Goal: Task Accomplishment & Management: Manage account settings

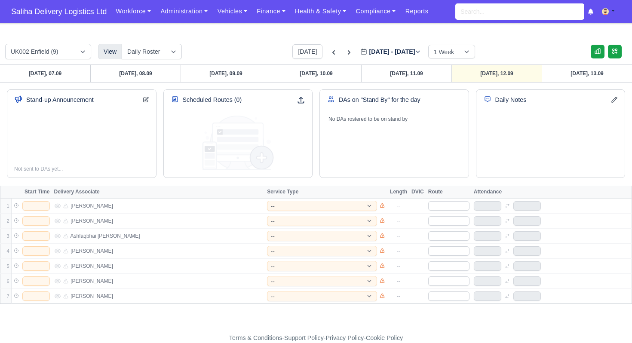
select select "roster"
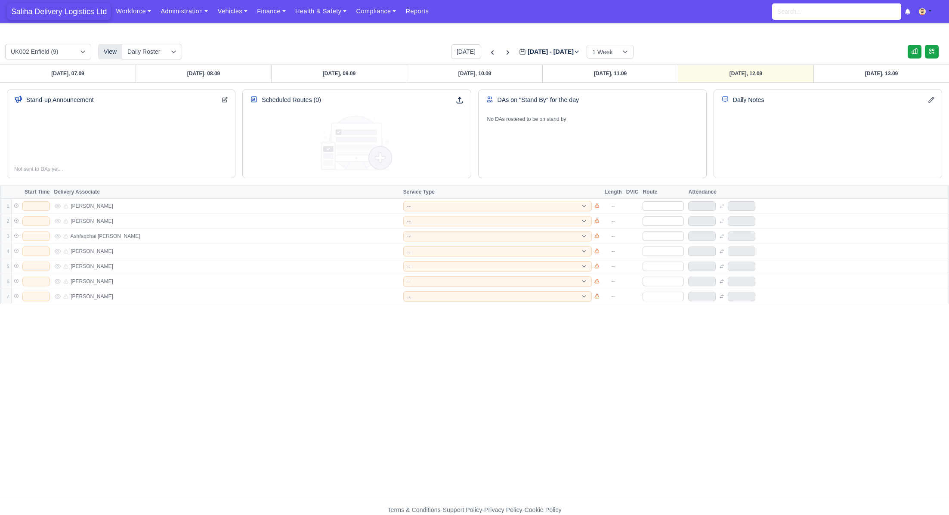
click at [74, 4] on span "Saliha Delivery Logistics Ltd" at bounding box center [59, 11] width 104 height 17
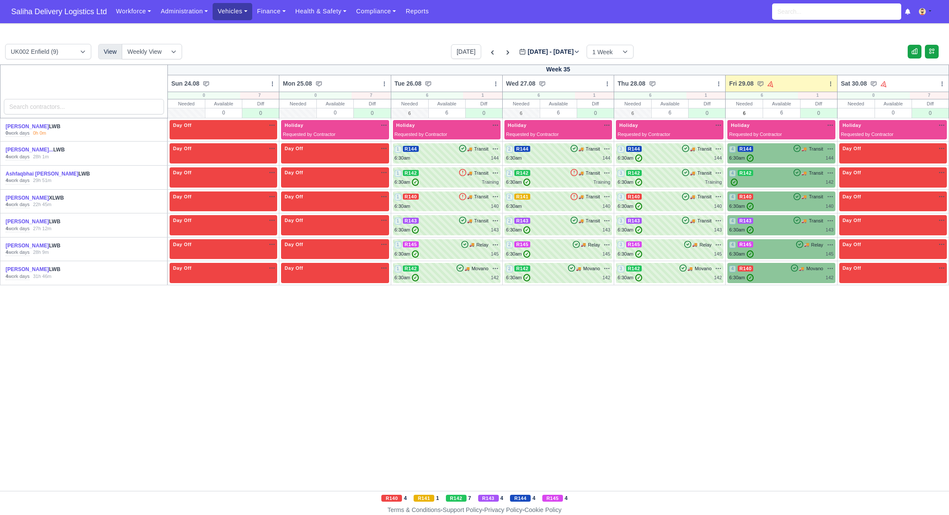
click at [237, 15] on link "Vehicles" at bounding box center [233, 11] width 40 height 17
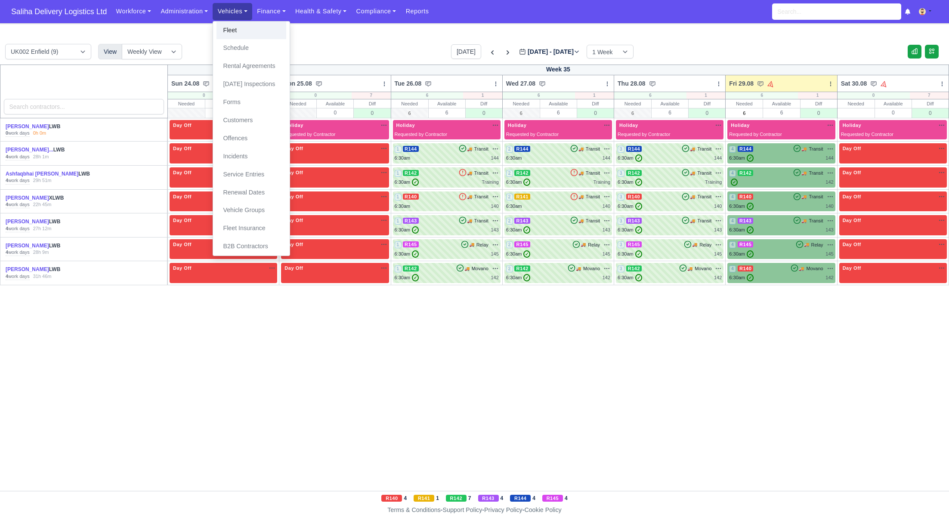
click at [237, 28] on link "Fleet" at bounding box center [251, 31] width 70 height 18
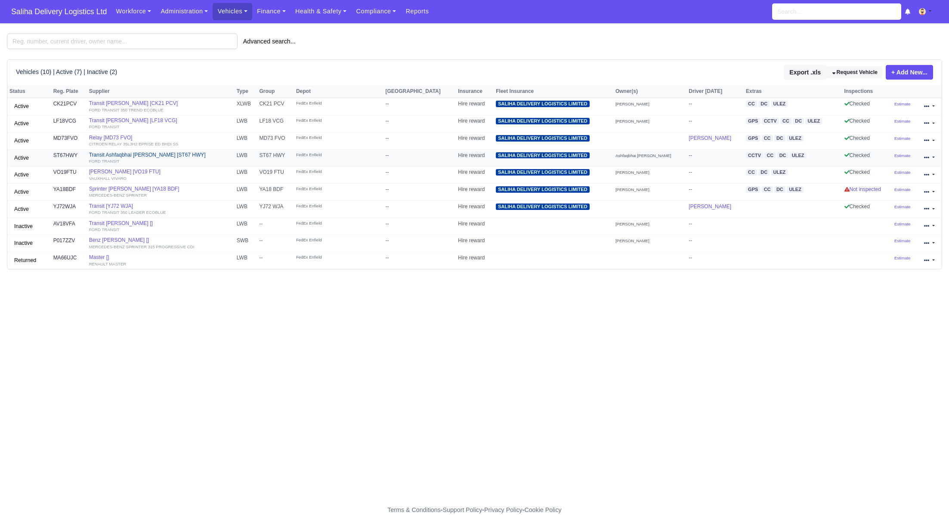
click at [155, 153] on link "Transit Ashfaqbhai Vahora [ST67 HWY] FORD TRANSIT" at bounding box center [160, 158] width 143 height 12
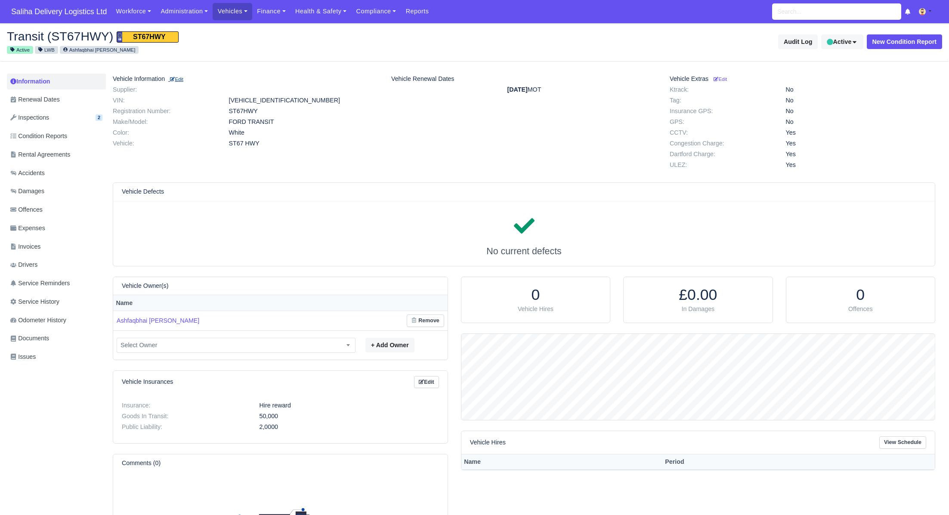
click at [182, 81] on small "Edit" at bounding box center [176, 79] width 13 height 5
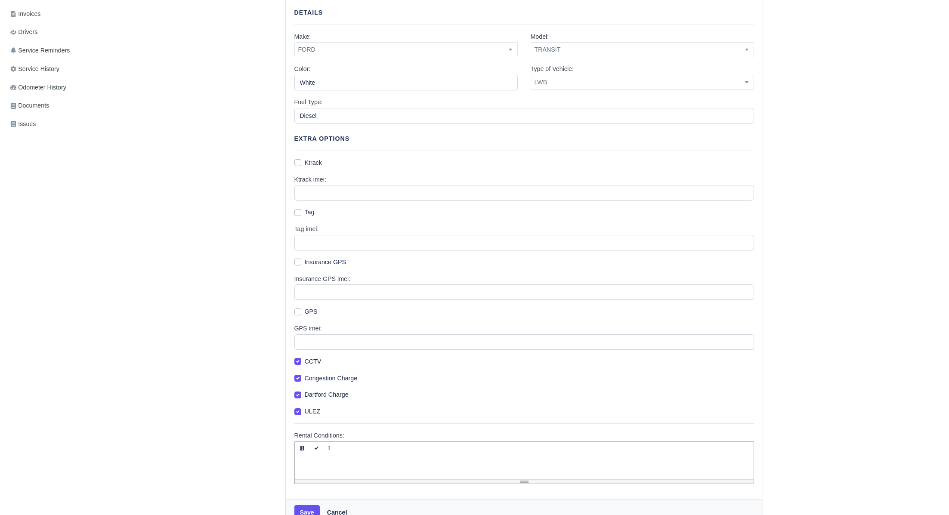
scroll to position [252, 0]
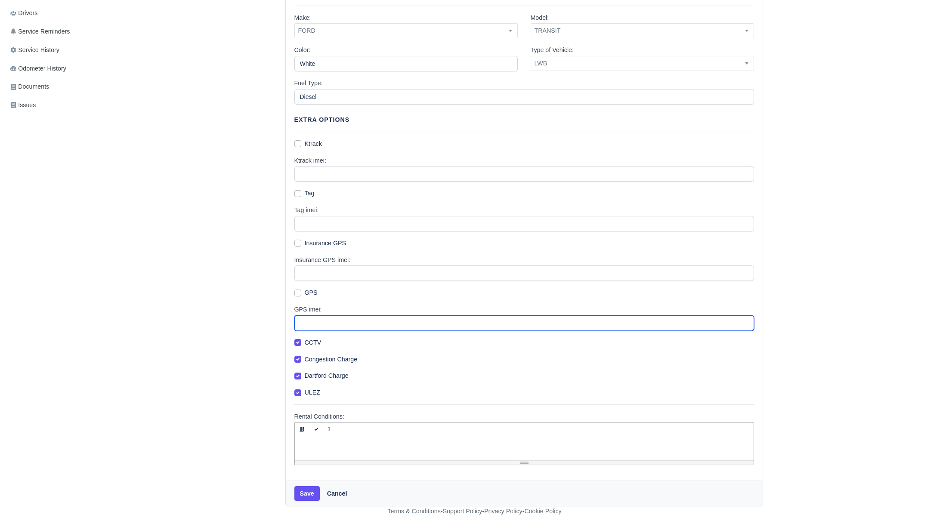
click at [328, 321] on input "GPS imei:" at bounding box center [524, 322] width 460 height 15
paste input "353691846072576"
type input "353691846072576"
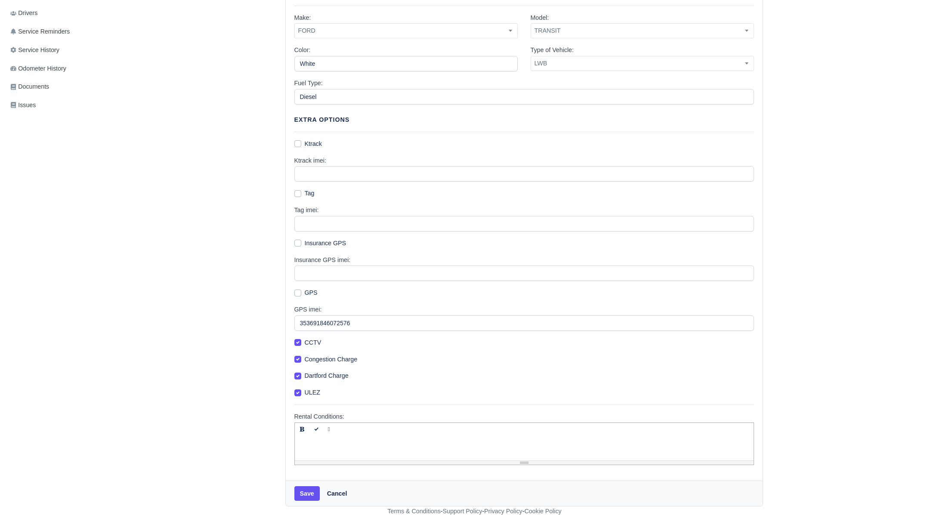
click at [305, 293] on label "GPS" at bounding box center [311, 293] width 13 height 10
click at [295, 293] on input "GPS" at bounding box center [297, 291] width 7 height 7
checkbox input "true"
click at [308, 498] on button "Save" at bounding box center [306, 493] width 25 height 15
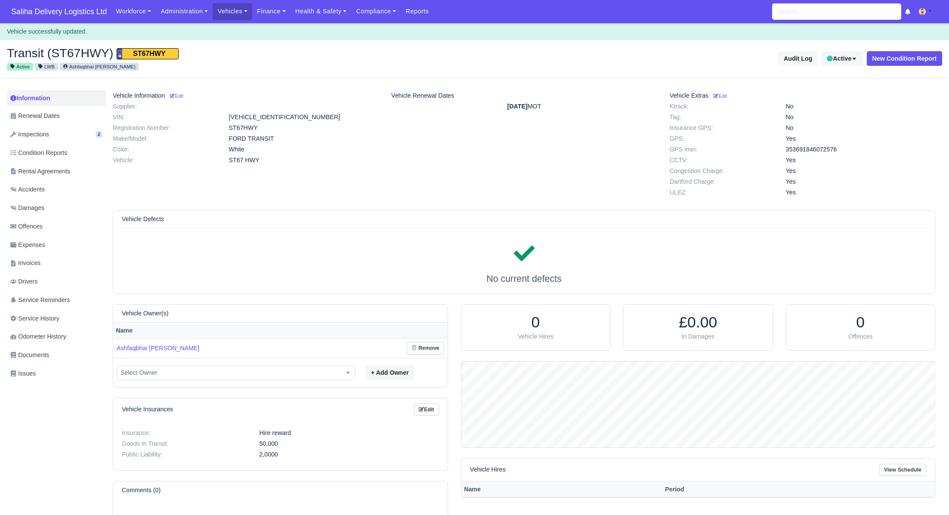
scroll to position [86, 473]
click at [24, 17] on span "Saliha Delivery Logistics Ltd" at bounding box center [59, 11] width 104 height 17
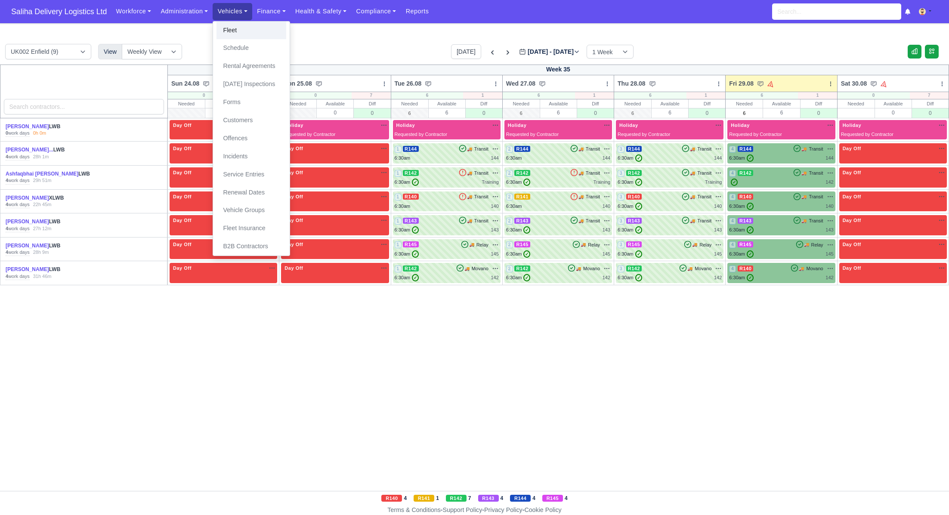
click at [240, 28] on link "Fleet" at bounding box center [251, 31] width 70 height 18
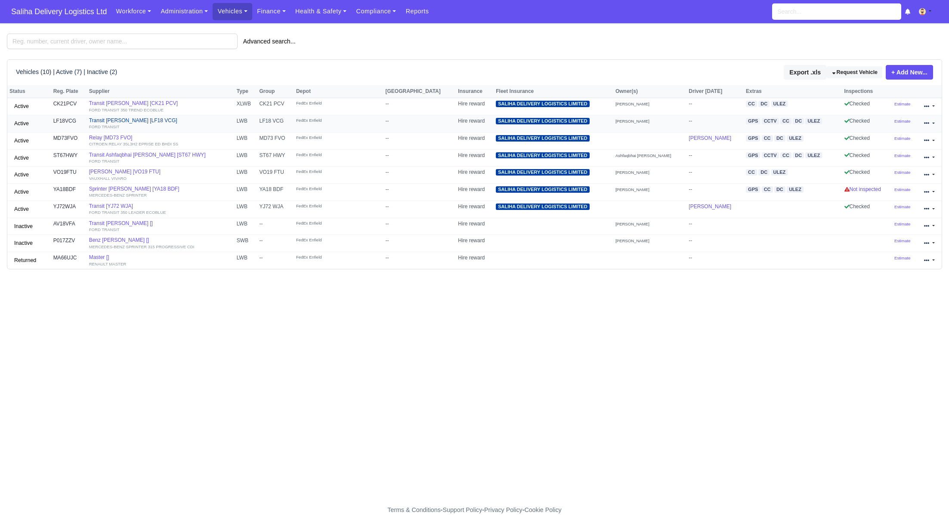
click at [115, 117] on link "Transit Lloyd Barwuah [LF18 VCG] FORD TRANSIT" at bounding box center [160, 123] width 143 height 12
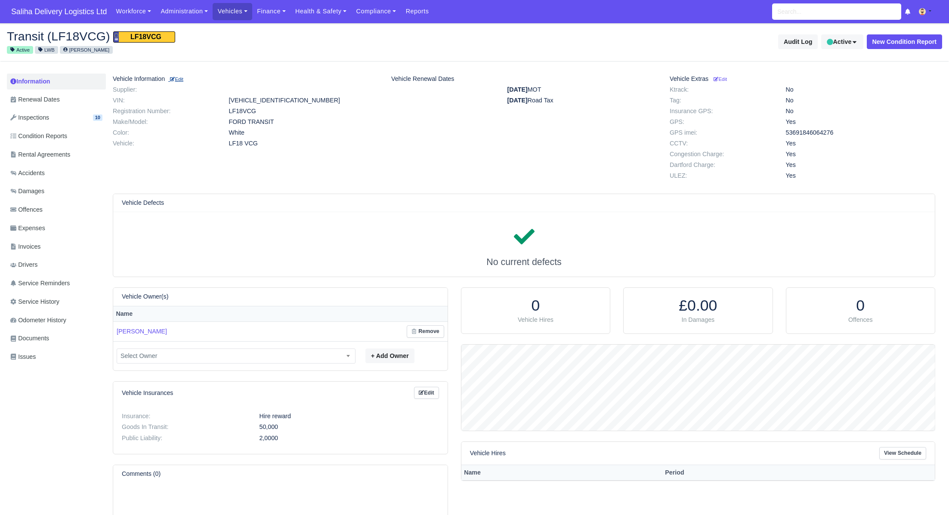
click at [183, 75] on link "Edit" at bounding box center [175, 78] width 15 height 7
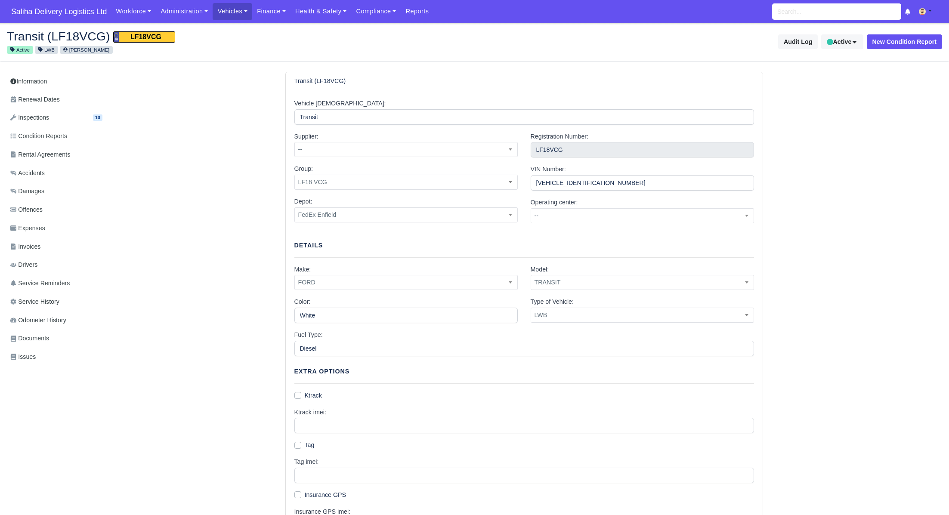
scroll to position [252, 0]
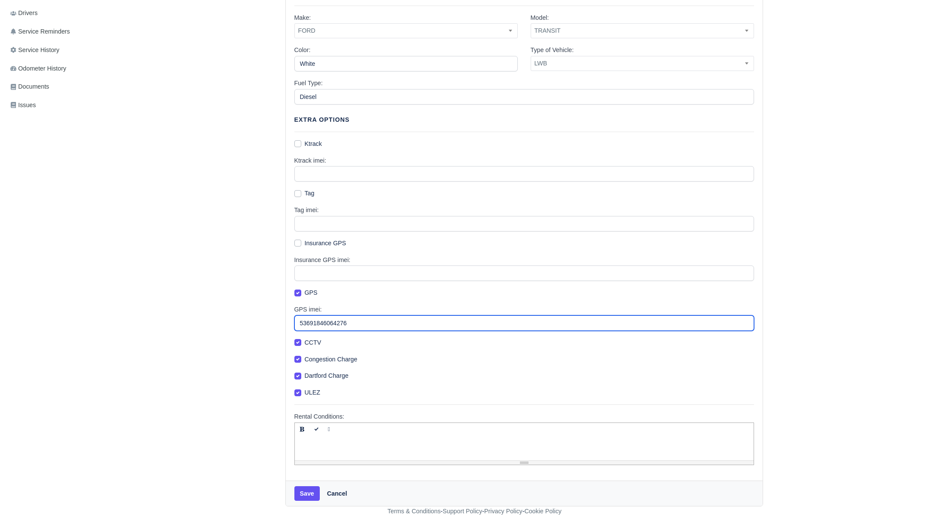
drag, startPoint x: 360, startPoint y: 326, endPoint x: 277, endPoint y: 319, distance: 83.3
click at [277, 319] on div "Transit (LF18VCG) Vehicle Alias: Transit Supplier: -- SDL SDL Services -- Group…" at bounding box center [524, 163] width 836 height 686
paste input "353691846064276"
type input "353691846064276"
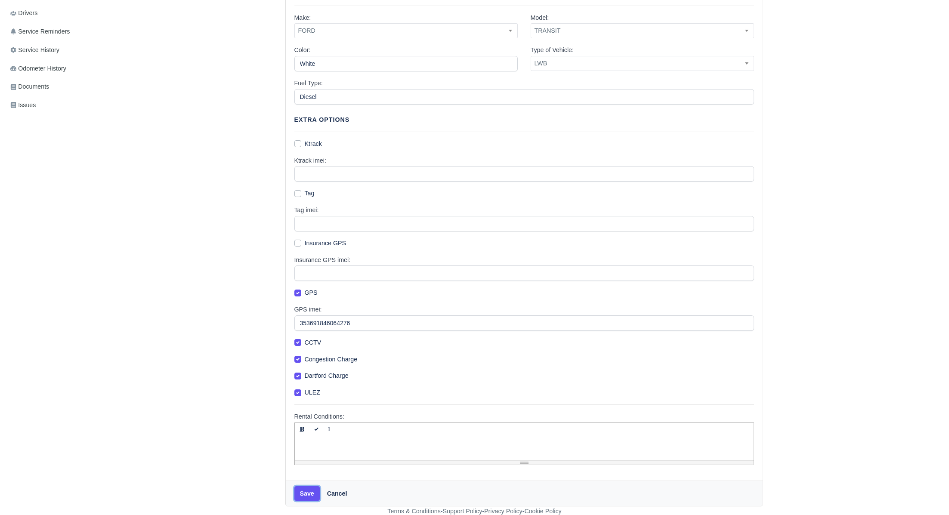
click at [310, 494] on button "Save" at bounding box center [306, 493] width 25 height 15
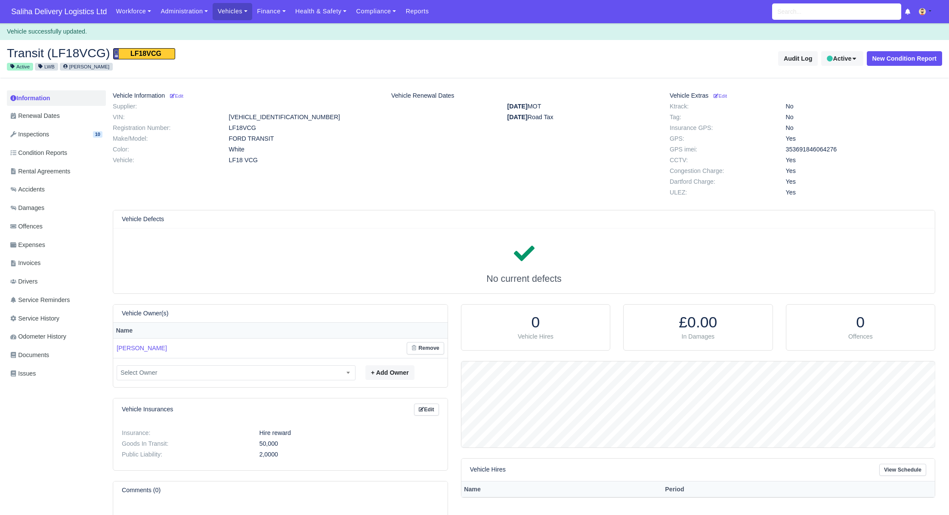
scroll to position [86, 473]
click at [86, 9] on span "Saliha Delivery Logistics Ltd" at bounding box center [59, 11] width 104 height 17
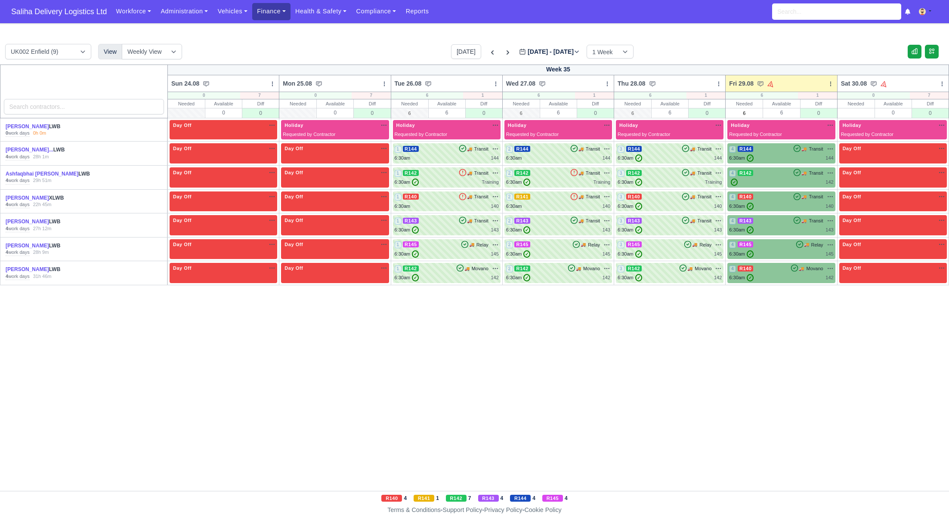
click at [259, 13] on link "Finance" at bounding box center [271, 11] width 38 height 17
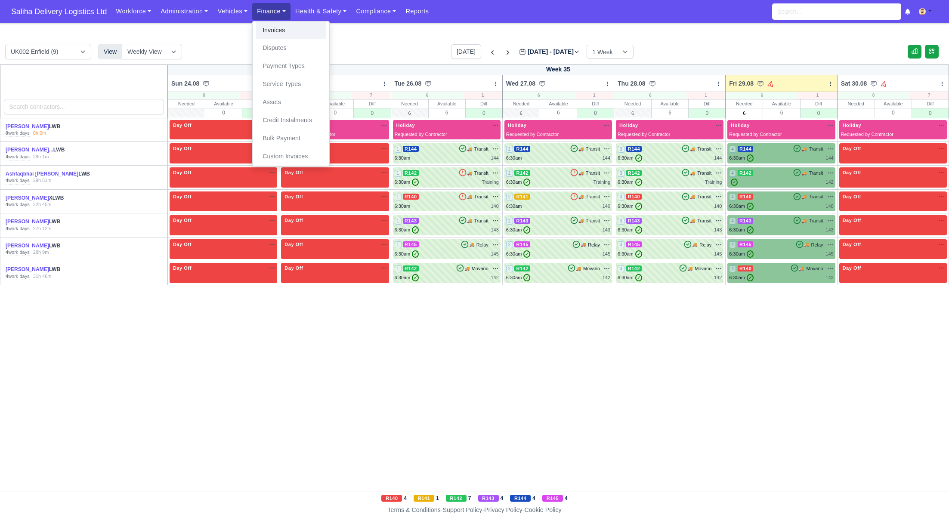
click at [274, 34] on link "Invoices" at bounding box center [291, 31] width 70 height 18
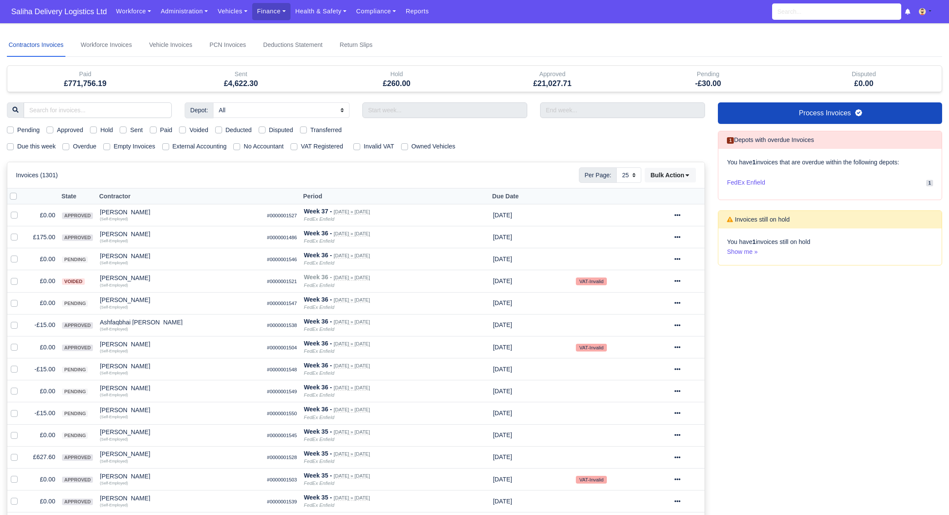
select select "25"
click at [129, 129] on div "Sent" at bounding box center [131, 130] width 23 height 10
click at [130, 129] on label "Sent" at bounding box center [136, 130] width 12 height 10
click at [126, 129] on input "Sent" at bounding box center [123, 128] width 7 height 7
checkbox input "true"
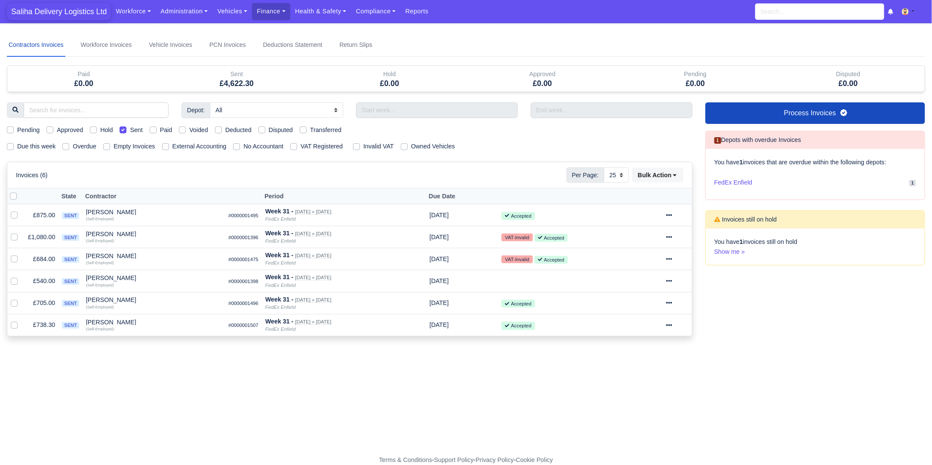
click at [43, 10] on span "Saliha Delivery Logistics Ltd" at bounding box center [59, 11] width 104 height 17
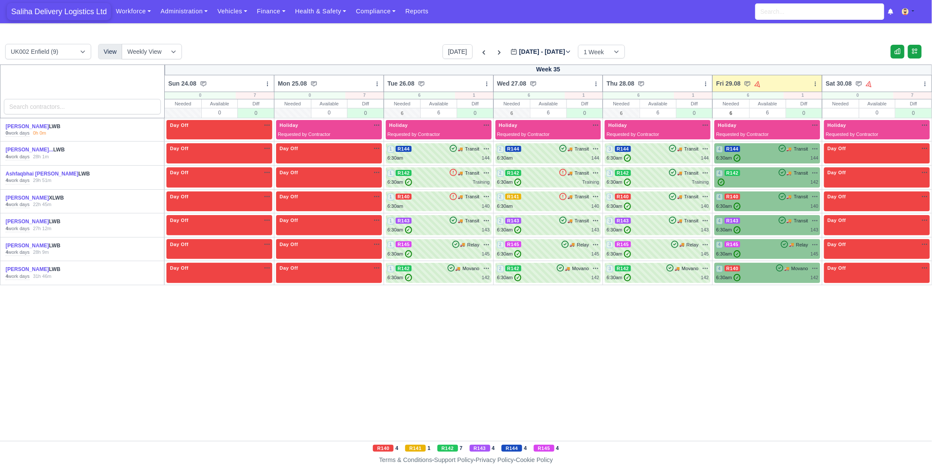
click at [60, 9] on span "Saliha Delivery Logistics Ltd" at bounding box center [59, 11] width 104 height 17
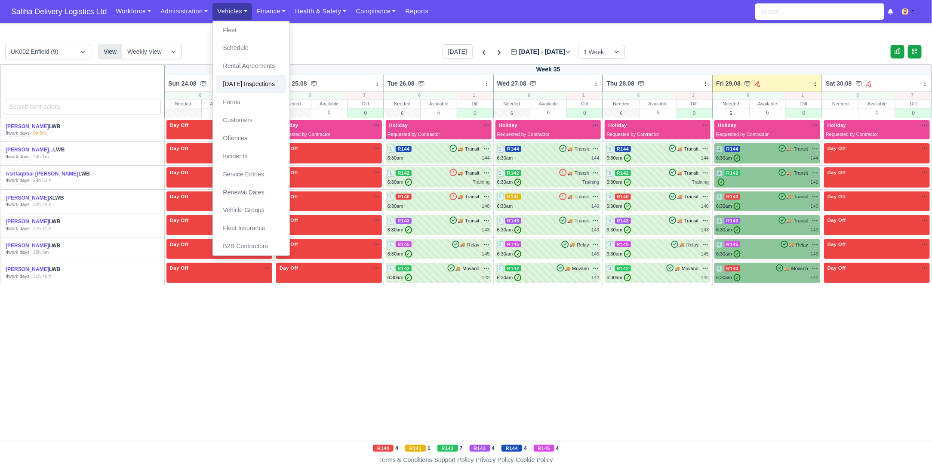
click at [246, 82] on link "[DATE] Inspections" at bounding box center [251, 84] width 70 height 18
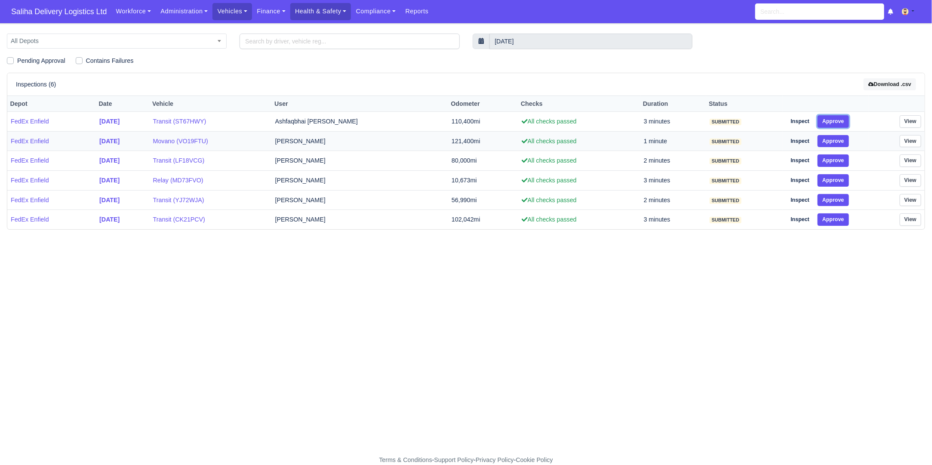
drag, startPoint x: 837, startPoint y: 120, endPoint x: 844, endPoint y: 143, distance: 23.4
click at [837, 120] on button "Approve" at bounding box center [833, 121] width 31 height 12
click at [844, 144] on button "Approve" at bounding box center [833, 141] width 31 height 12
drag, startPoint x: 843, startPoint y: 159, endPoint x: 843, endPoint y: 176, distance: 17.2
click at [843, 163] on button "Approve" at bounding box center [833, 160] width 31 height 12
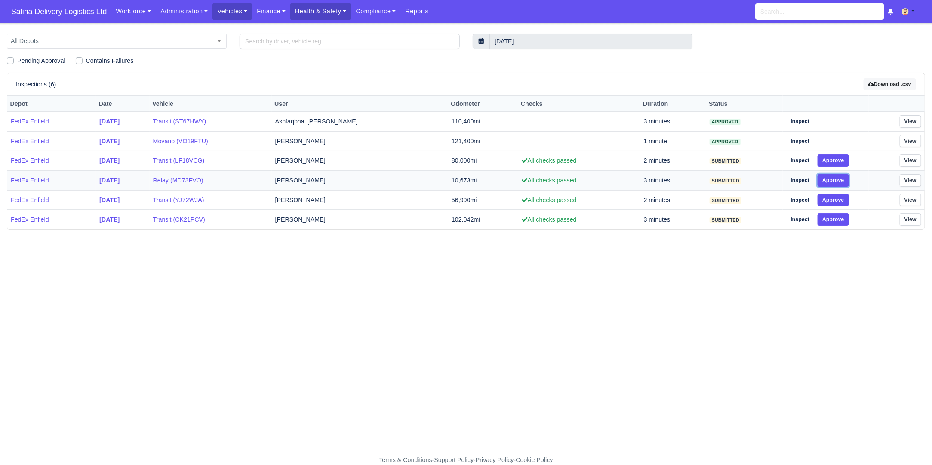
drag, startPoint x: 843, startPoint y: 176, endPoint x: 845, endPoint y: 185, distance: 8.5
click at [845, 182] on button "Approve" at bounding box center [833, 180] width 31 height 12
drag, startPoint x: 845, startPoint y: 196, endPoint x: 840, endPoint y: 213, distance: 18.4
click at [844, 200] on button "Approve" at bounding box center [833, 200] width 31 height 12
click at [838, 216] on button "Approve" at bounding box center [833, 219] width 31 height 12
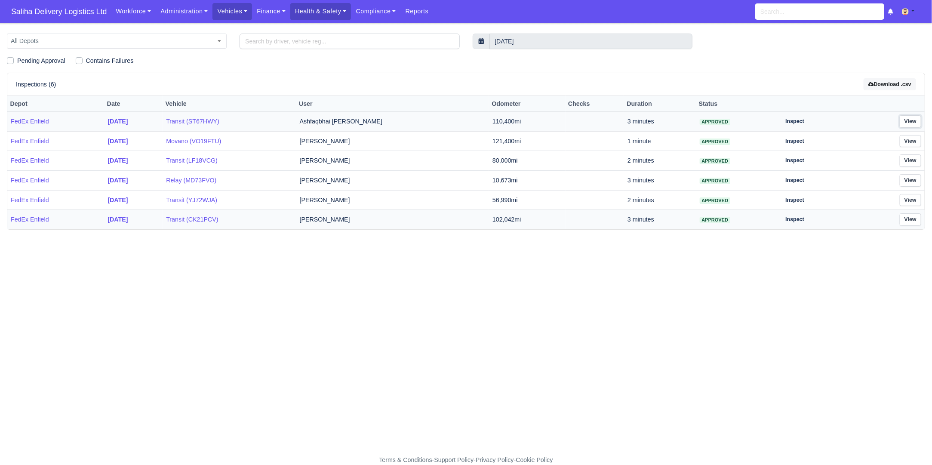
click at [910, 119] on link "View" at bounding box center [911, 121] width 22 height 12
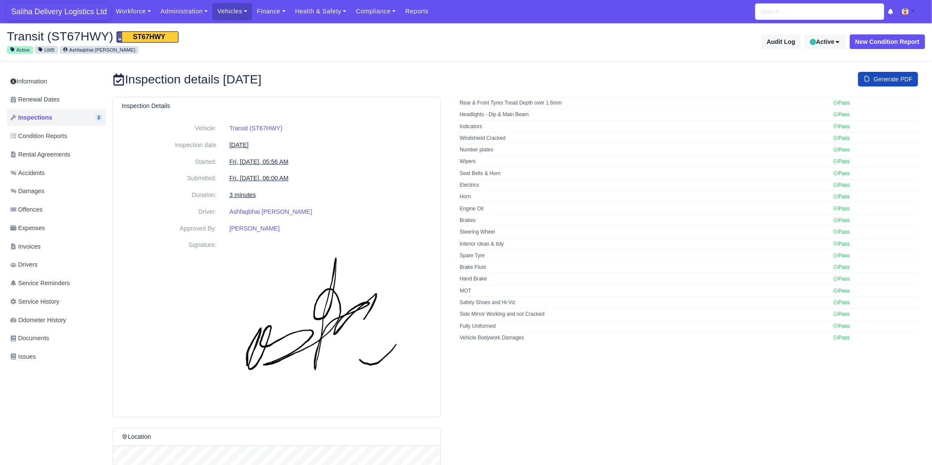
click at [31, 14] on span "Saliha Delivery Logistics Ltd" at bounding box center [59, 11] width 104 height 17
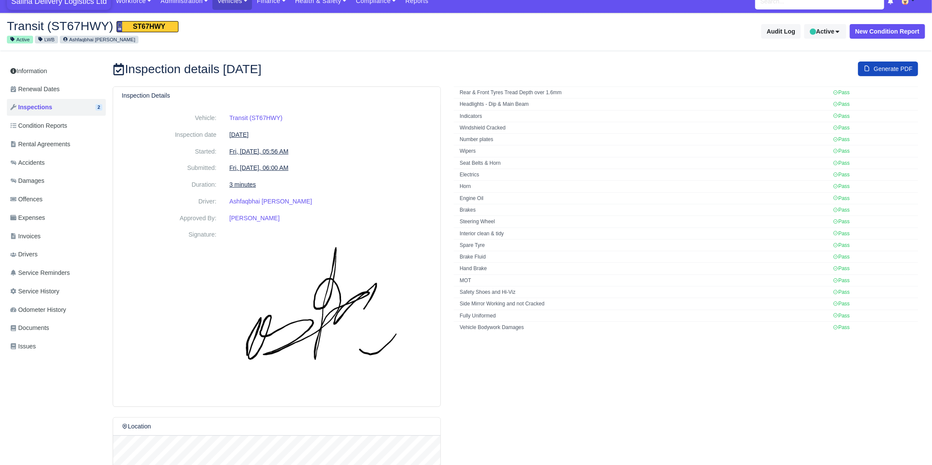
scroll to position [12, 0]
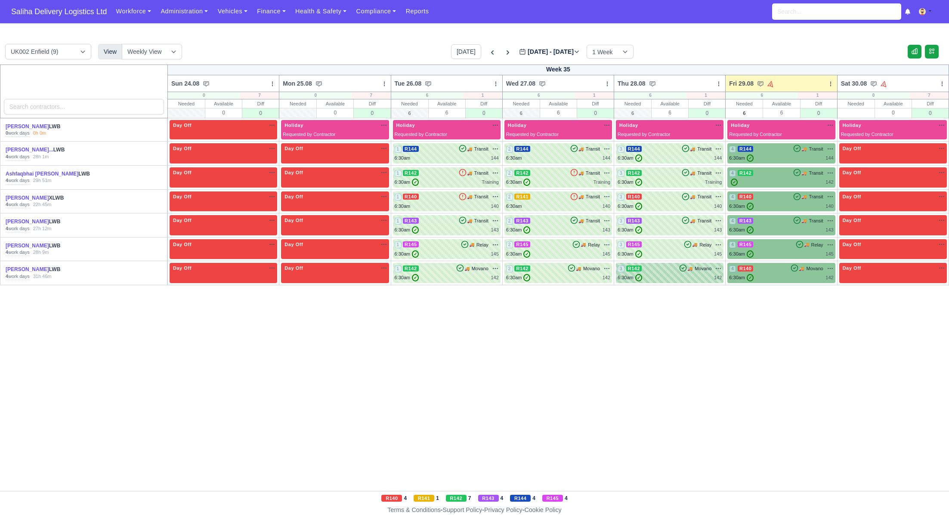
click at [661, 272] on div "3 R142 🚚 Movano" at bounding box center [669, 273] width 104 height 17
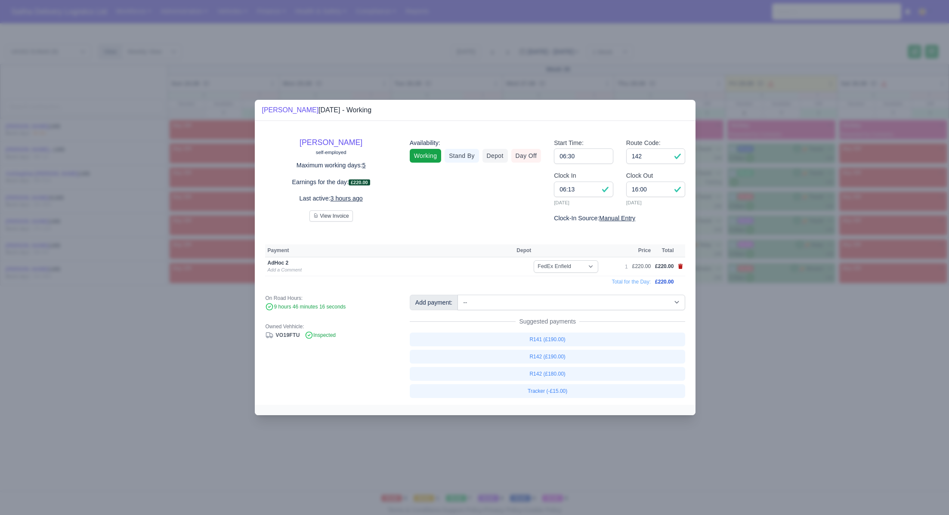
click at [682, 266] on icon at bounding box center [680, 266] width 5 height 5
select select
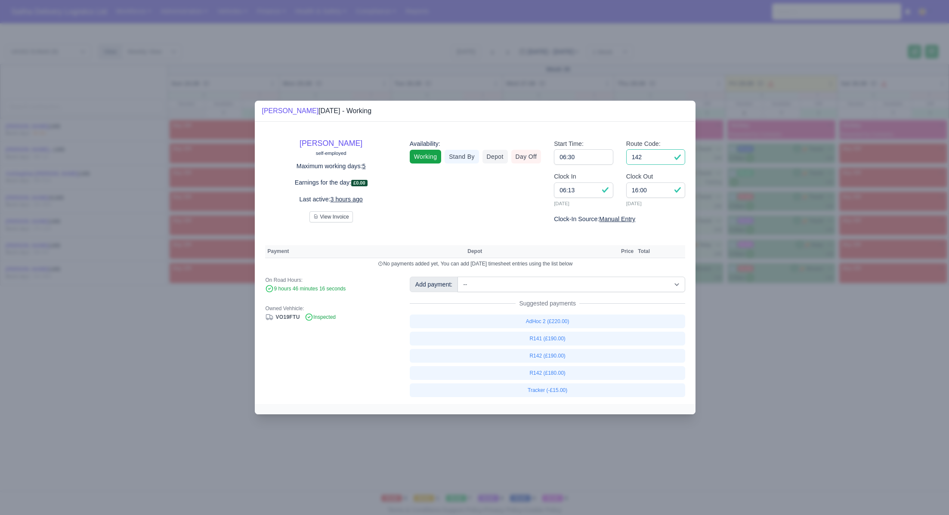
click at [645, 157] on input "142" at bounding box center [655, 156] width 59 height 15
type input "141"
click at [567, 340] on link "R141 (£190.00)" at bounding box center [548, 339] width 276 height 14
select select
select select "1"
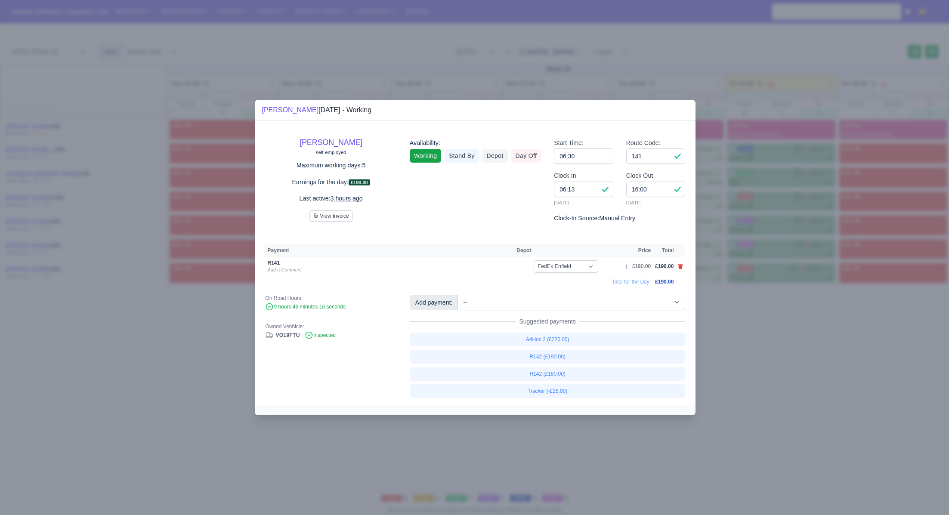
click at [780, 344] on div at bounding box center [474, 257] width 949 height 515
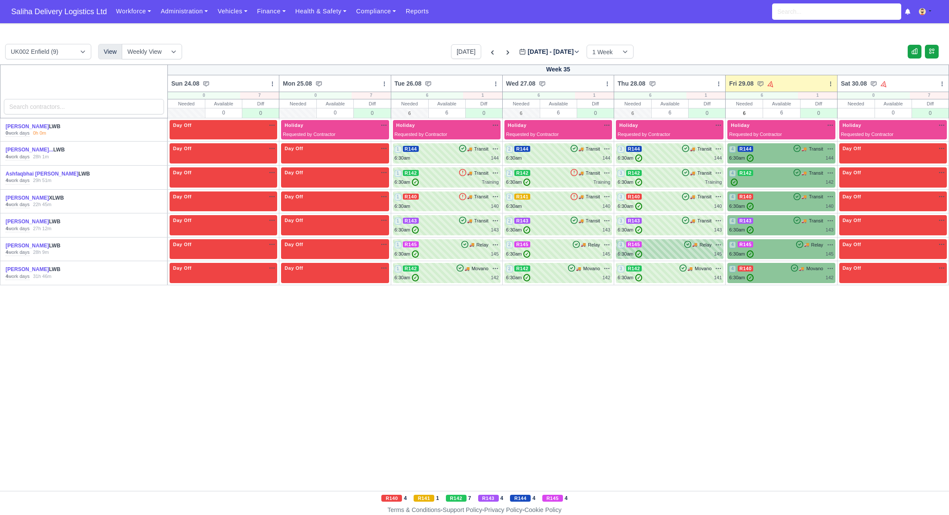
click at [651, 244] on div "3 R145 🚚 Relay" at bounding box center [669, 245] width 104 height 8
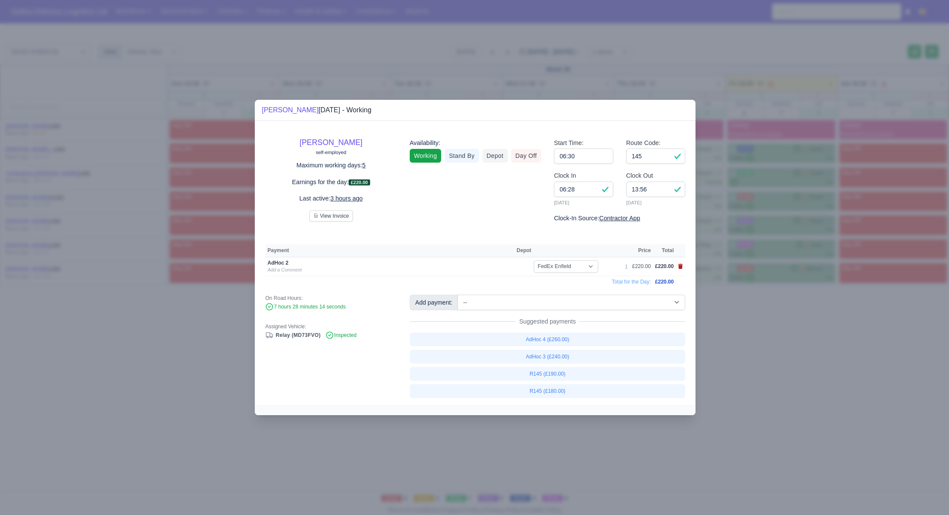
click at [683, 268] on icon at bounding box center [680, 266] width 5 height 5
select select
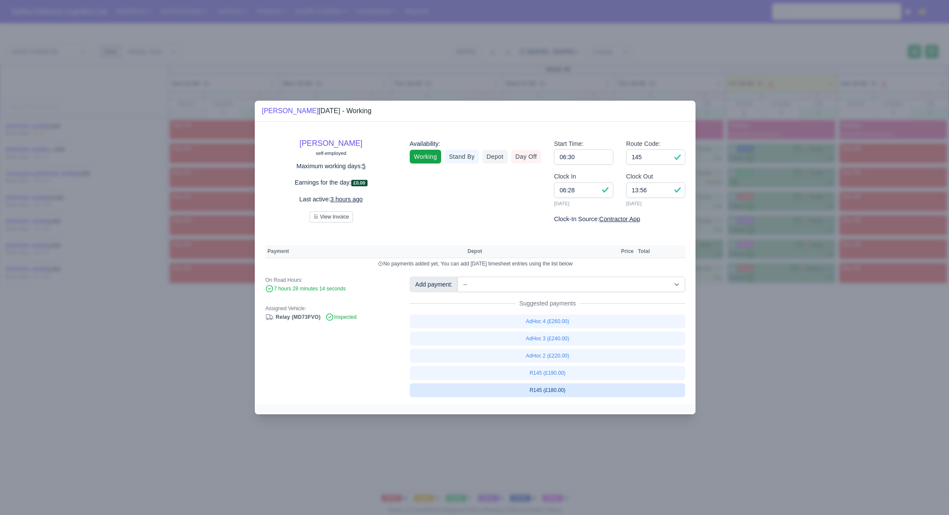
click at [560, 389] on link "R145 (£180.00)" at bounding box center [548, 390] width 276 height 14
select select "1"
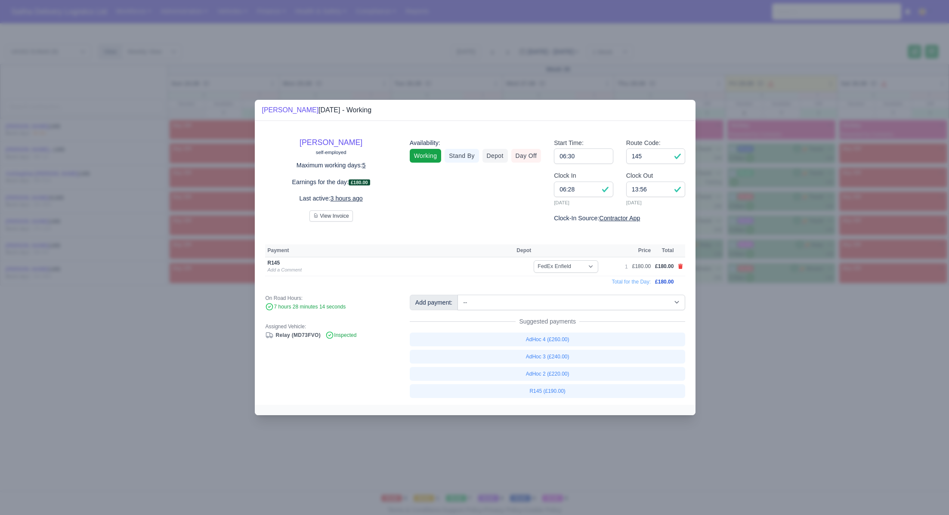
drag, startPoint x: 730, startPoint y: 386, endPoint x: 731, endPoint y: 367, distance: 18.5
click at [730, 386] on div at bounding box center [474, 257] width 949 height 515
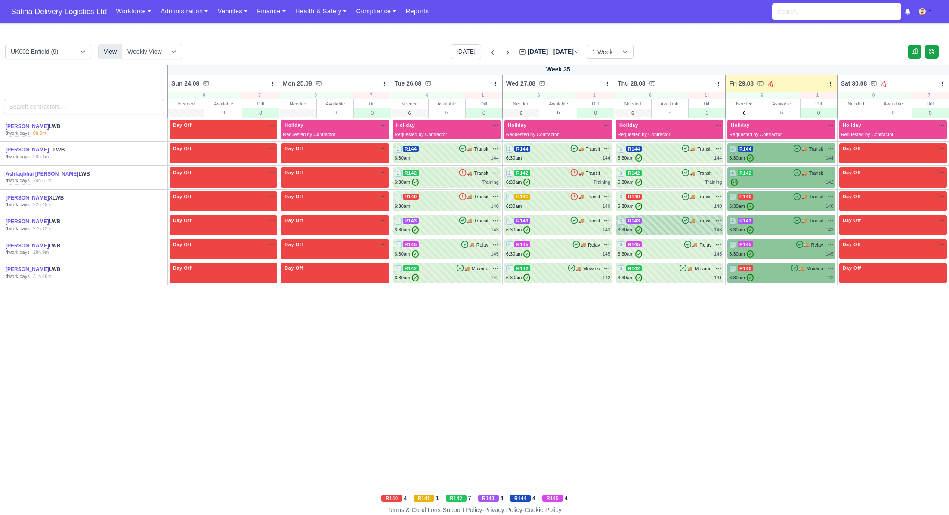
click at [663, 227] on div "6:30am ✓ 143" at bounding box center [669, 229] width 104 height 7
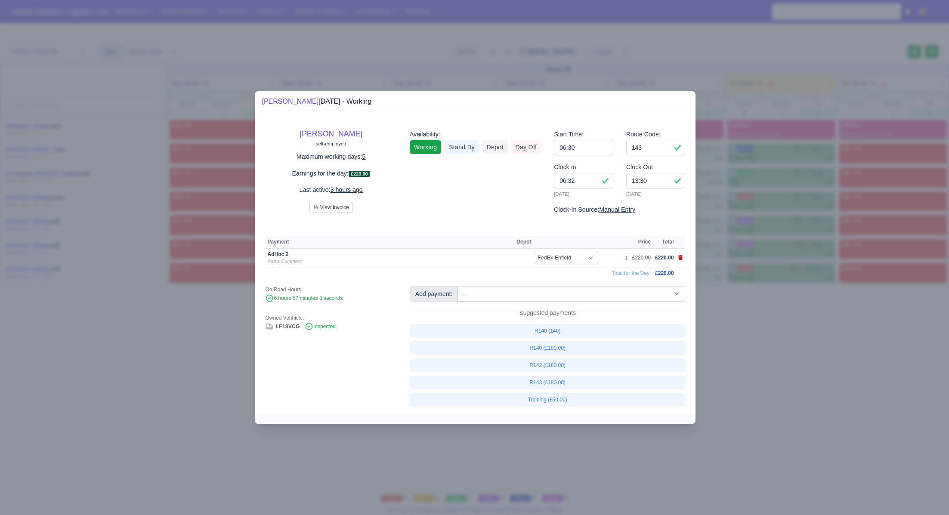
click at [681, 257] on icon at bounding box center [680, 257] width 5 height 5
select select
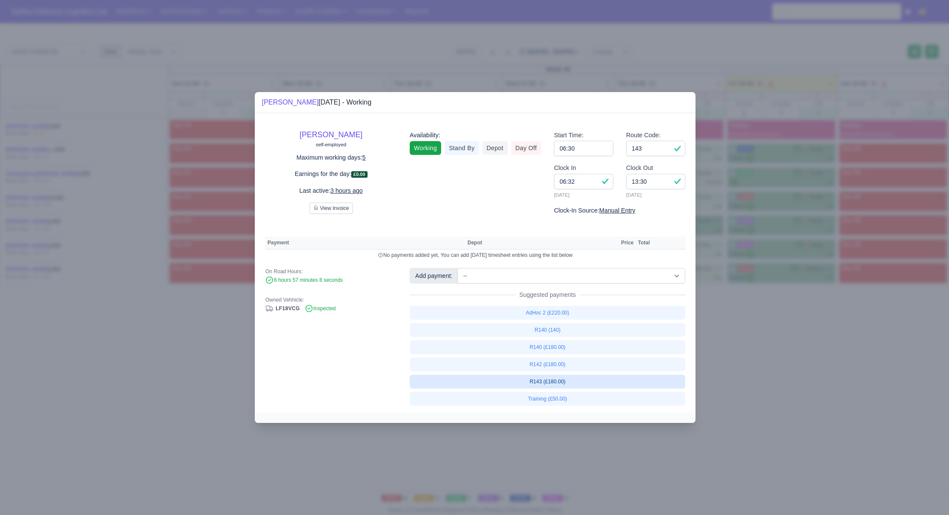
click at [572, 382] on link "R143 (£180.00)" at bounding box center [548, 382] width 276 height 14
select select "1"
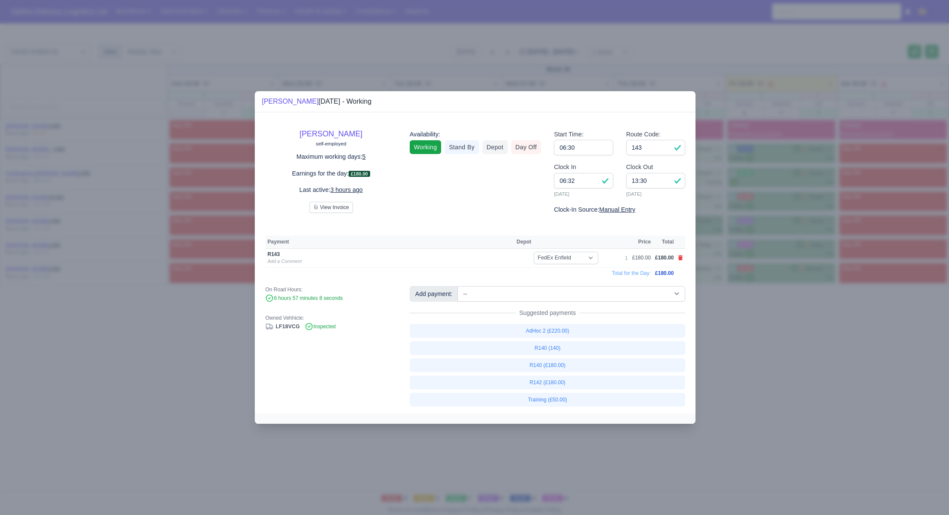
click at [780, 378] on div at bounding box center [474, 257] width 949 height 515
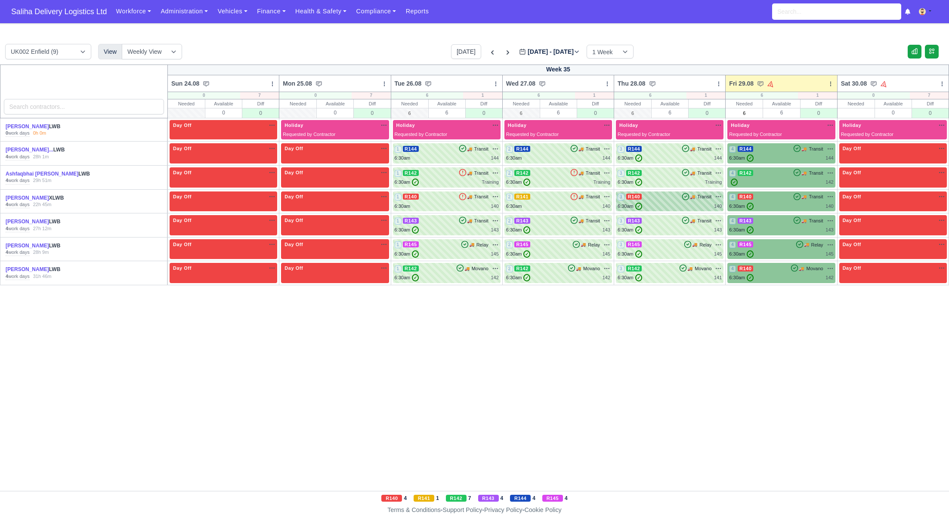
click at [660, 198] on div "3 R140 🚚 Transit" at bounding box center [669, 197] width 104 height 8
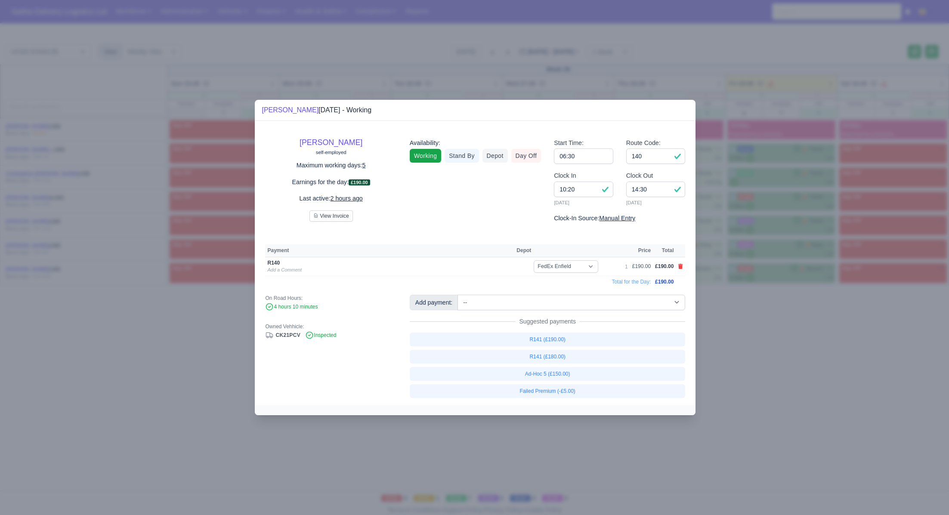
drag, startPoint x: 725, startPoint y: 310, endPoint x: 721, endPoint y: 295, distance: 15.5
click at [725, 310] on div at bounding box center [474, 257] width 949 height 515
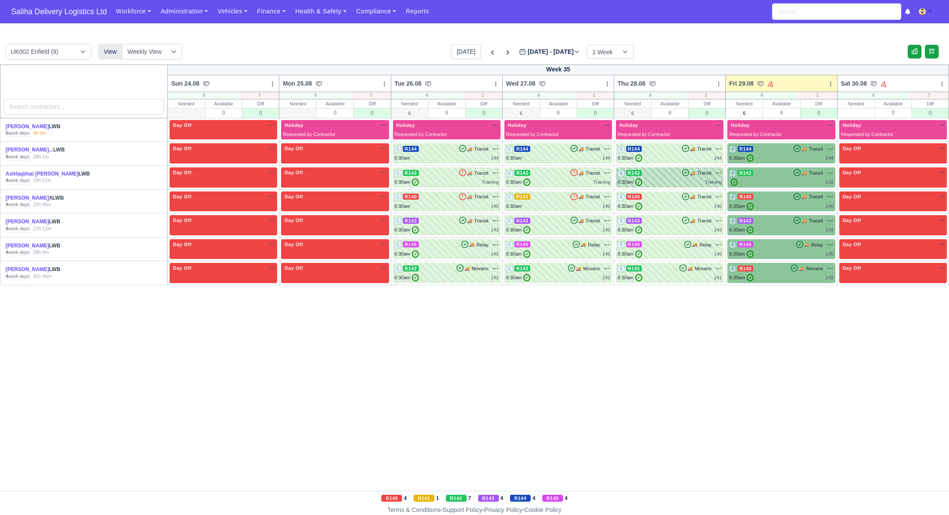
click at [671, 181] on div "6:30am ✓ Training" at bounding box center [669, 182] width 104 height 7
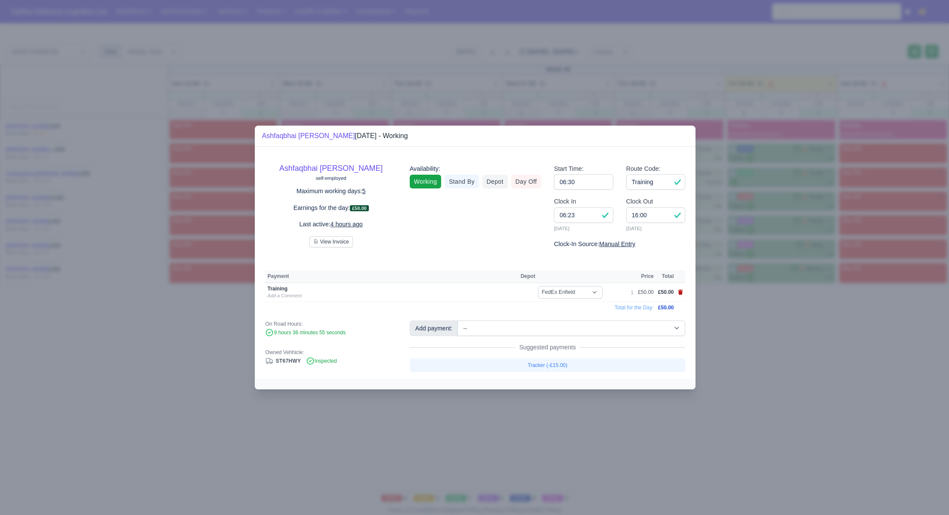
click at [682, 291] on icon at bounding box center [680, 292] width 5 height 5
select select
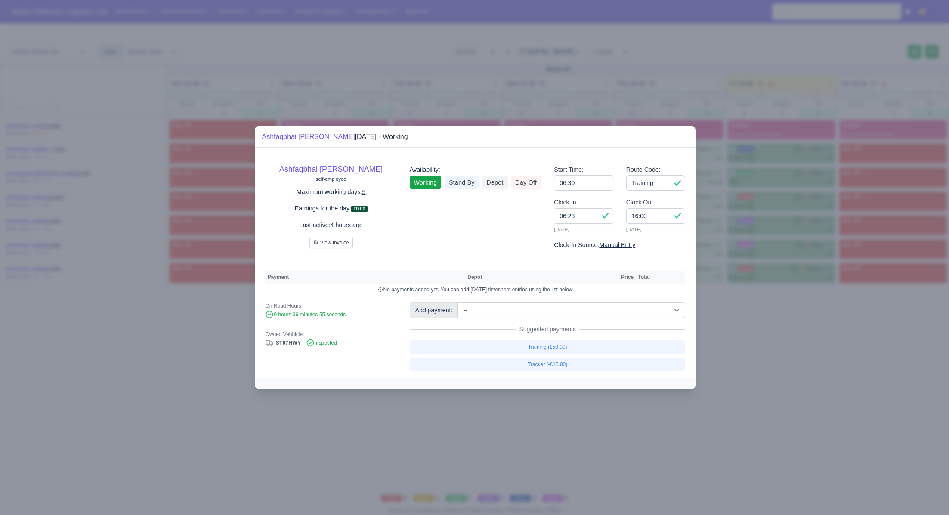
click at [592, 329] on div "Suggested payments" at bounding box center [548, 329] width 276 height 9
click at [573, 310] on select "-- Ad-Hoc 1 (AD-HO) Ad-Hoc 2 (AD-HO) Ad-Hoc 3 (AD-HO) Ad-Hoc 4 (AD-HO) Ad-Hoc 5…" at bounding box center [571, 309] width 228 height 15
click at [666, 182] on input "Training" at bounding box center [655, 182] width 59 height 15
type input "T"
type input "142"
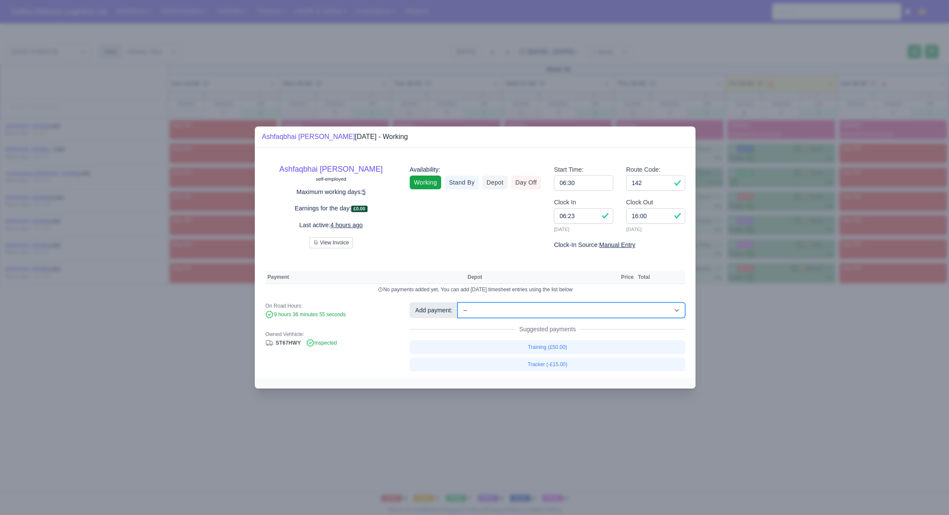
click at [546, 302] on select "-- Ad-Hoc 1 (AD-HO) Ad-Hoc 2 (AD-HO) Ad-Hoc 3 (AD-HO) Ad-Hoc 4 (AD-HO) Ad-Hoc 5…" at bounding box center [571, 309] width 228 height 15
select select
click at [458, 302] on select "-- Ad-Hoc 1 (AD-HO) Ad-Hoc 2 (AD-HO) Ad-Hoc 3 (AD-HO) Ad-Hoc 4 (AD-HO) Ad-Hoc 5…" at bounding box center [571, 309] width 228 height 15
select select "1"
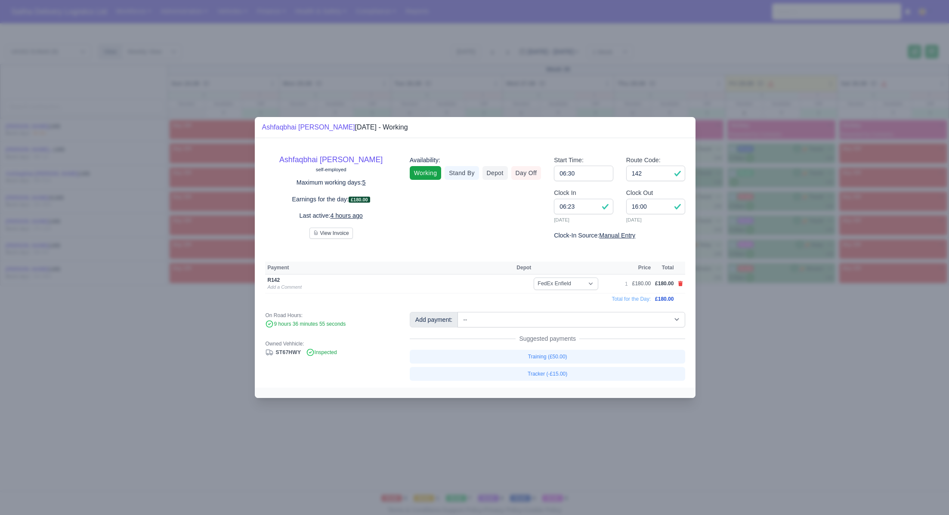
click at [713, 398] on div at bounding box center [474, 257] width 949 height 515
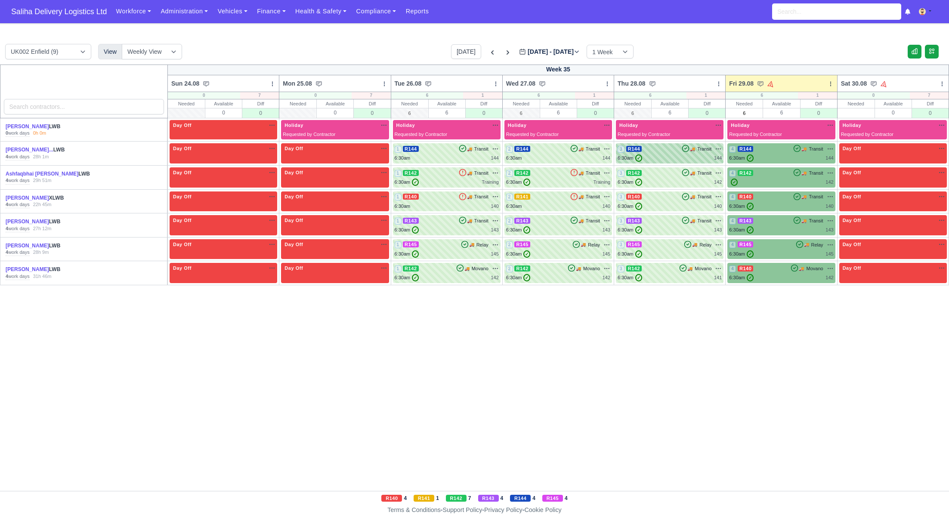
click at [670, 154] on div "6:30am ✓ 144" at bounding box center [669, 157] width 104 height 7
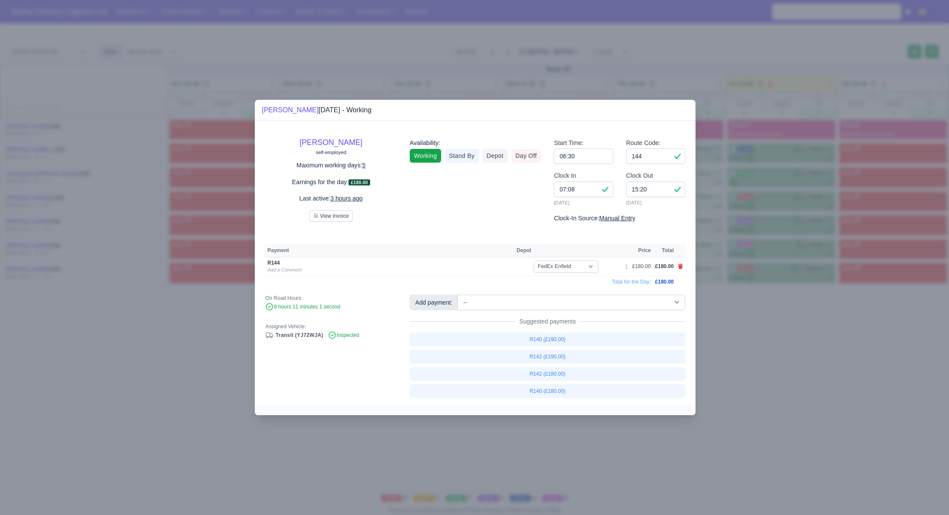
click at [670, 152] on input "144" at bounding box center [655, 155] width 59 height 15
click at [773, 333] on div at bounding box center [474, 257] width 949 height 515
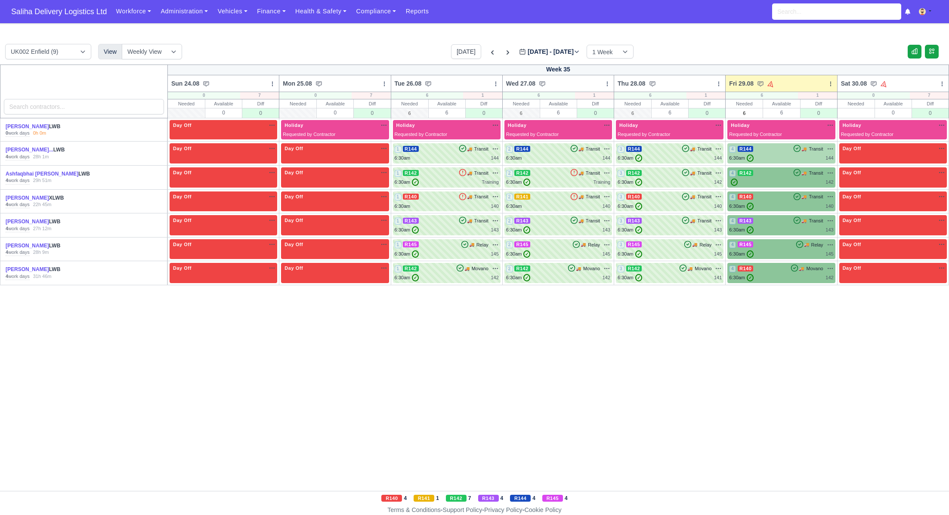
click at [771, 151] on div "4 R144 🚚 Transit" at bounding box center [781, 149] width 104 height 8
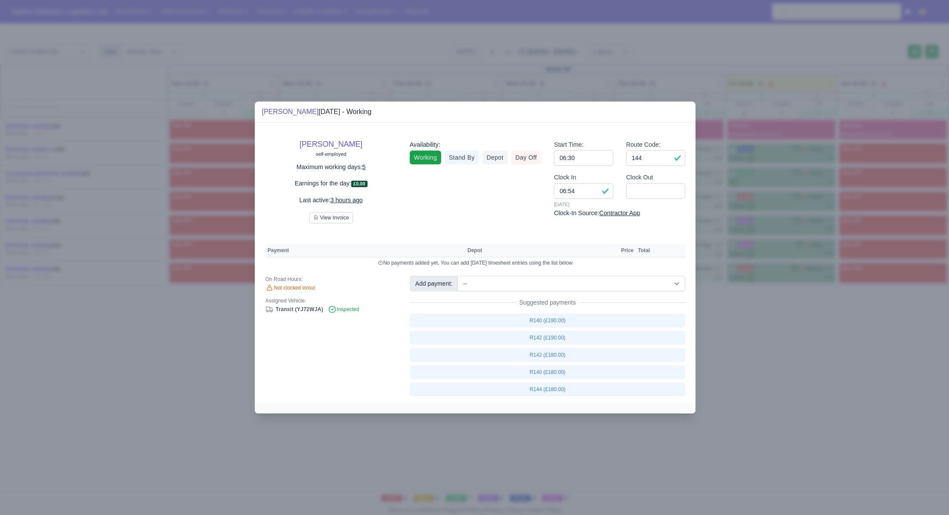
drag, startPoint x: 838, startPoint y: 357, endPoint x: 669, endPoint y: 138, distance: 276.8
click at [835, 353] on div at bounding box center [474, 257] width 949 height 515
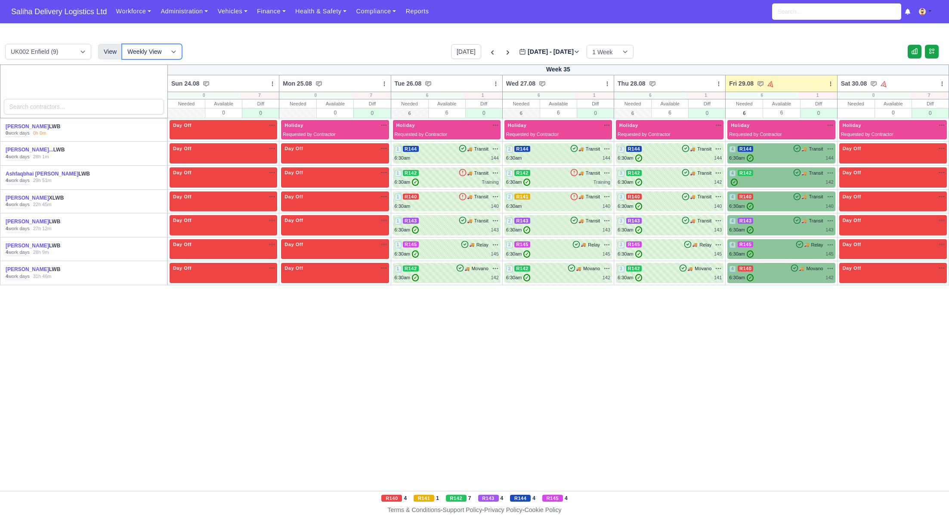
click at [178, 51] on select "Weekly View Wave times Daily Roster" at bounding box center [152, 51] width 60 height 15
select select "roster"
click at [122, 44] on select "Weekly View Wave times Daily Roster" at bounding box center [152, 51] width 60 height 15
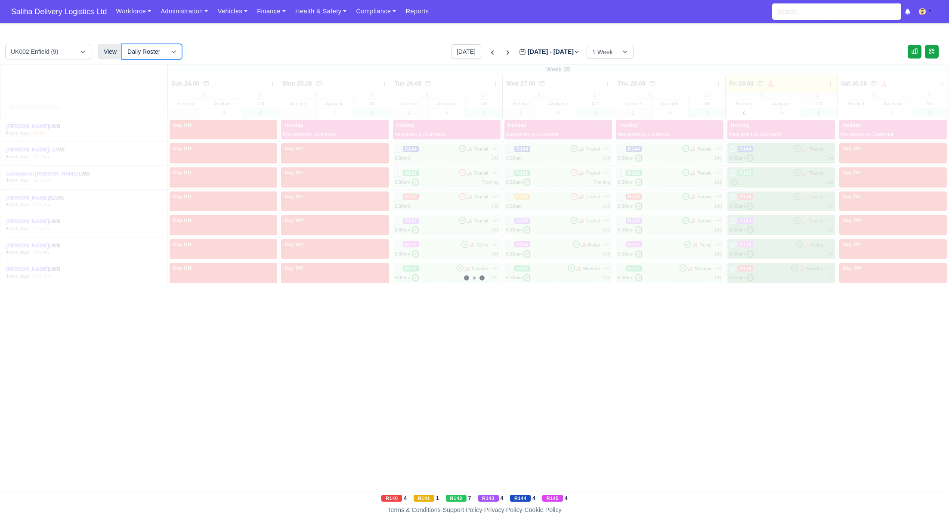
select select "5"
select select "12"
select select "15"
select select "4"
select select "17"
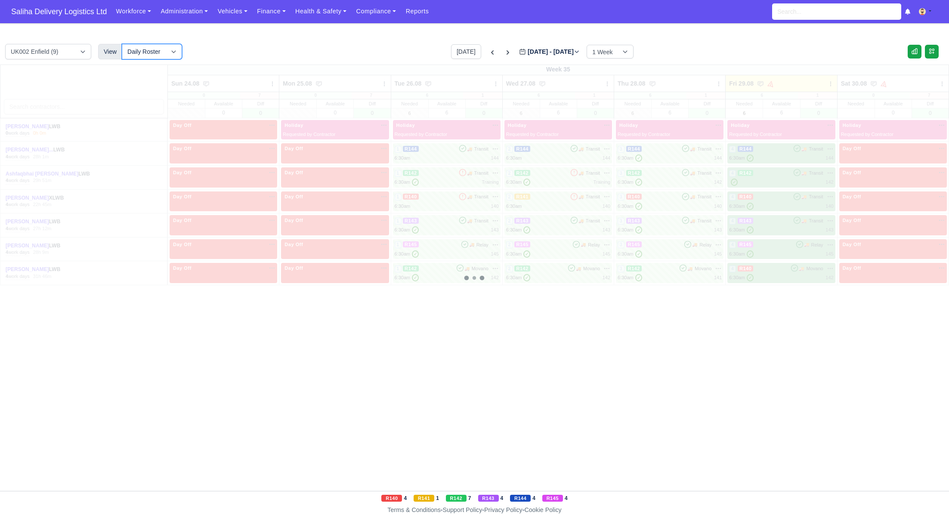
select select "15"
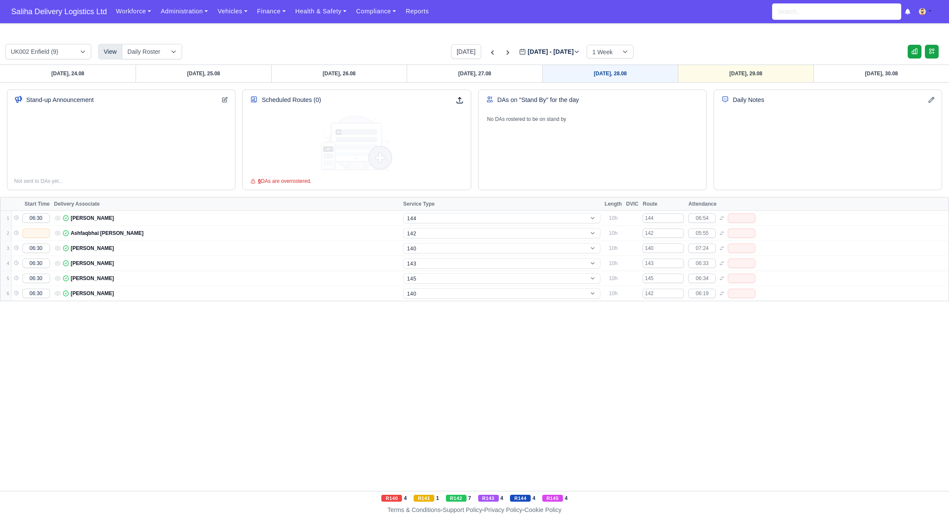
click at [601, 66] on link "Thursday, 28.08" at bounding box center [610, 73] width 136 height 17
type input "2025-08-28"
select select "5"
select select "12"
select select "15"
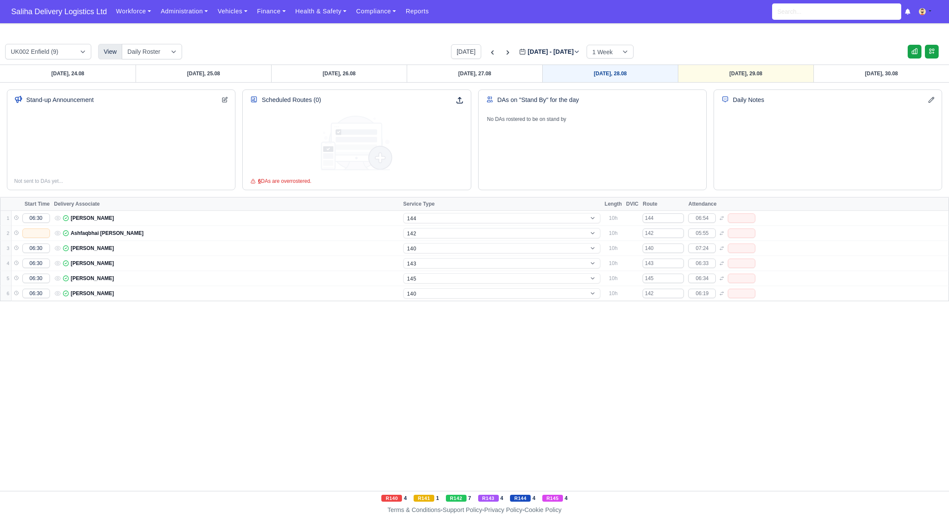
select select "4"
select select "17"
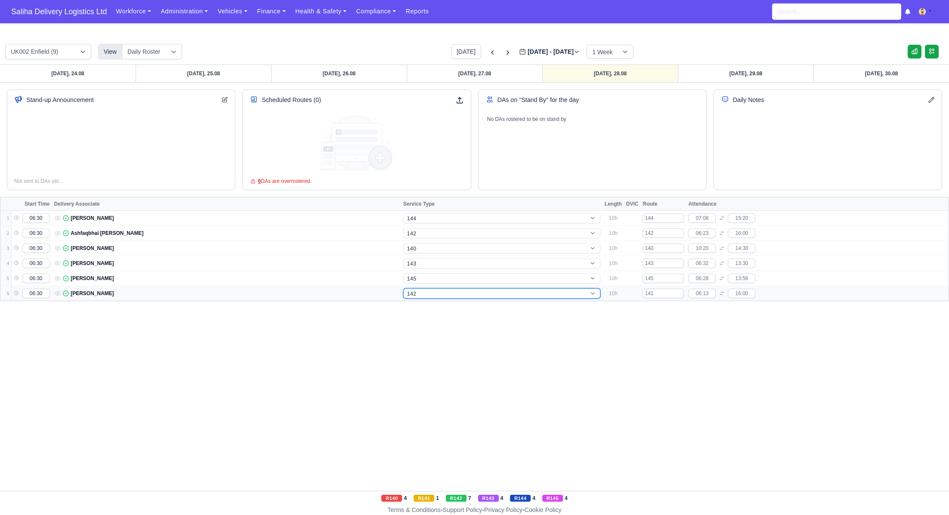
click at [432, 290] on select "-- 141 143 144 AdHoc 142 140 Supervisor 145" at bounding box center [501, 293] width 197 height 10
select select "1"
click at [403, 288] on select "-- 141 143 144 AdHoc 142 140 Supervisor 145" at bounding box center [501, 293] width 197 height 10
select select "1"
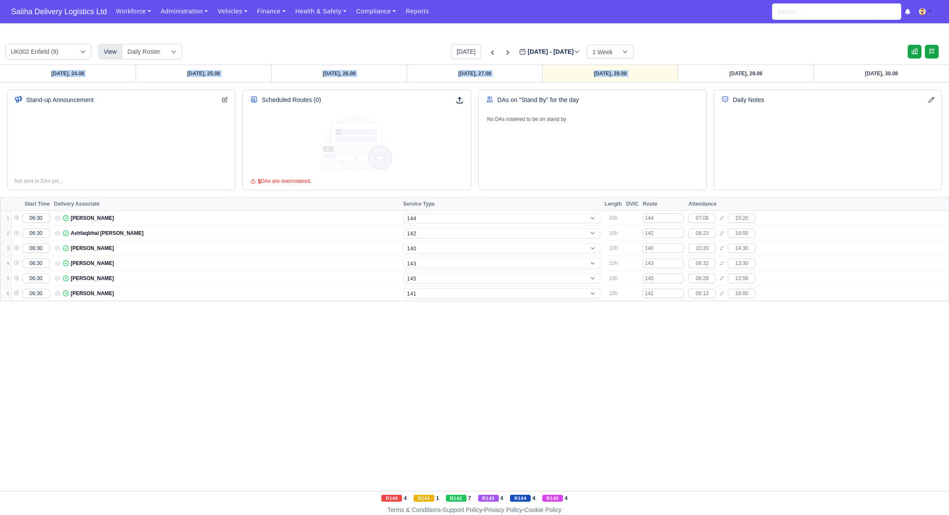
click at [727, 64] on div "UK002 Enfield (9) View Weekly View Wave times Daily Roster Today Aug 24 - Aug 3…" at bounding box center [474, 270] width 949 height 472
click at [727, 77] on link "Friday, 29.08" at bounding box center [746, 73] width 136 height 17
type input "[DATE]"
select select "5"
select select "12"
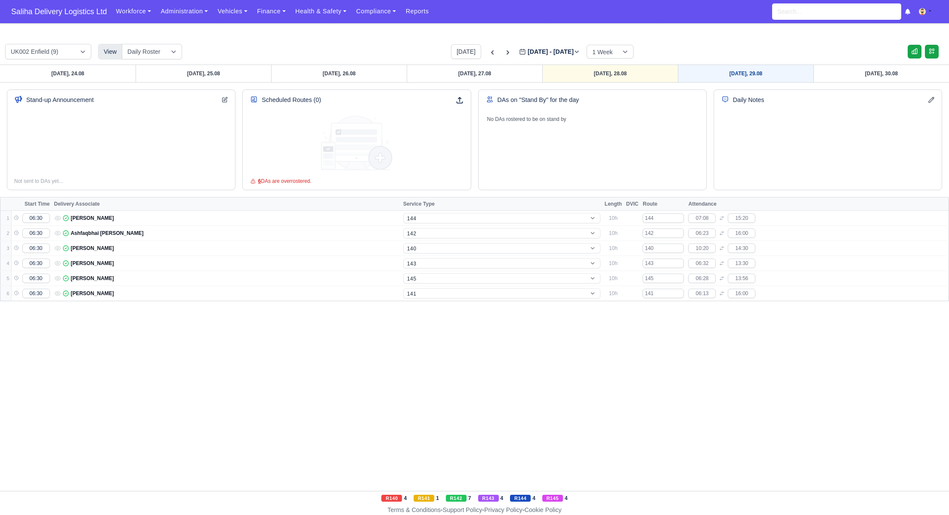
select select "15"
select select "4"
select select "17"
select select "15"
click at [728, 71] on link "Friday, 29.08" at bounding box center [746, 73] width 136 height 17
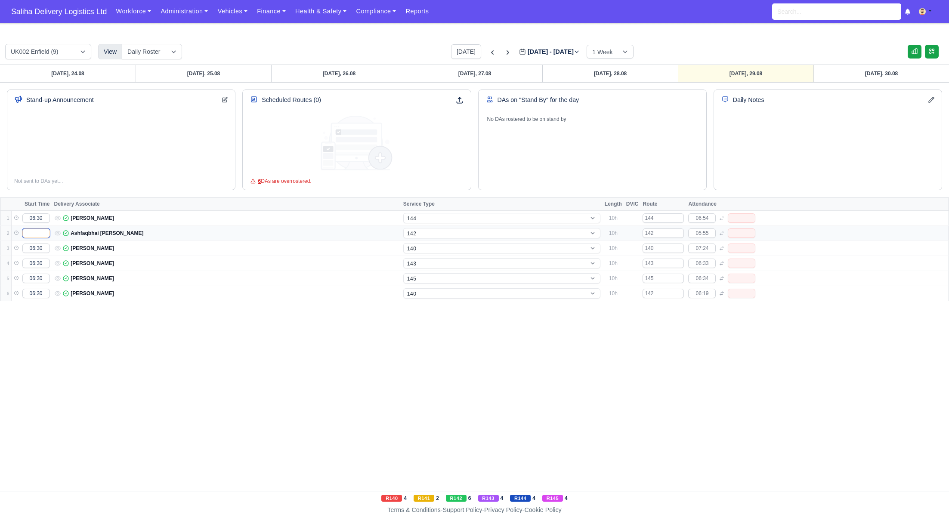
click at [34, 228] on input "text" at bounding box center [36, 232] width 28 height 9
type input "06:30"
select select "12"
click at [429, 291] on select "-- 141 143 144 AdHoc 142 140 Supervisor 145" at bounding box center [501, 293] width 197 height 10
select select "1"
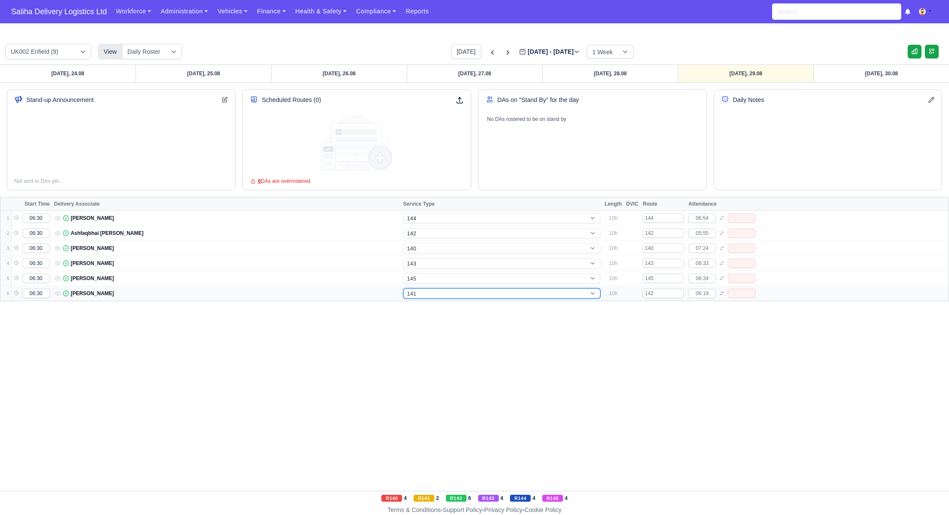
click at [403, 288] on select "-- 141 143 144 AdHoc 142 140 Supervisor 145" at bounding box center [501, 293] width 197 height 10
select select "1"
drag, startPoint x: 591, startPoint y: 360, endPoint x: 595, endPoint y: 259, distance: 100.7
click at [591, 356] on div "Sunday, 24.08 Monday, 25.08 Tuesday, 26.08 Wednesday, 27.08 Thursday, 28.08 Fri…" at bounding box center [474, 278] width 949 height 426
click at [503, 52] on icon at bounding box center [507, 52] width 9 height 9
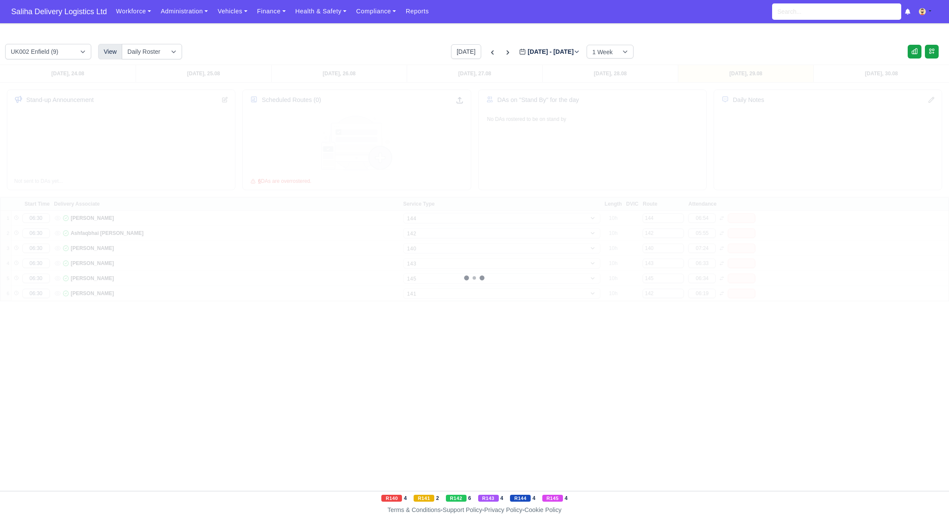
type input "2025-09-05"
select select "5"
select select "15"
select select "12"
select select "4"
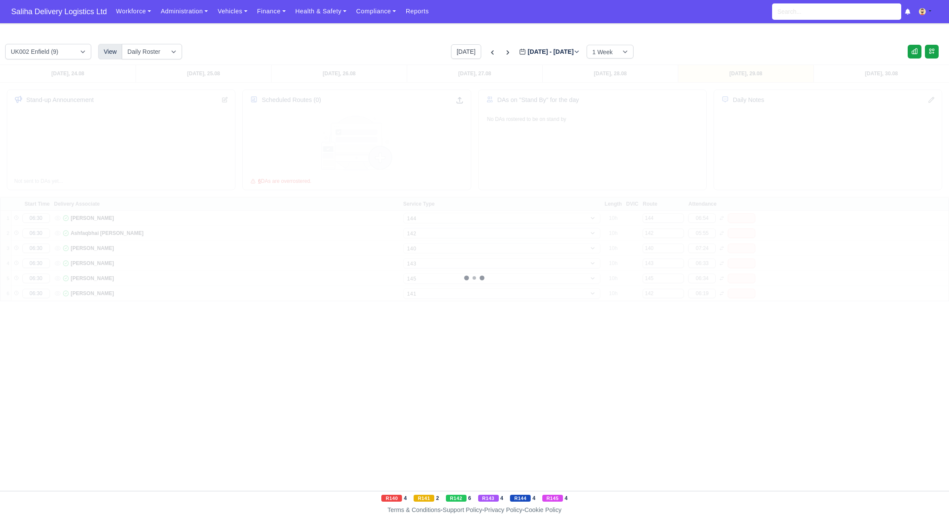
select select "17"
select select "1"
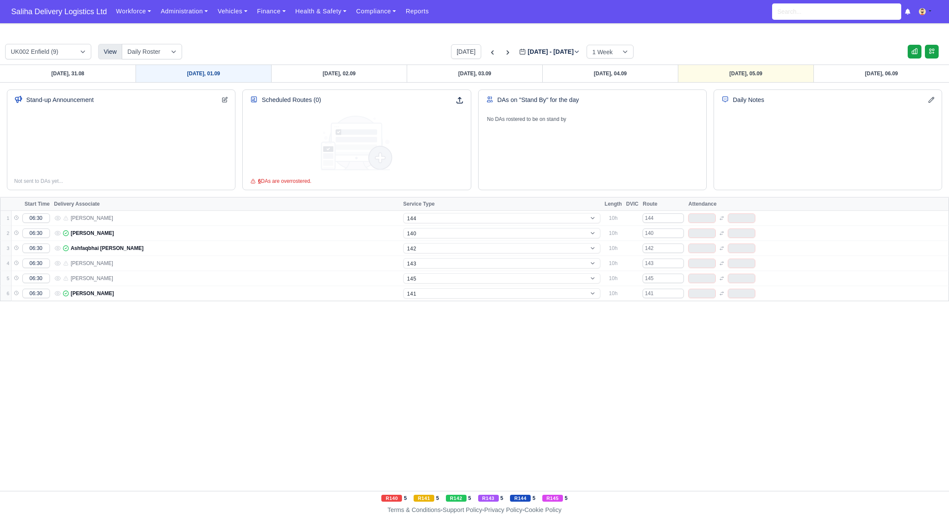
click at [194, 74] on link "Monday, 01.09" at bounding box center [204, 73] width 136 height 17
type input "2025-09-01"
select select "5"
select select "12"
select select "1"
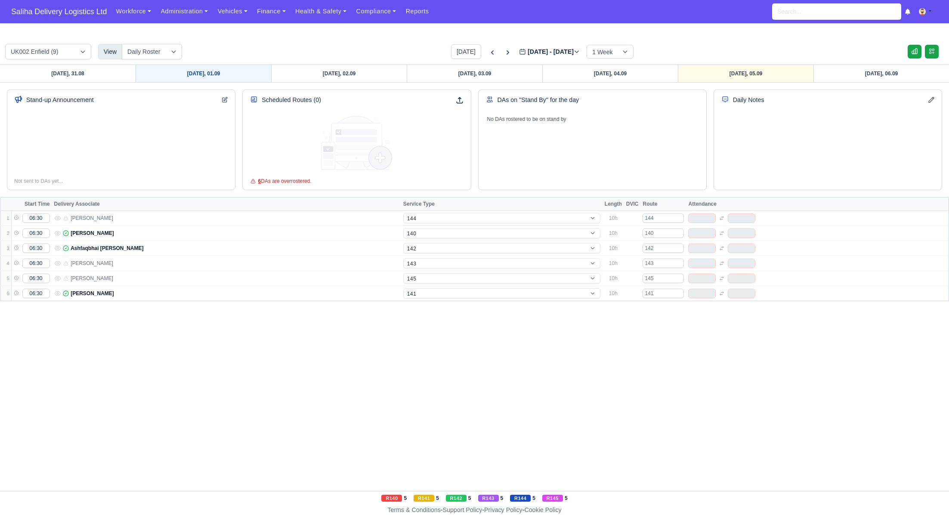
select select "4"
select select "17"
select select "15"
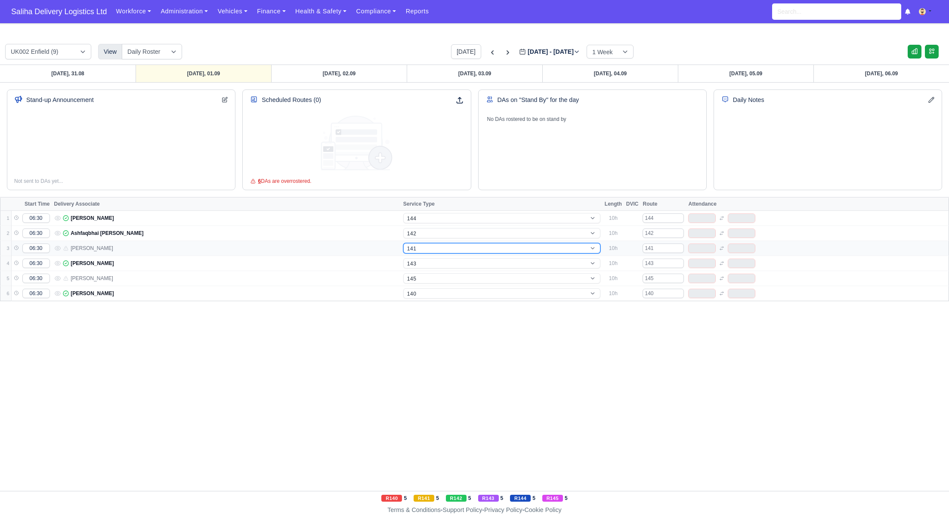
click at [440, 249] on select "-- 141 143 144 AdHoc 142 140 Supervisor 145" at bounding box center [501, 248] width 197 height 10
select select "15"
click at [403, 243] on select "-- 141 143 144 AdHoc 142 140 Supervisor 145" at bounding box center [501, 248] width 197 height 10
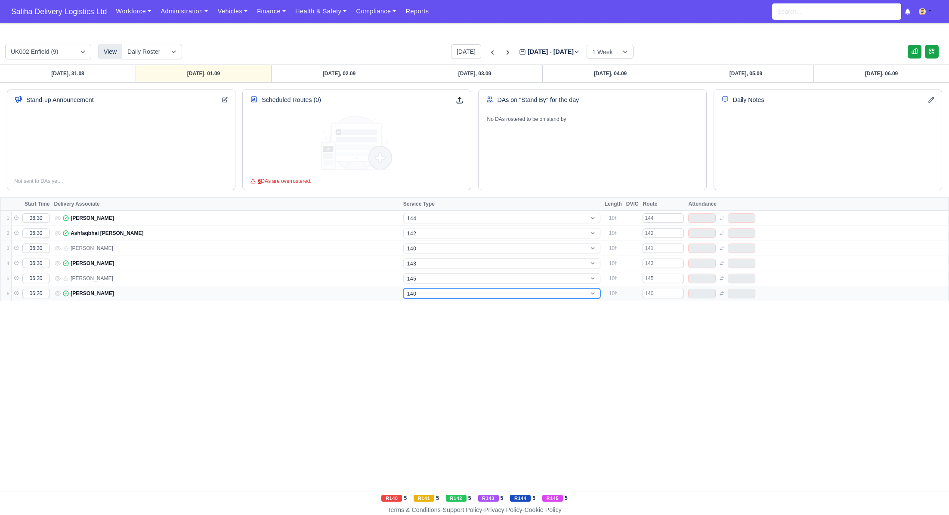
click at [430, 290] on select "-- 141 143 144 AdHoc 142 140 Supervisor 145" at bounding box center [501, 293] width 197 height 10
select select "15"
select select "1"
click at [403, 288] on select "-- 141 143 144 AdHoc 142 140 Supervisor 145" at bounding box center [501, 293] width 197 height 10
click at [608, 380] on div "Sunday, 31.08 Monday, 01.09 Tuesday, 02.09 Wednesday, 03.09 Thursday, 04.09 Fri…" at bounding box center [474, 278] width 949 height 426
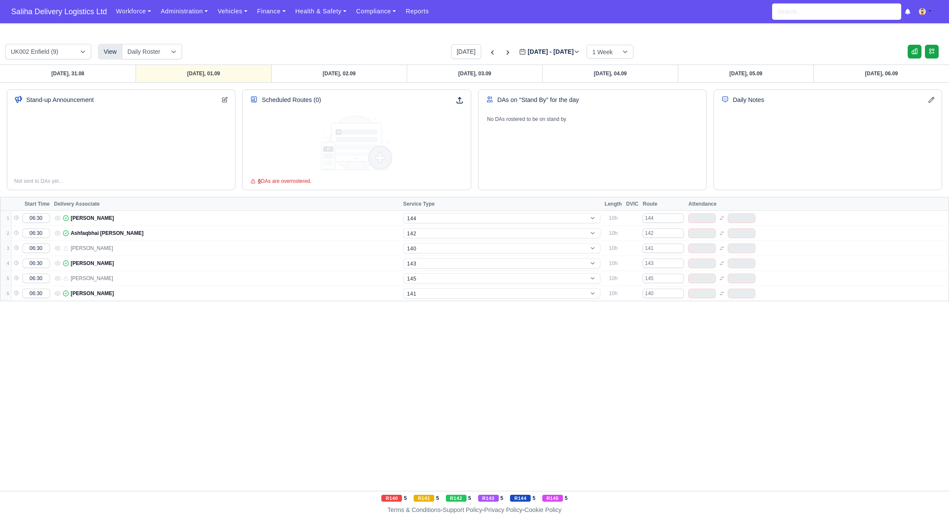
select select "1"
click at [323, 72] on link "Tuesday, 02.09" at bounding box center [339, 73] width 136 height 17
type input "2025-09-02"
select select "5"
select select "12"
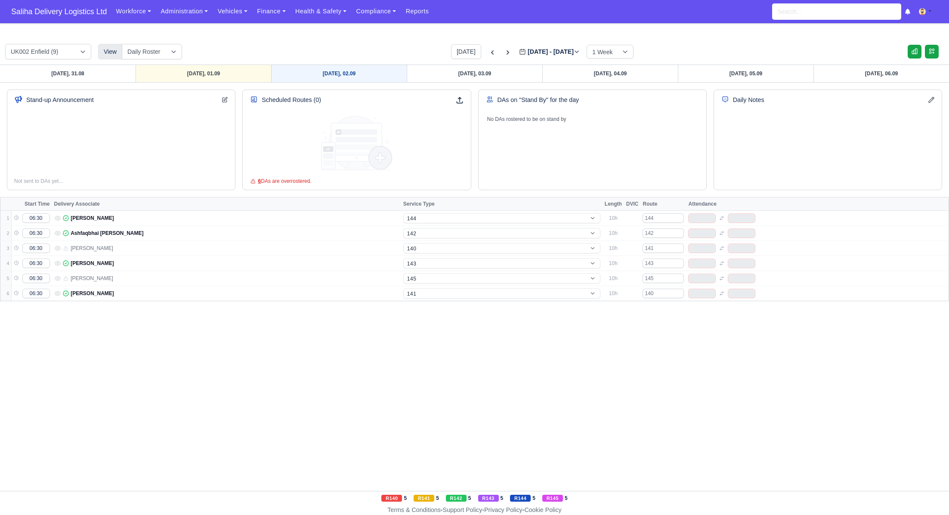
select select "1"
select select "4"
select select "17"
select select "15"
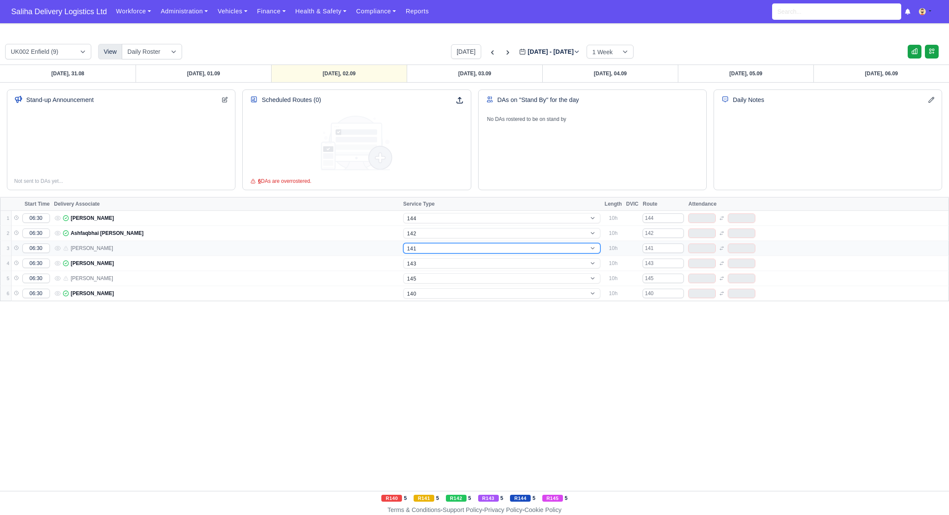
click at [435, 246] on select "-- 141 143 144 AdHoc 142 140 Supervisor 145" at bounding box center [501, 248] width 197 height 10
select select "15"
click at [403, 243] on select "-- 141 143 144 AdHoc 142 140 Supervisor 145" at bounding box center [501, 248] width 197 height 10
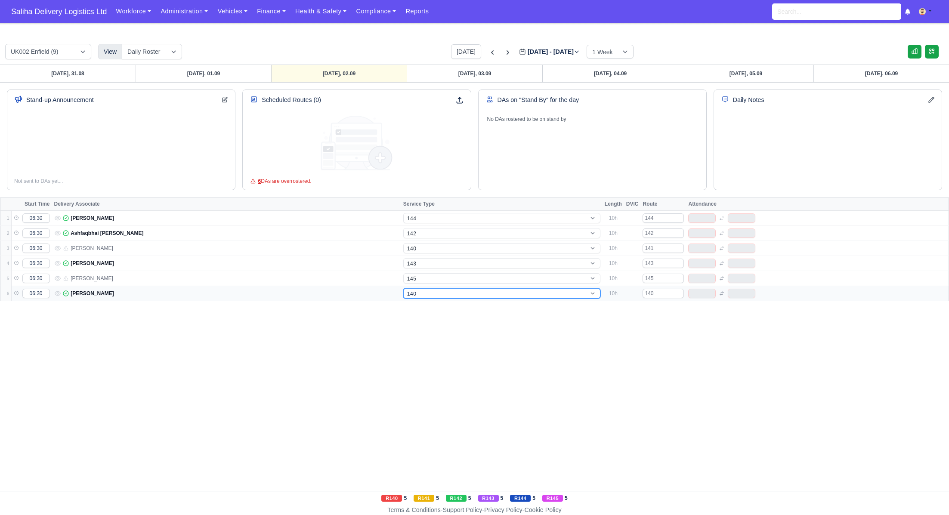
click at [436, 292] on select "-- 141 143 144 AdHoc 142 140 Supervisor 145" at bounding box center [501, 293] width 197 height 10
select select "15"
select select "1"
click at [403, 288] on select "-- 141 143 144 AdHoc 142 140 Supervisor 145" at bounding box center [501, 293] width 197 height 10
drag, startPoint x: 558, startPoint y: 364, endPoint x: 537, endPoint y: 228, distance: 137.2
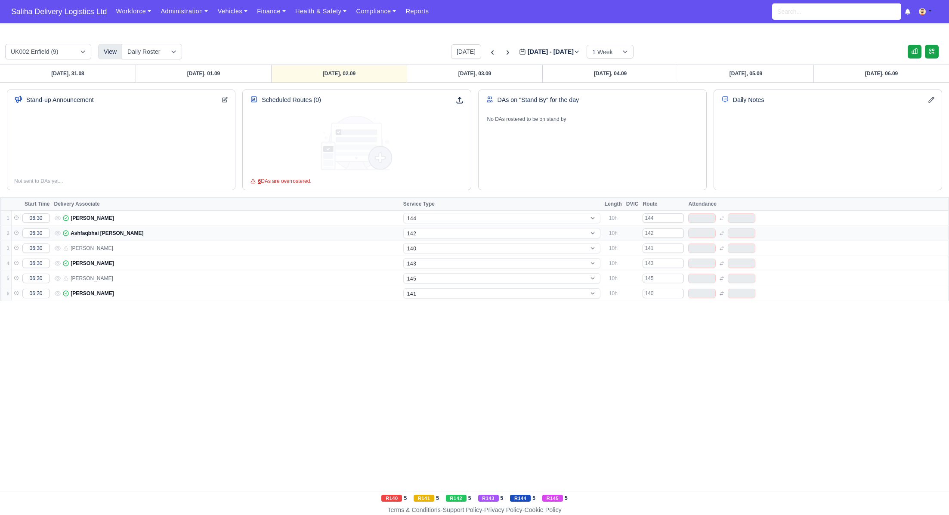
click at [557, 360] on div "Sunday, 31.08 Monday, 01.09 Tuesday, 02.09 Wednesday, 03.09 Thursday, 04.09 Fri…" at bounding box center [474, 278] width 949 height 426
select select "1"
click at [507, 70] on link "Wednesday, 03.09" at bounding box center [475, 73] width 136 height 17
type input "2025-09-03"
select select "5"
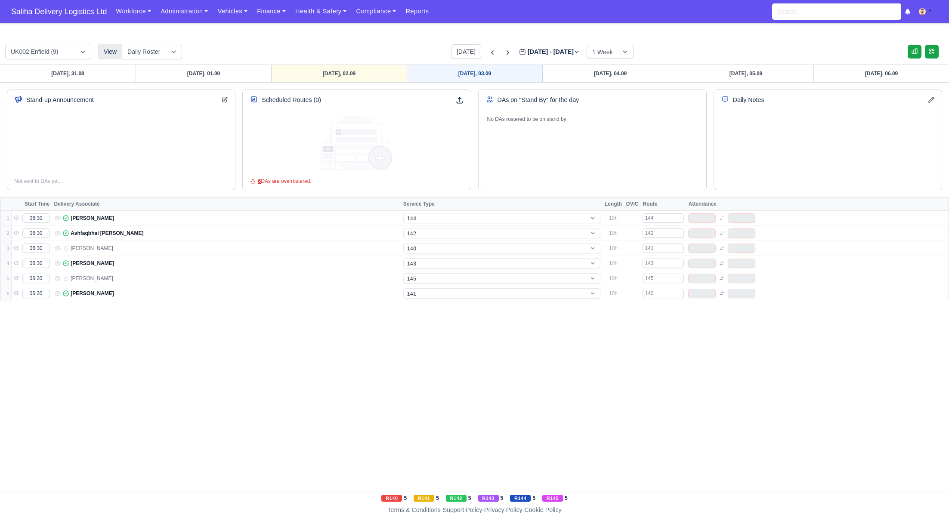
select select "15"
select select "12"
select select "4"
select select "17"
select select "1"
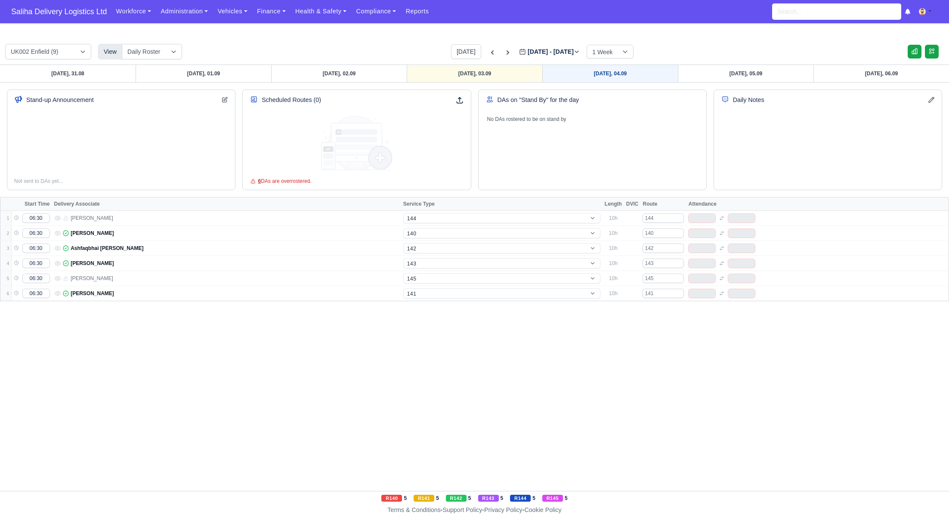
click at [594, 73] on link "Thursday, 04.09" at bounding box center [610, 73] width 136 height 17
type input "2025-09-04"
select select "5"
select select "15"
select select "12"
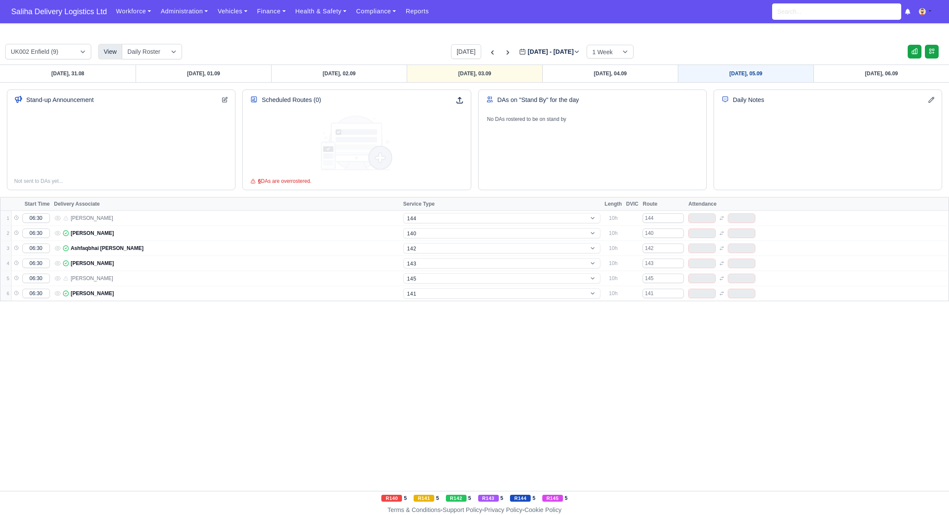
select select "4"
select select "17"
select select "1"
click at [700, 77] on link "Friday, 05.09" at bounding box center [746, 73] width 136 height 17
type input "2025-09-05"
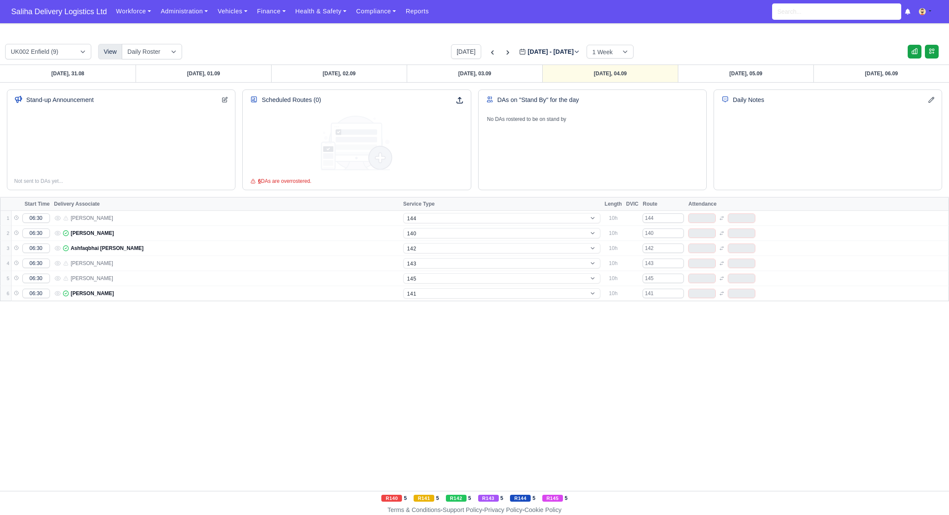
select select "5"
select select "15"
select select "12"
select select "4"
select select "17"
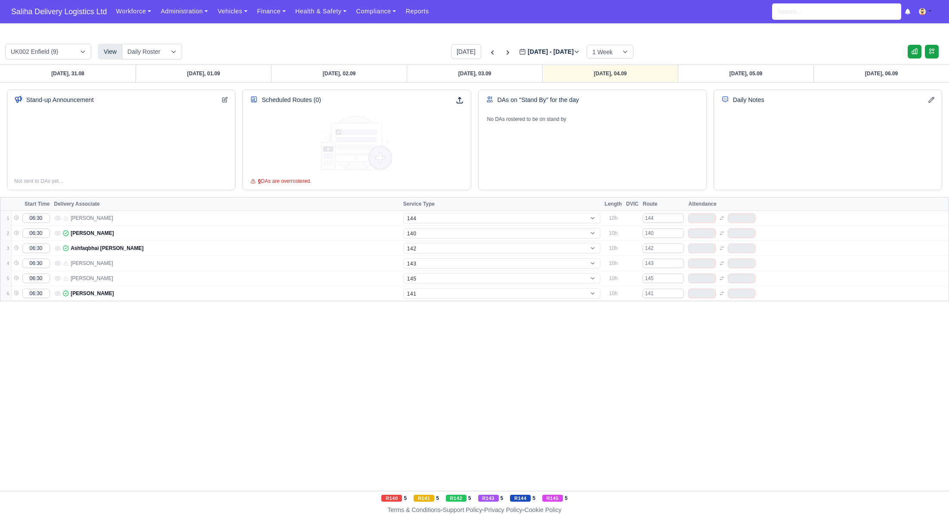
select select "1"
click at [59, 17] on span "Saliha Delivery Logistics Ltd" at bounding box center [59, 11] width 104 height 17
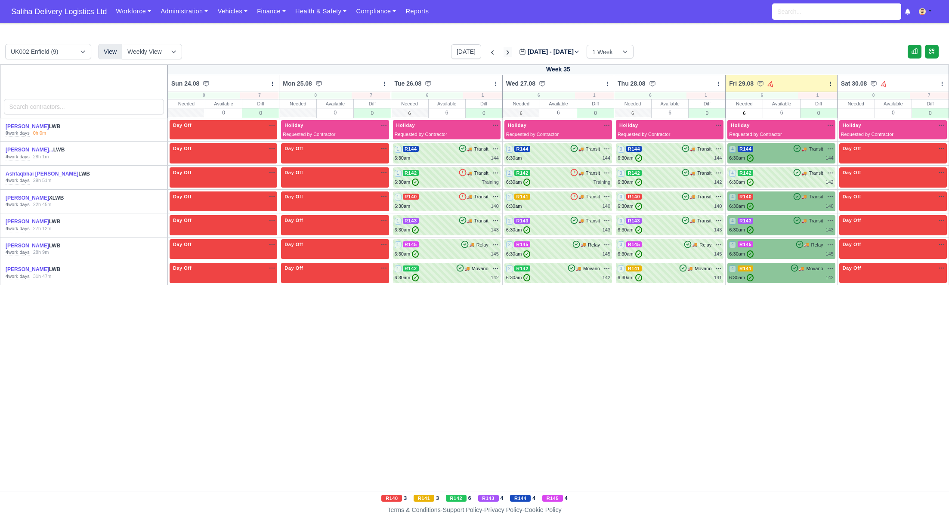
click at [503, 53] on icon at bounding box center [507, 52] width 9 height 9
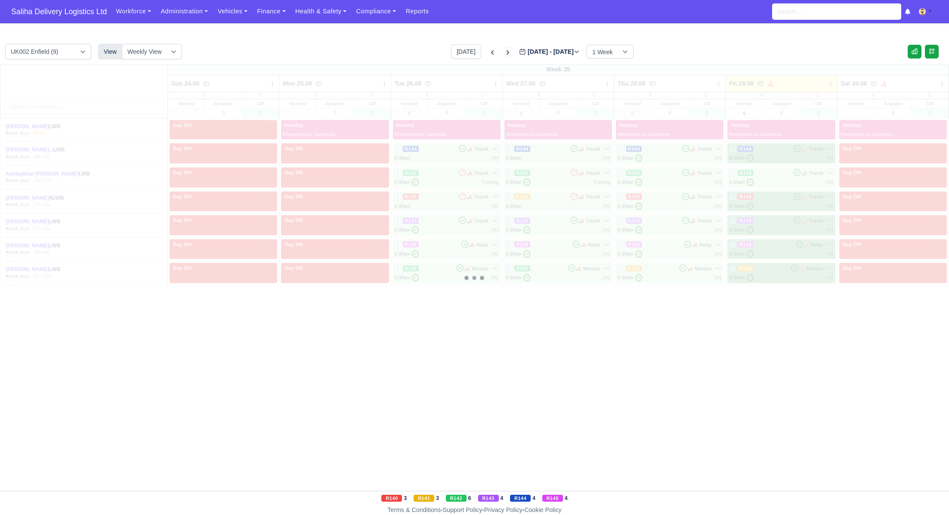
type input "2025-09-05"
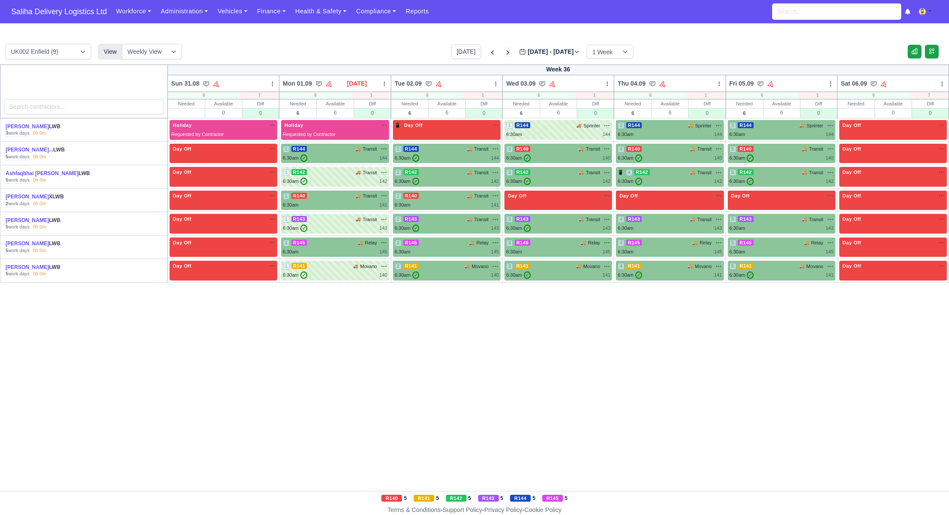
click at [503, 53] on icon at bounding box center [507, 52] width 9 height 9
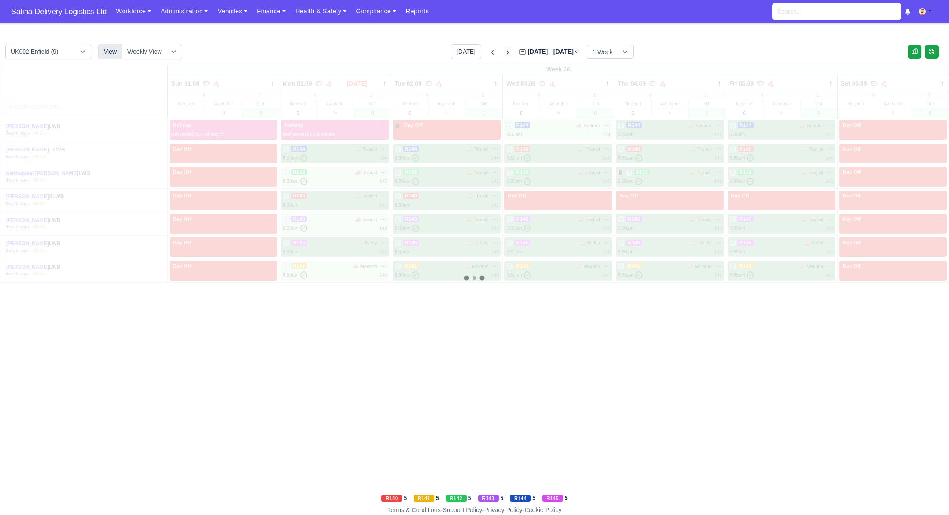
type input "2025-09-12"
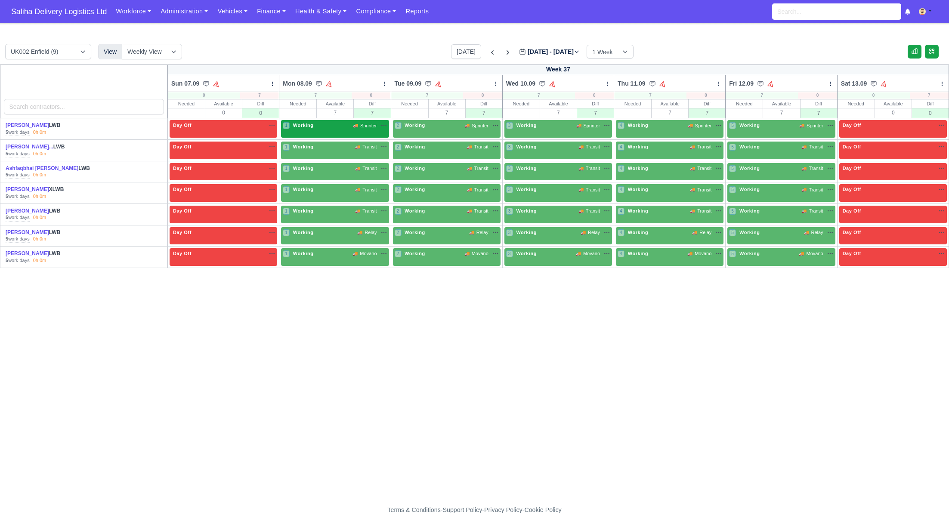
click at [322, 134] on div "1 Working 🚚 Sprinter" at bounding box center [335, 129] width 108 height 18
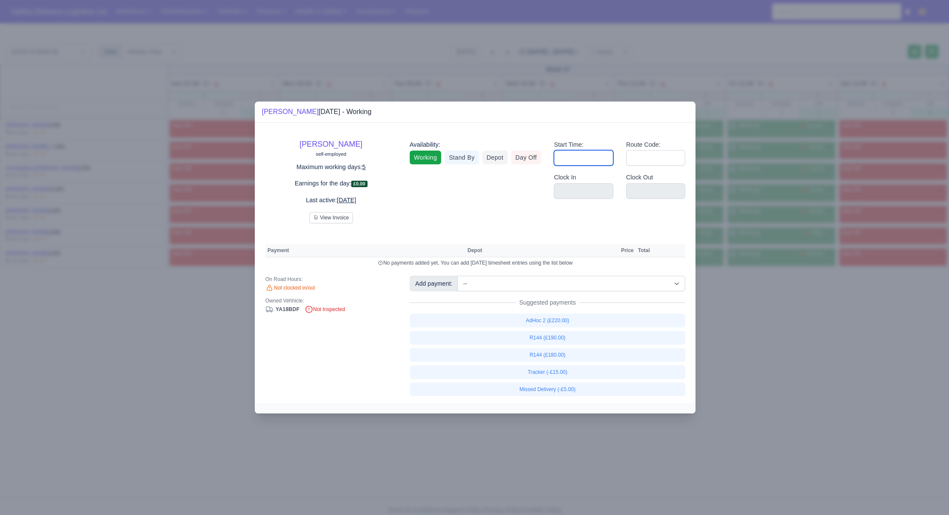
click at [577, 166] on input "Start Time:" at bounding box center [583, 157] width 59 height 15
type input "06:30"
click at [674, 156] on input "Route Code:" at bounding box center [655, 157] width 59 height 15
click at [639, 157] on input "Route Code:" at bounding box center [655, 157] width 59 height 15
type input "144"
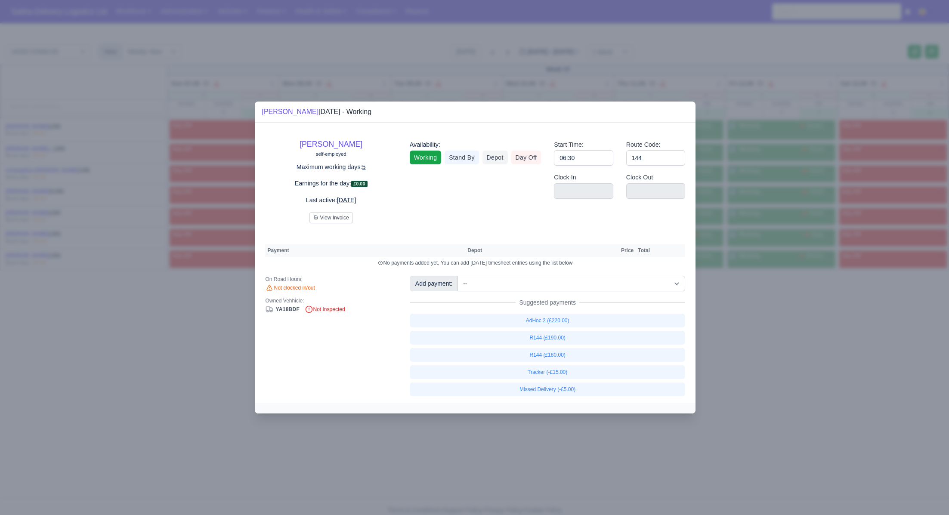
drag, startPoint x: 779, startPoint y: 331, endPoint x: 761, endPoint y: 317, distance: 22.6
click at [776, 328] on div at bounding box center [474, 257] width 949 height 515
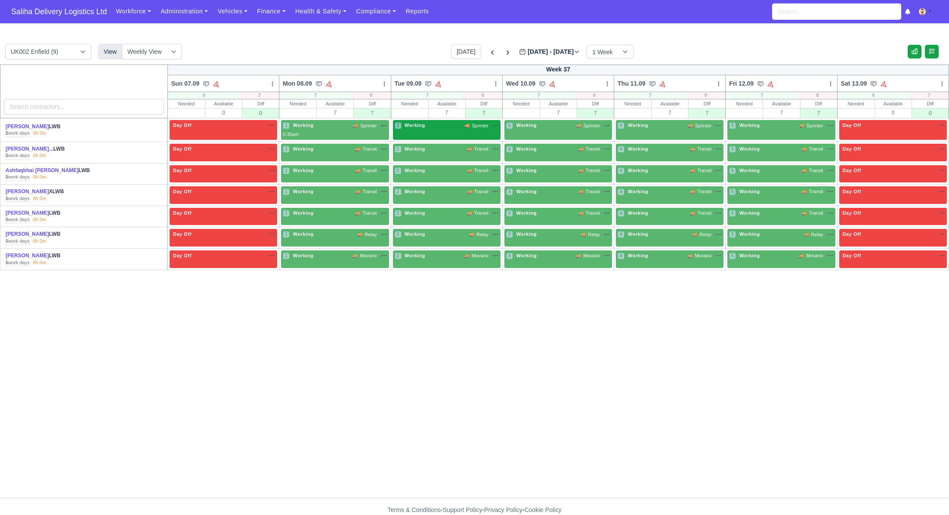
click at [426, 128] on span "Working" at bounding box center [415, 125] width 24 height 6
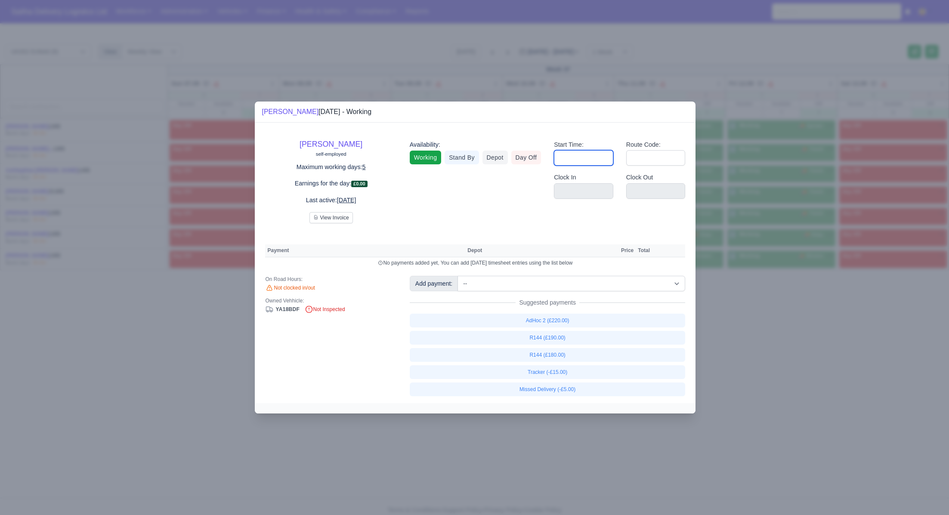
drag, startPoint x: 570, startPoint y: 158, endPoint x: 586, endPoint y: 164, distance: 17.0
click at [571, 159] on input "Start Time:" at bounding box center [583, 157] width 59 height 15
type input "06:30"
click at [658, 158] on input "Route Code:" at bounding box center [655, 157] width 59 height 15
type input "1"
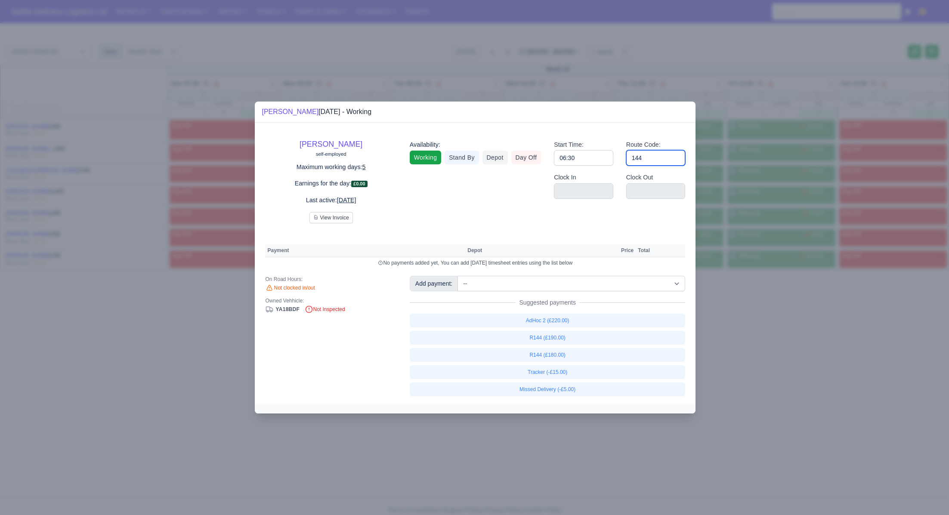
type input "144"
drag, startPoint x: 767, startPoint y: 334, endPoint x: 744, endPoint y: 312, distance: 32.0
click at [766, 334] on div at bounding box center [474, 257] width 949 height 515
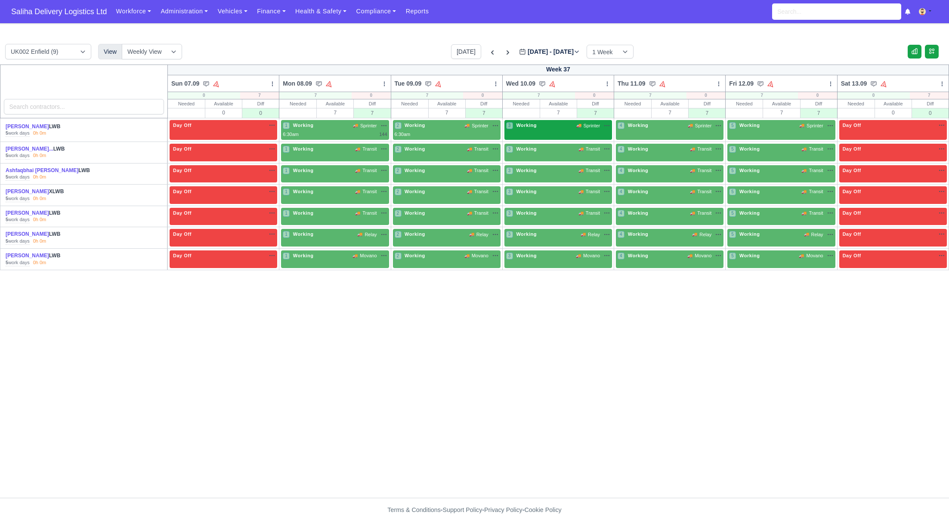
click at [540, 128] on div "3 Working 🚚 Sprinter" at bounding box center [558, 125] width 104 height 7
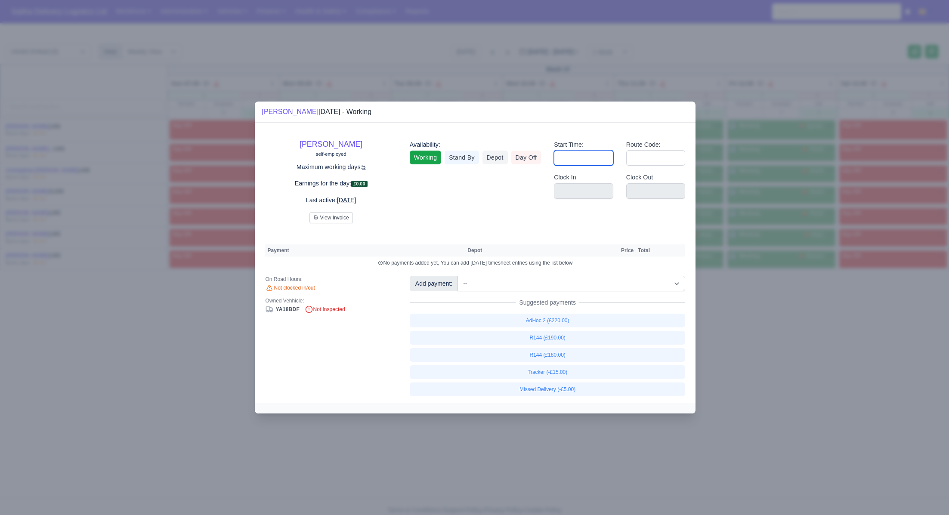
click at [598, 162] on input "Start Time:" at bounding box center [583, 157] width 59 height 15
type input "06:30"
click at [646, 159] on input "Route Code:" at bounding box center [655, 157] width 59 height 15
type input "1"
type input "144"
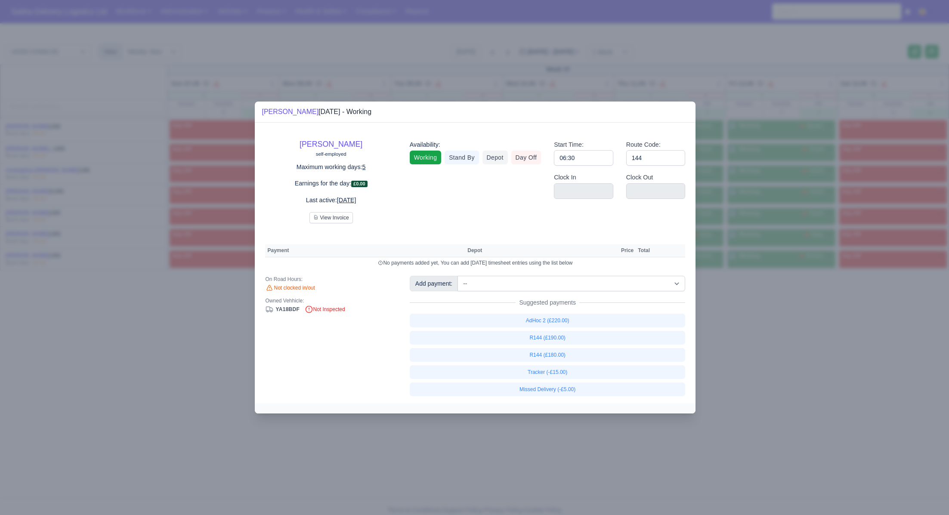
click at [759, 315] on div at bounding box center [474, 257] width 949 height 515
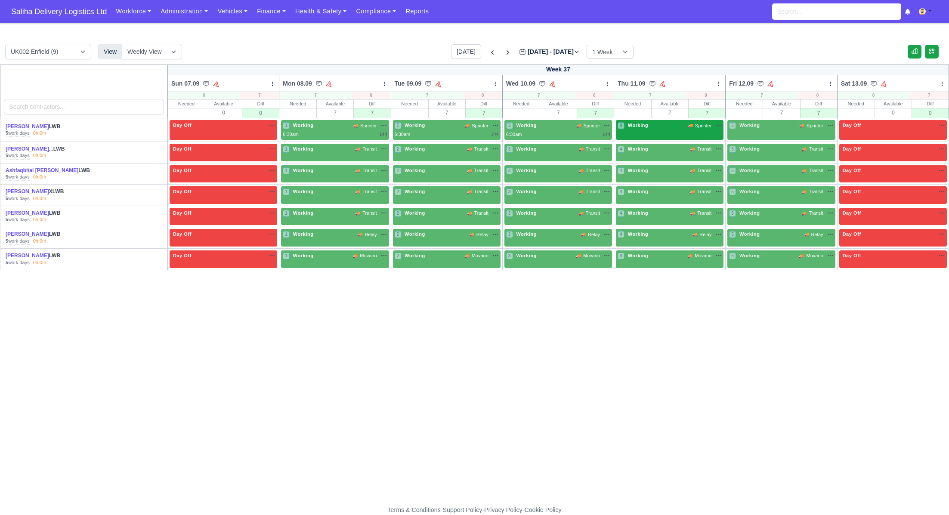
click at [666, 132] on div "4 Working 🚚 Sprinter" at bounding box center [670, 130] width 108 height 20
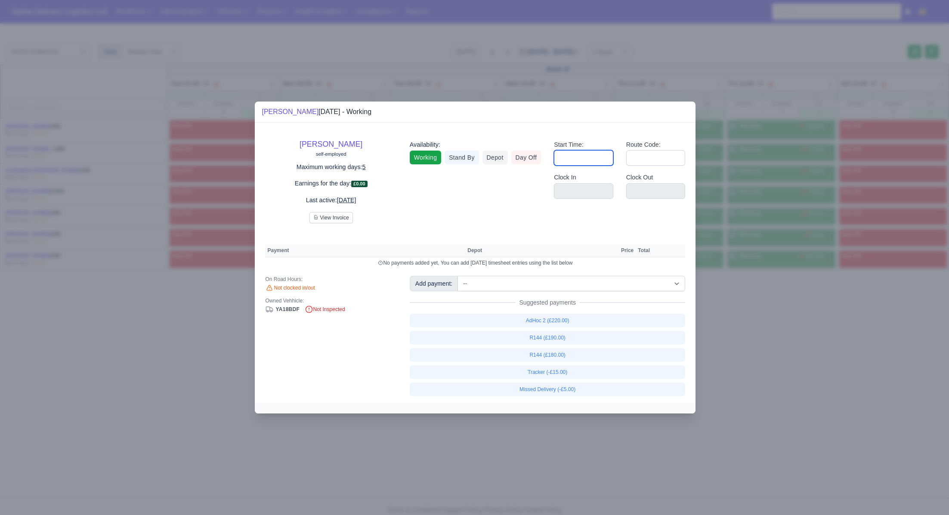
click at [597, 160] on input "Start Time:" at bounding box center [583, 157] width 59 height 15
type input "06:30"
click at [663, 158] on input "Route Code:" at bounding box center [655, 157] width 59 height 15
type input "1"
type input "144"
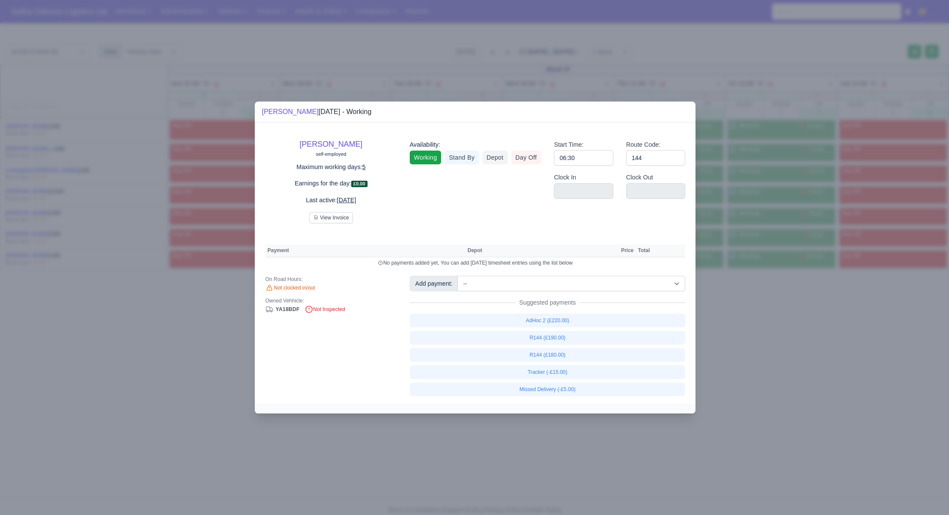
drag, startPoint x: 868, startPoint y: 345, endPoint x: 828, endPoint y: 269, distance: 85.8
click at [867, 345] on div at bounding box center [474, 257] width 949 height 515
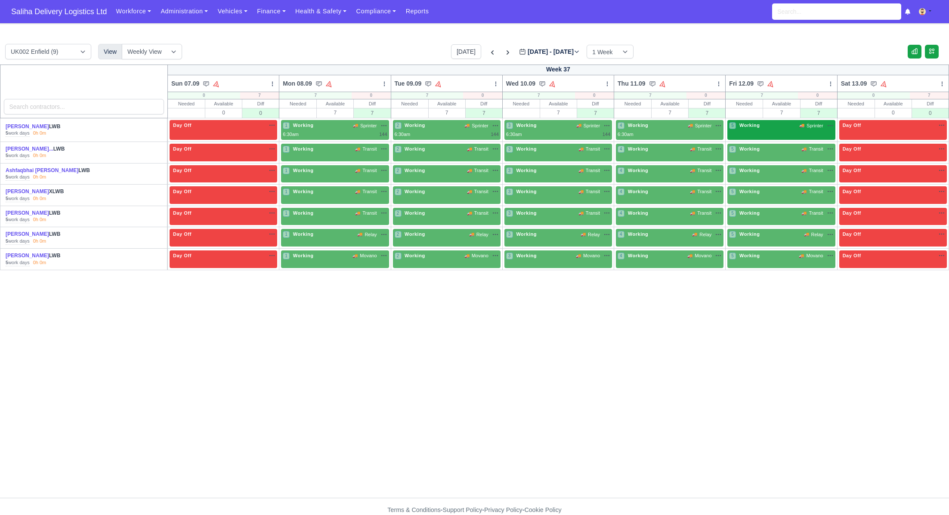
click at [749, 132] on div "5 Working 🚚 Sprinter" at bounding box center [781, 130] width 108 height 20
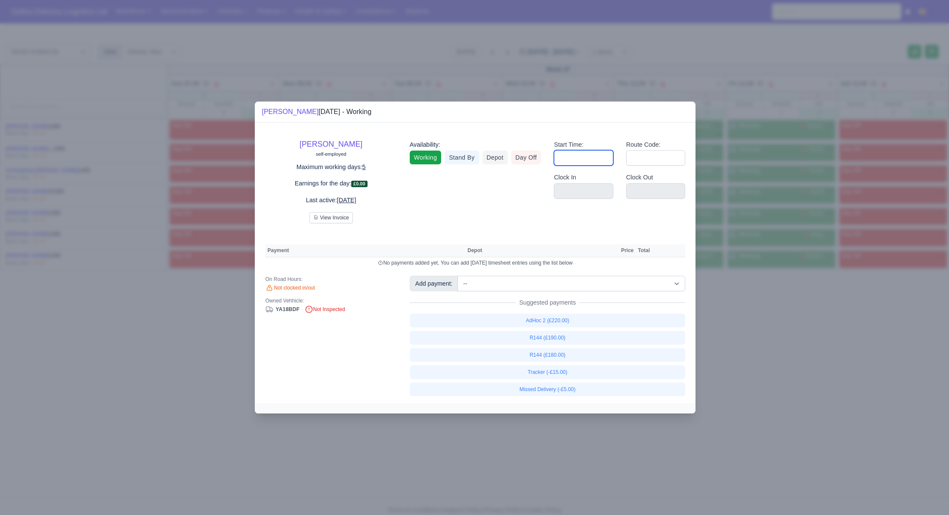
click at [597, 164] on input "Start Time:" at bounding box center [583, 157] width 59 height 15
type input "06:30"
click at [653, 157] on input "Route Code:" at bounding box center [655, 157] width 59 height 15
type input "14"
type input "144"
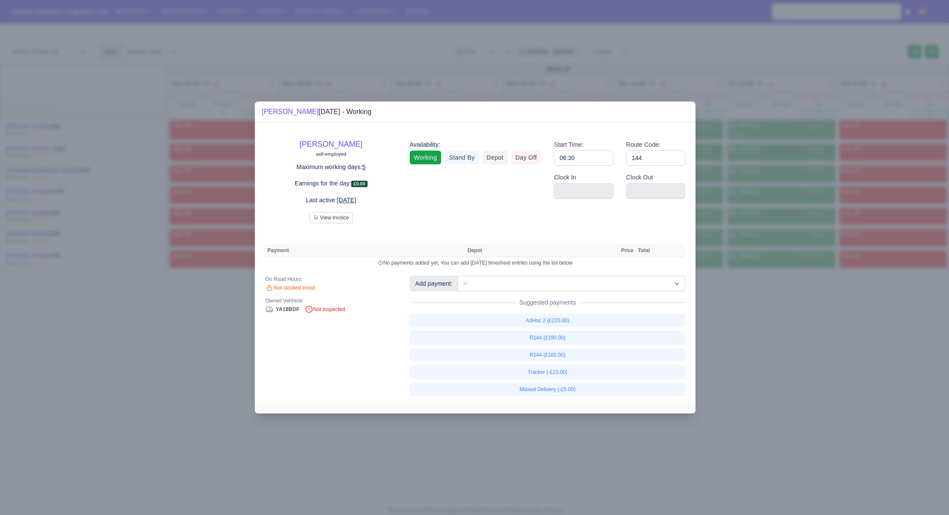
drag, startPoint x: 833, startPoint y: 366, endPoint x: 634, endPoint y: 238, distance: 236.5
click at [831, 364] on div at bounding box center [474, 257] width 949 height 515
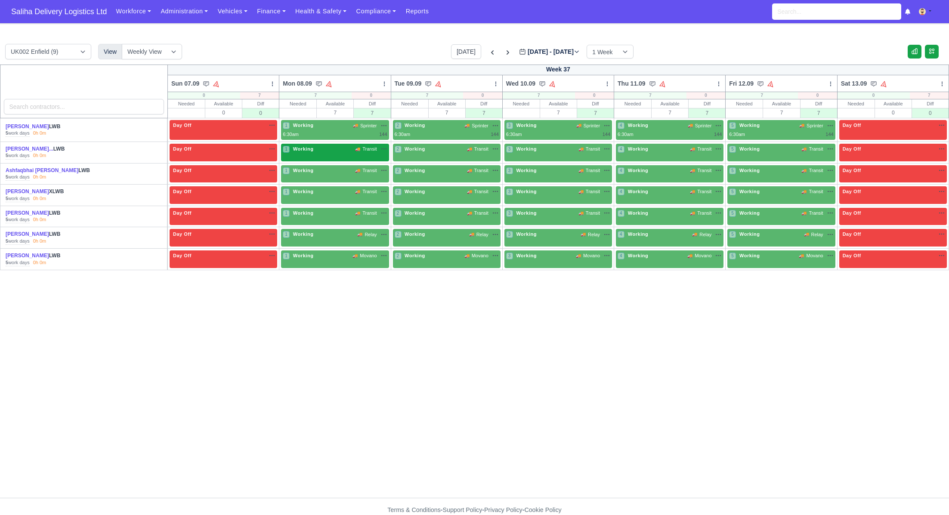
click at [334, 152] on div "1 Working 🚚 Transit" at bounding box center [335, 148] width 104 height 7
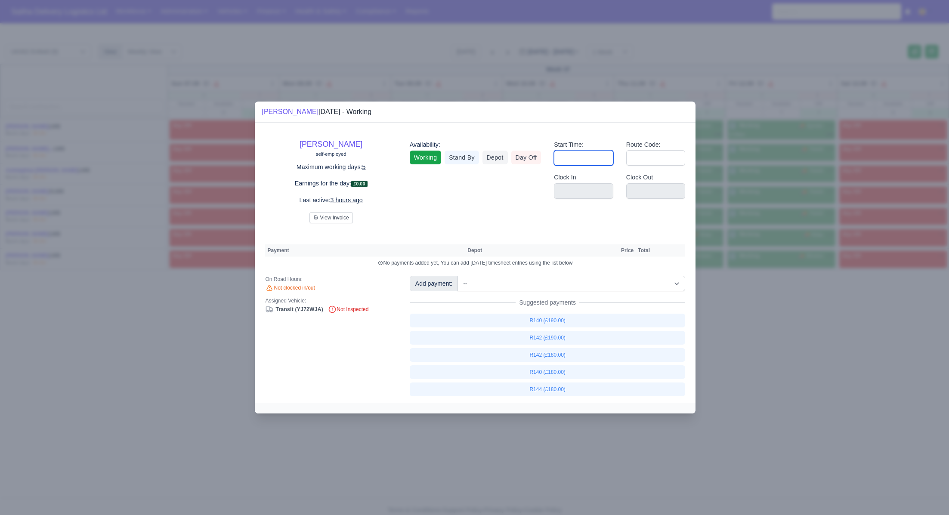
drag, startPoint x: 586, startPoint y: 160, endPoint x: 592, endPoint y: 163, distance: 6.9
click at [586, 160] on input "Start Time:" at bounding box center [583, 157] width 59 height 15
type input "06:30"
click at [649, 162] on input "Route Code:" at bounding box center [655, 157] width 59 height 15
type input "1"
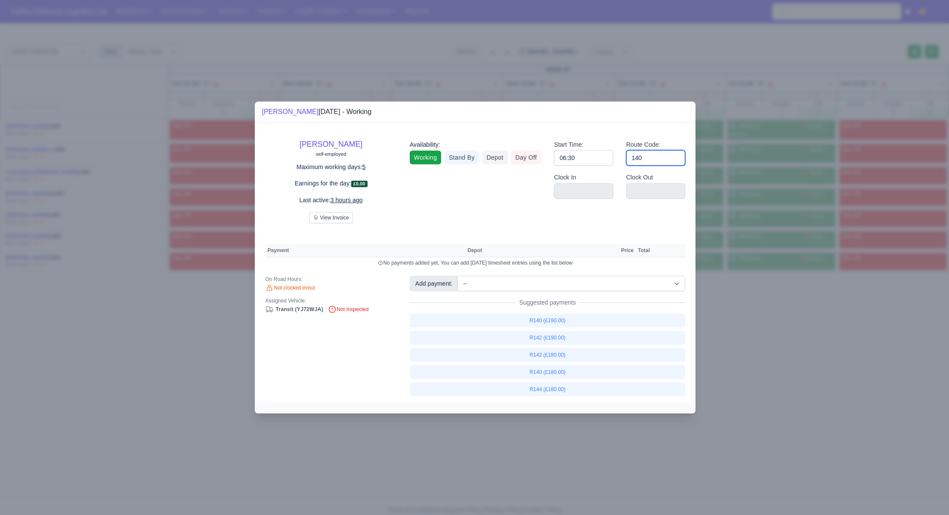
type input "140"
click at [760, 304] on div at bounding box center [474, 257] width 949 height 515
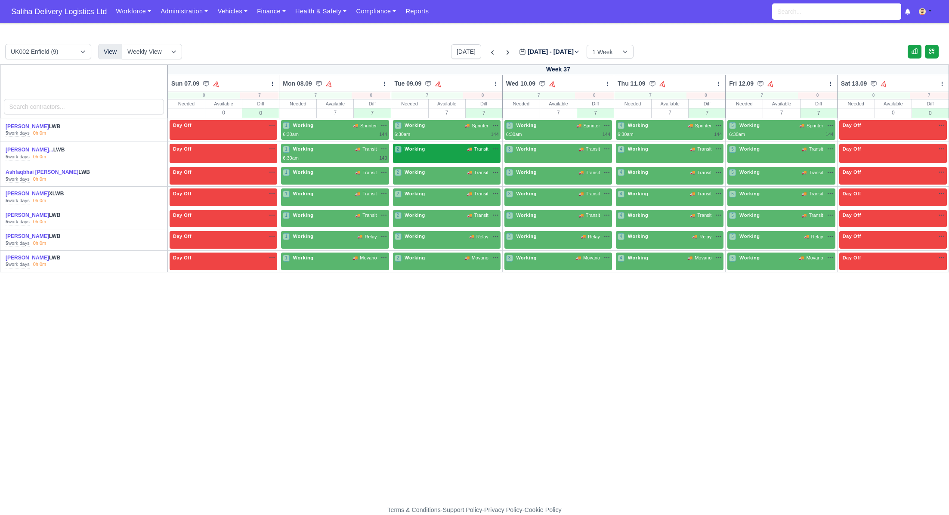
click at [453, 154] on div "2 Working 🚚 Transit" at bounding box center [447, 149] width 104 height 9
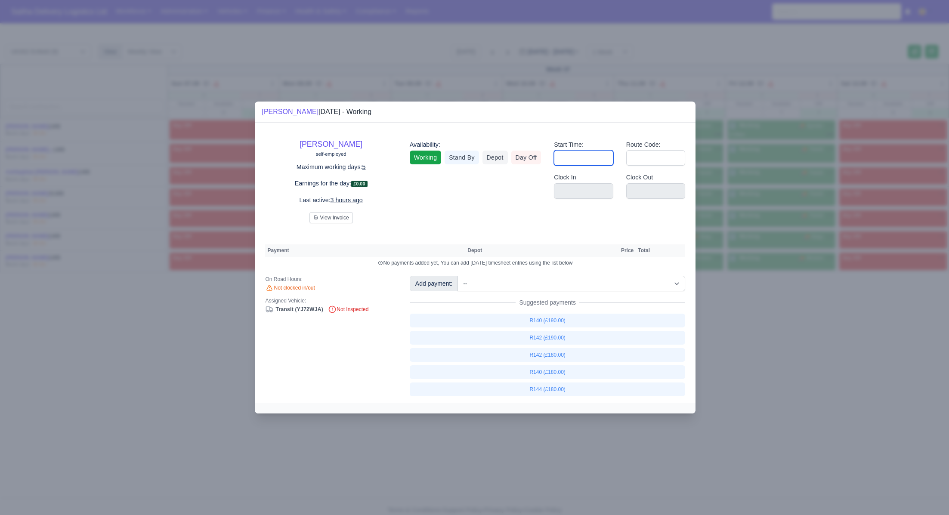
click at [579, 160] on input "Start Time:" at bounding box center [583, 157] width 59 height 15
type input "06:30"
click at [646, 159] on input "Route Code:" at bounding box center [655, 157] width 59 height 15
type input "1"
type input "140"
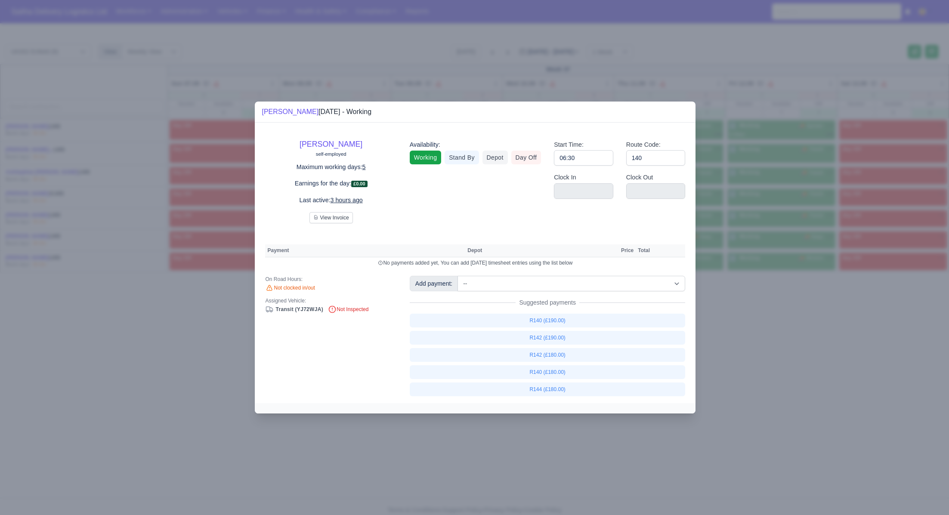
drag, startPoint x: 769, startPoint y: 356, endPoint x: 670, endPoint y: 194, distance: 189.6
click at [768, 354] on div at bounding box center [474, 257] width 949 height 515
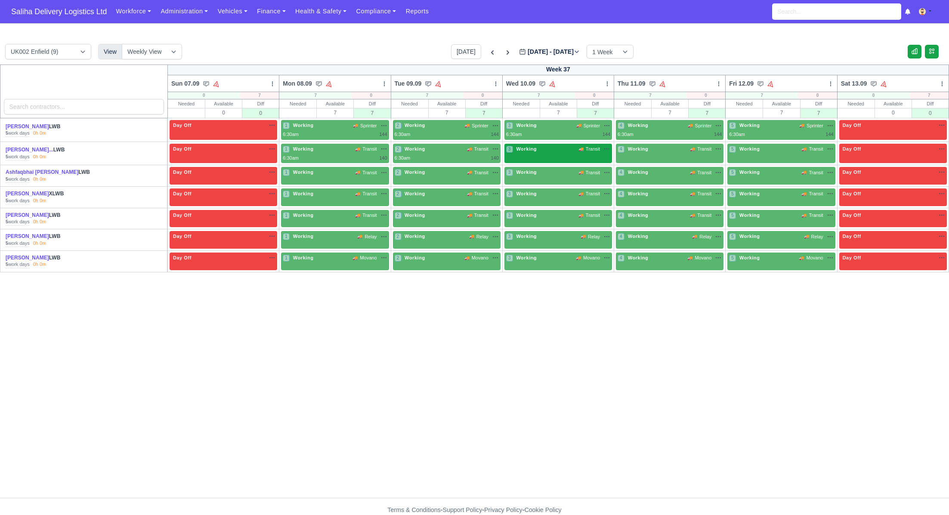
click at [580, 155] on div "3 Working 🚚 Transit" at bounding box center [558, 154] width 108 height 20
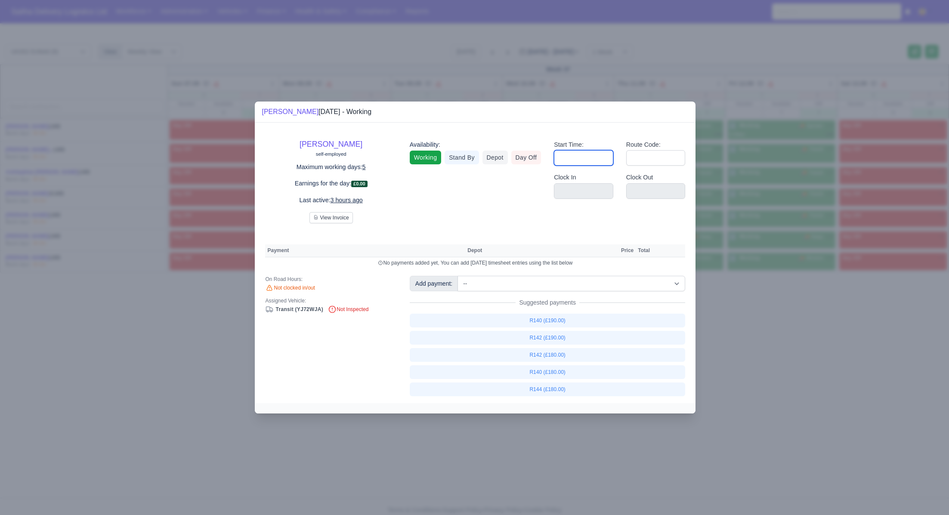
click at [594, 162] on input "Start Time:" at bounding box center [583, 157] width 59 height 15
type input "06:30"
click at [647, 157] on input "Route Code:" at bounding box center [655, 157] width 59 height 15
type input "1"
type input "140"
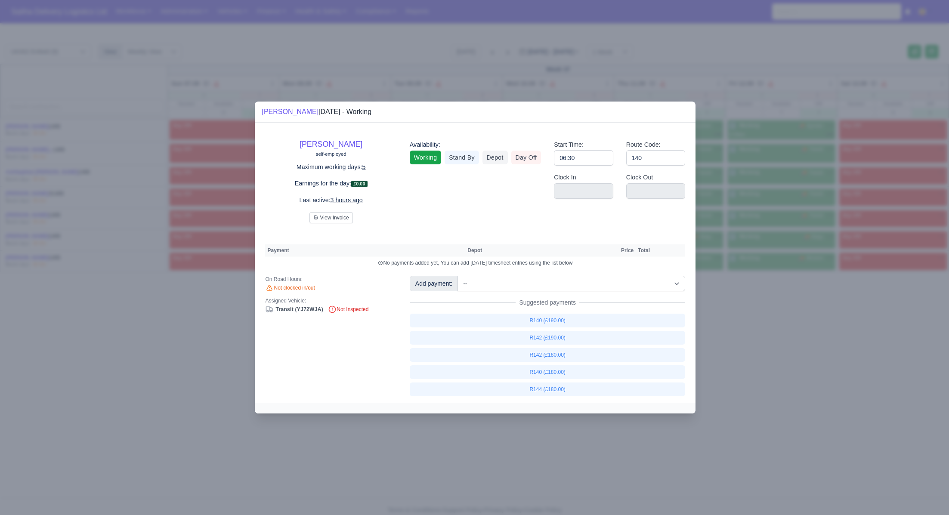
click at [793, 278] on div at bounding box center [474, 257] width 949 height 515
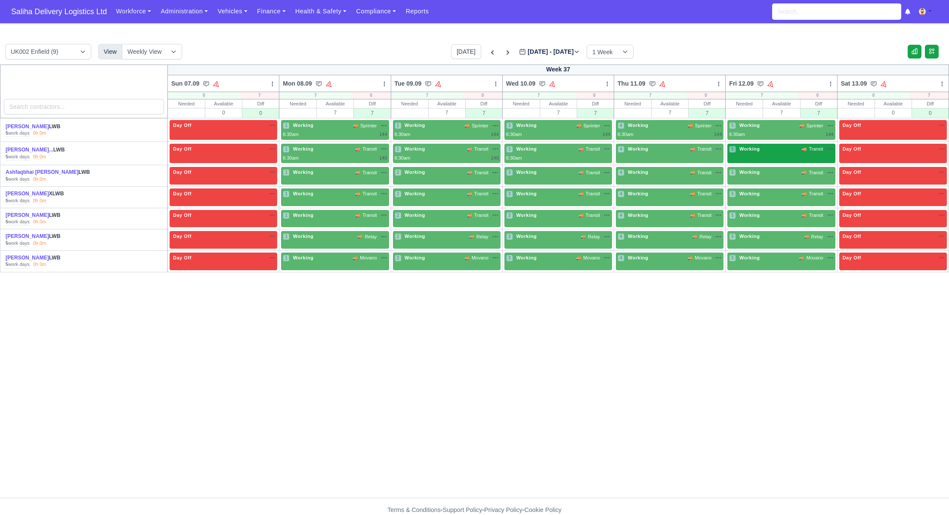
click at [752, 151] on span "Working" at bounding box center [749, 149] width 24 height 6
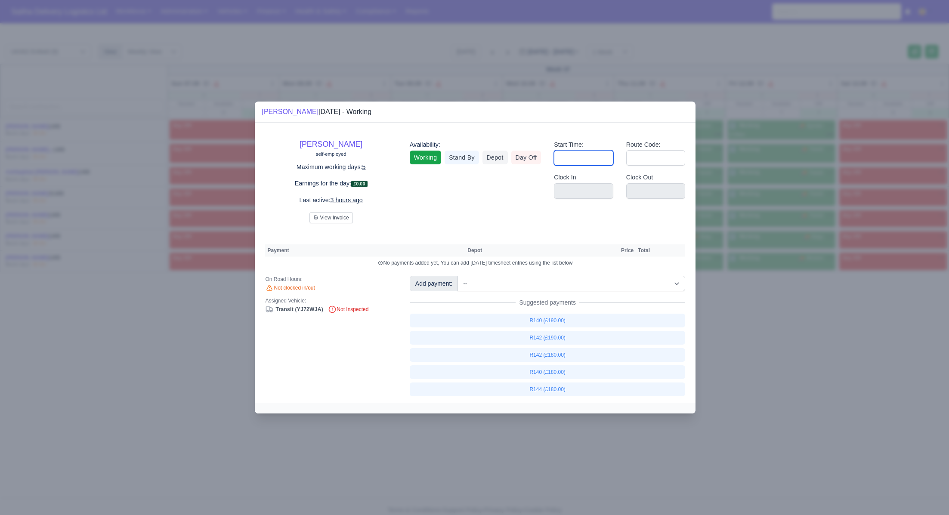
click at [601, 159] on input "Start Time:" at bounding box center [583, 157] width 59 height 15
type input "06:30"
click at [638, 163] on input "Route Code:" at bounding box center [655, 157] width 59 height 15
type input "140"
click at [761, 302] on div at bounding box center [474, 257] width 949 height 515
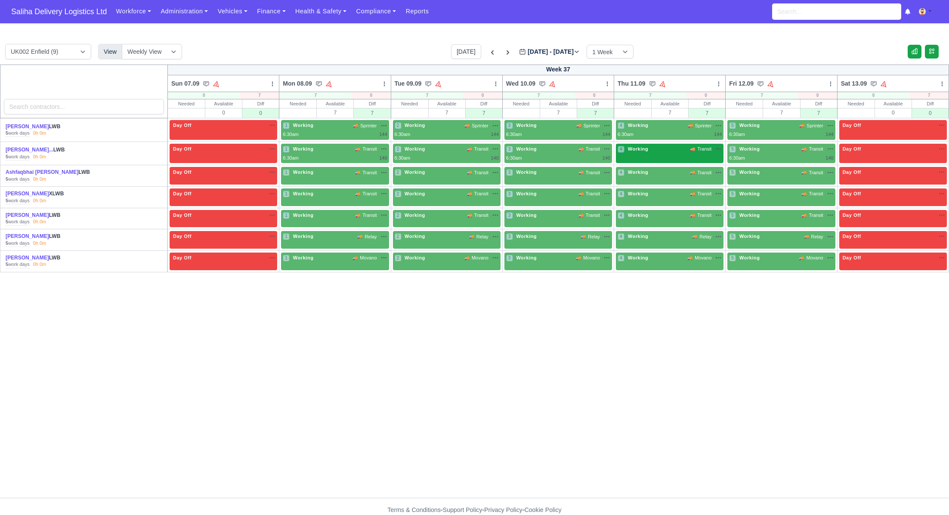
click at [694, 156] on div "4 Working 🚚 Transit" at bounding box center [670, 154] width 108 height 20
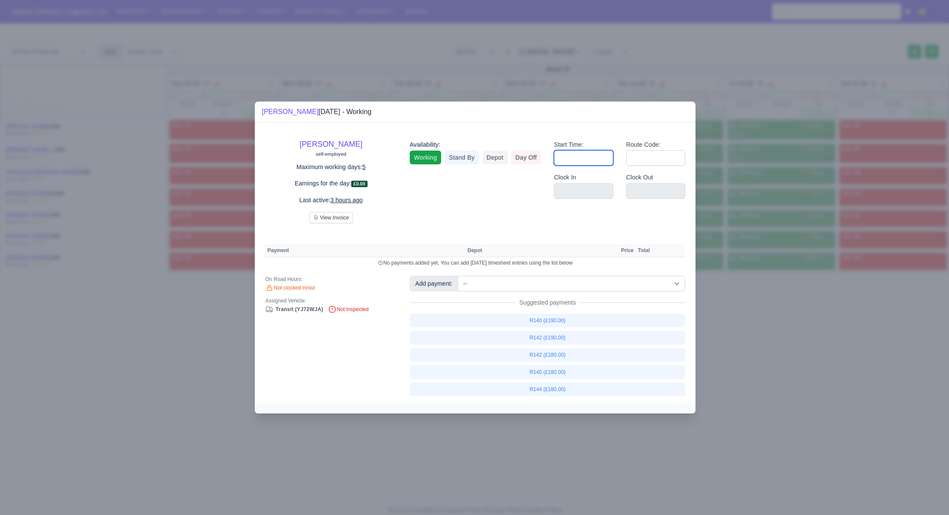
drag, startPoint x: 603, startPoint y: 160, endPoint x: 610, endPoint y: 165, distance: 8.5
click at [603, 160] on input "Start Time:" at bounding box center [583, 157] width 59 height 15
type input "06:30"
click at [653, 161] on input "Route Code:" at bounding box center [655, 157] width 59 height 15
type input "1"
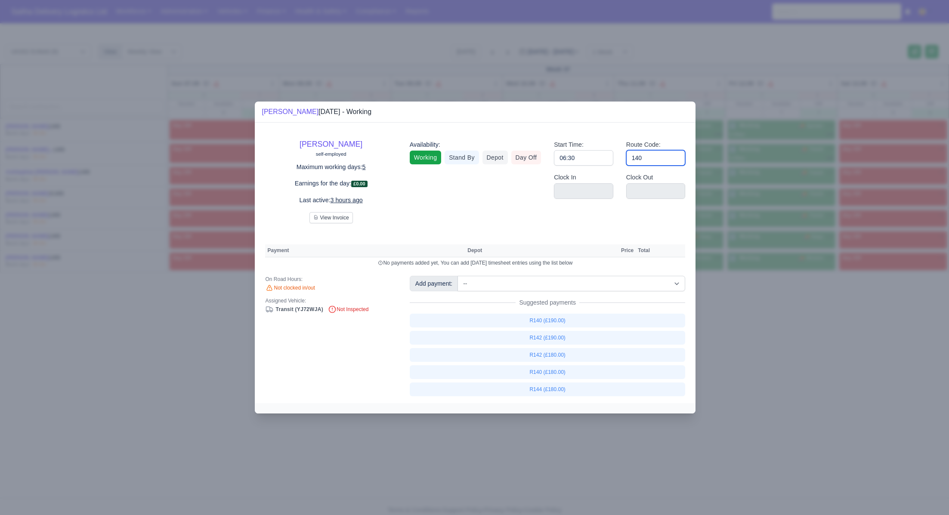
type input "140"
click at [808, 371] on div at bounding box center [474, 257] width 949 height 515
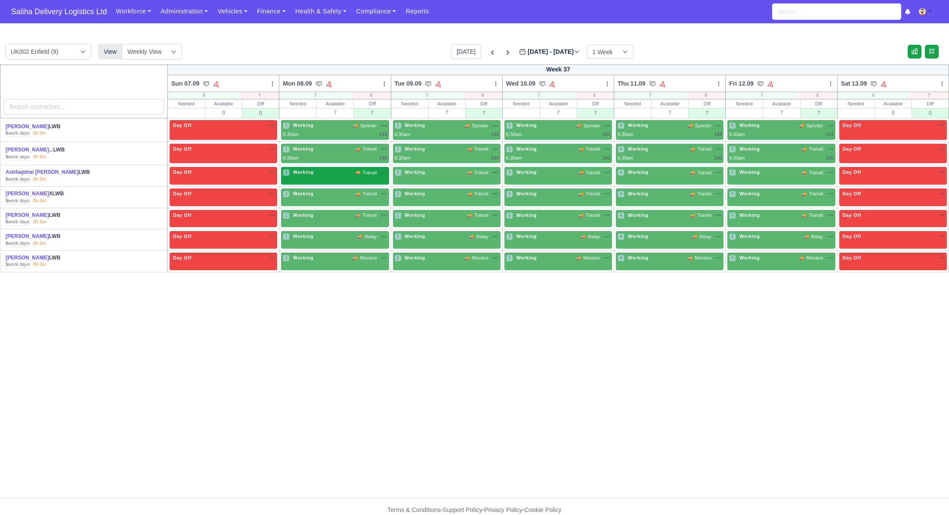
click at [329, 173] on div "1 Working 🚚 Transit" at bounding box center [335, 172] width 104 height 7
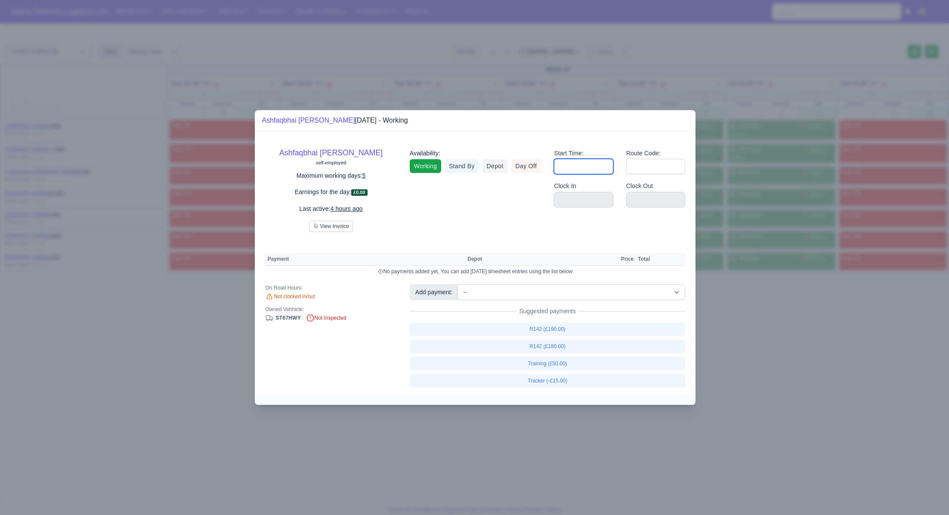
click at [571, 167] on input "Start Time:" at bounding box center [583, 166] width 59 height 15
type input "06:30"
click at [644, 164] on input "Route Code:" at bounding box center [655, 166] width 59 height 15
type input "1"
type input "142"
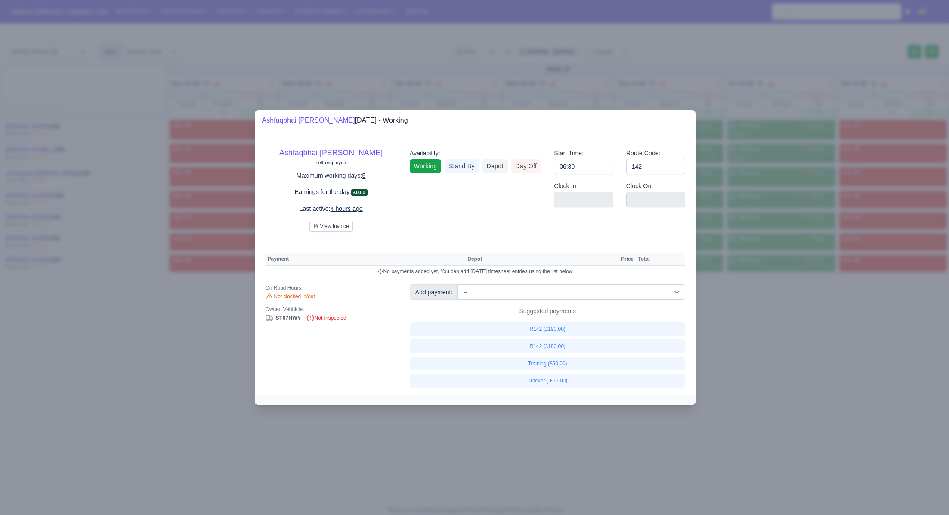
drag, startPoint x: 784, startPoint y: 339, endPoint x: 680, endPoint y: 242, distance: 142.8
click at [783, 337] on div at bounding box center [474, 257] width 949 height 515
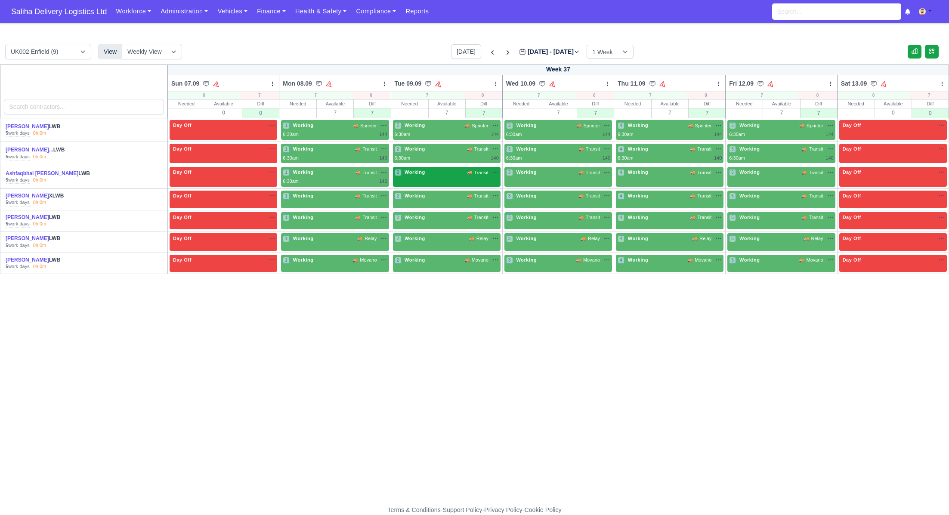
click at [446, 178] on div "2 Working 🚚 Transit" at bounding box center [447, 177] width 108 height 20
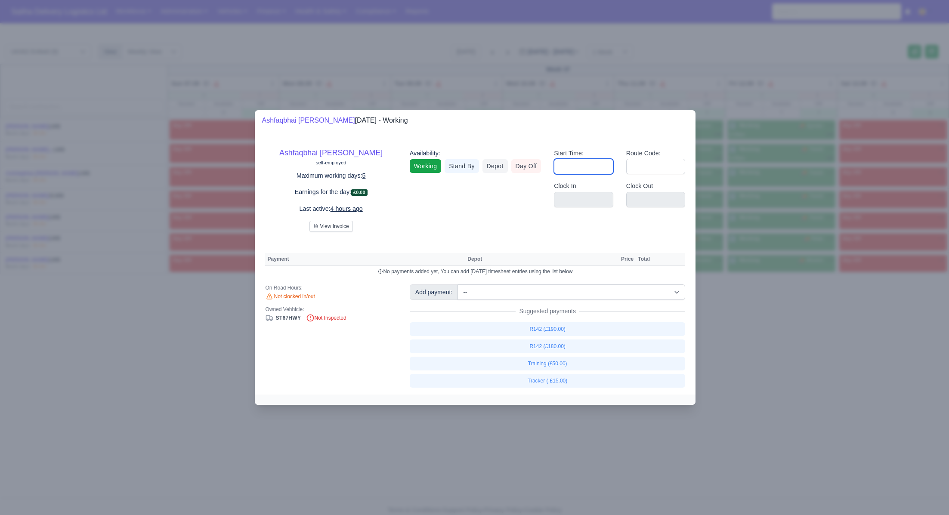
click at [566, 165] on input "Start Time:" at bounding box center [583, 166] width 59 height 15
type input "06:30"
click at [640, 170] on input "Route Code:" at bounding box center [655, 166] width 59 height 15
type input "1"
type input "142"
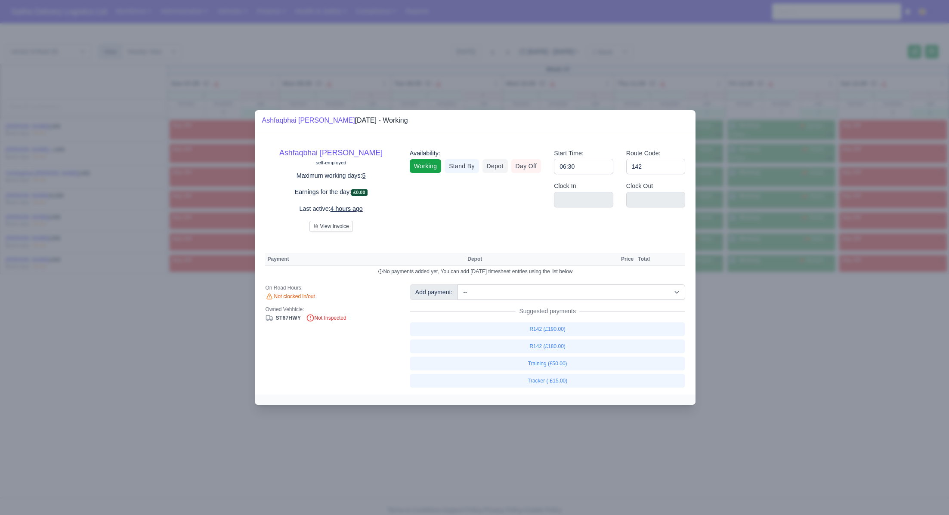
drag, startPoint x: 844, startPoint y: 371, endPoint x: 788, endPoint y: 297, distance: 93.0
click at [840, 367] on div at bounding box center [474, 257] width 949 height 515
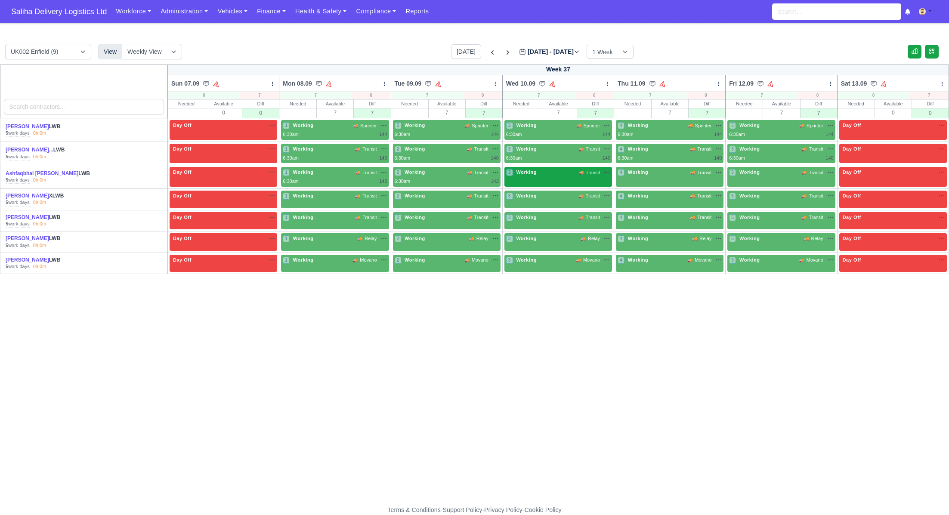
click at [575, 176] on div "3 Working 🚚 Transit" at bounding box center [558, 173] width 104 height 9
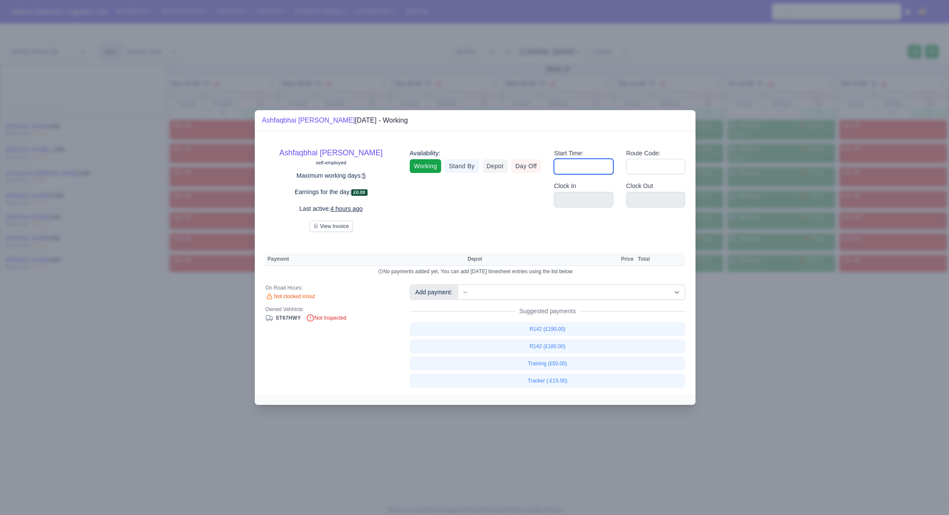
click at [606, 167] on input "Start Time:" at bounding box center [583, 166] width 59 height 15
type input "06:30"
click at [655, 170] on input "Route Code:" at bounding box center [655, 166] width 59 height 15
type input "142"
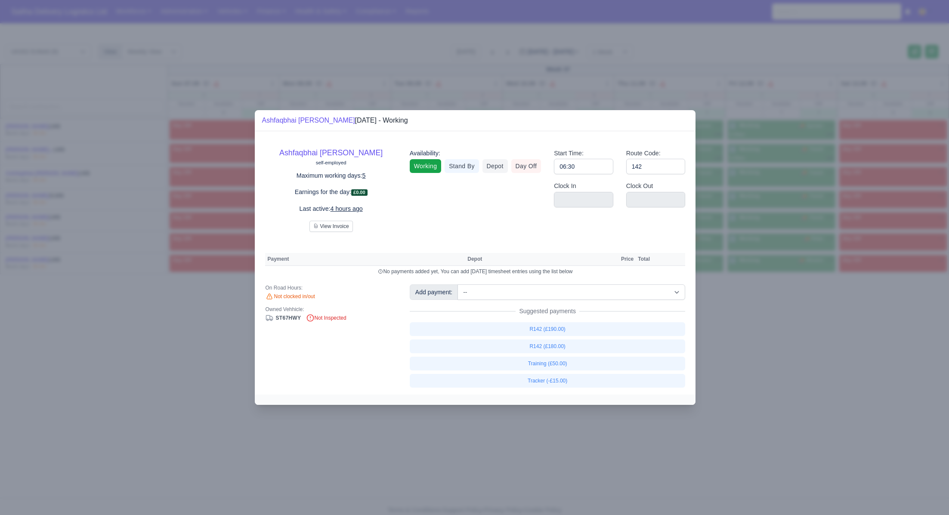
drag, startPoint x: 894, startPoint y: 435, endPoint x: 854, endPoint y: 360, distance: 84.7
click at [894, 434] on div at bounding box center [474, 257] width 949 height 515
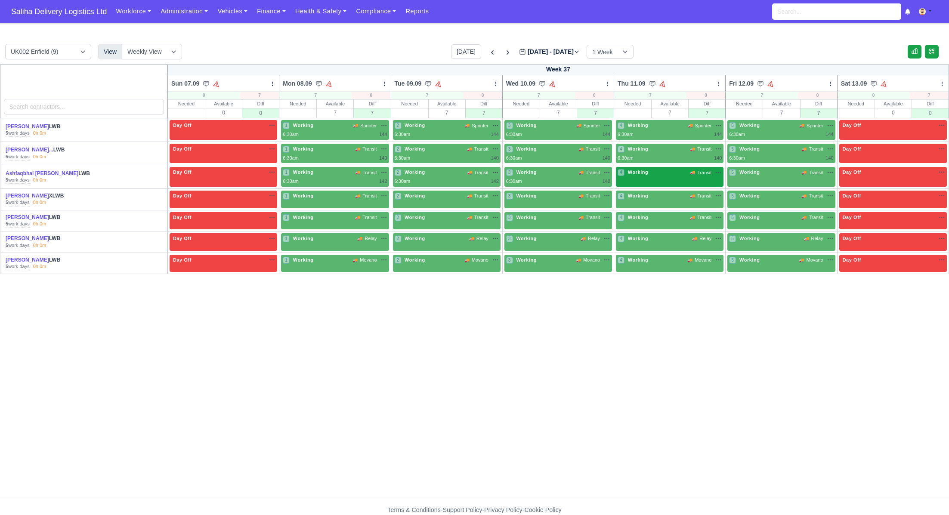
click at [699, 180] on div "4 Working 🚚 Transit" at bounding box center [670, 177] width 108 height 20
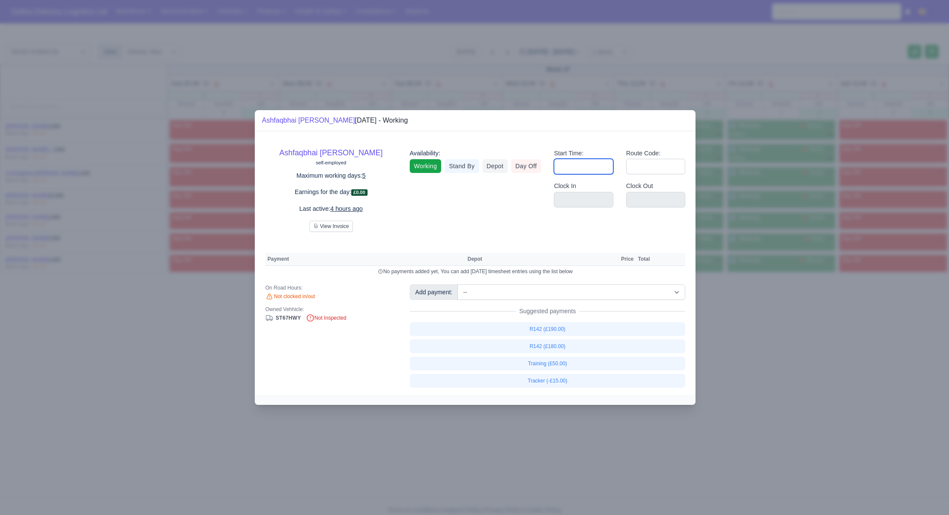
click at [605, 169] on input "Start Time:" at bounding box center [583, 166] width 59 height 15
type input "06:30"
click at [656, 171] on input "Route Code:" at bounding box center [655, 166] width 59 height 15
type input "1"
type input "142"
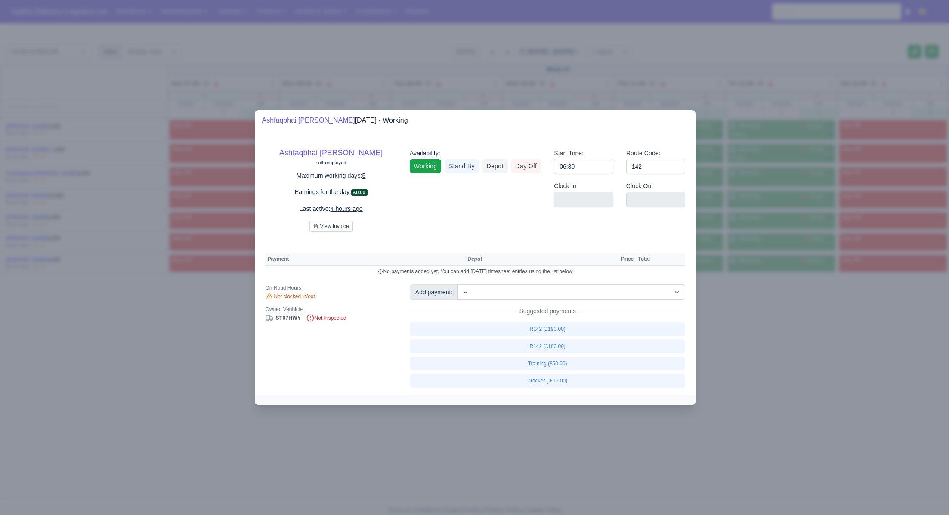
drag, startPoint x: 826, startPoint y: 345, endPoint x: 800, endPoint y: 248, distance: 100.3
click at [826, 341] on div at bounding box center [474, 257] width 949 height 515
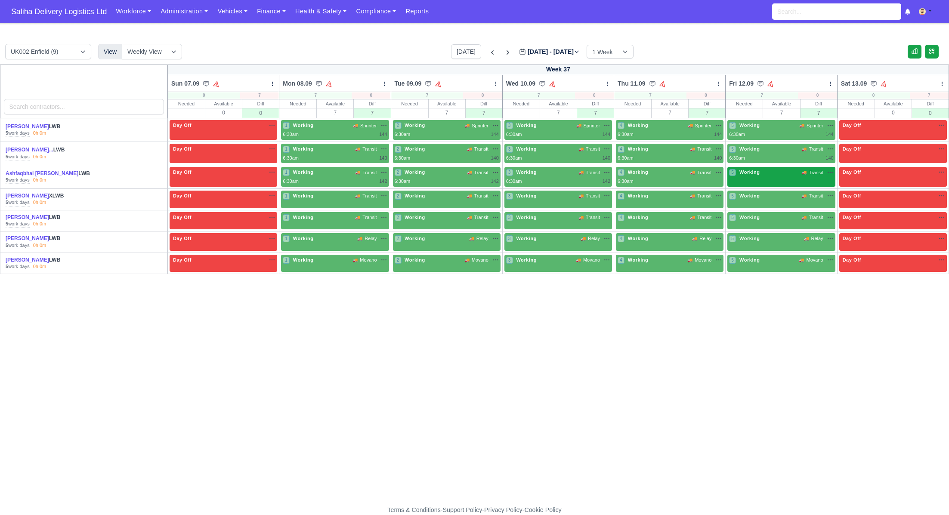
click at [767, 174] on div "5 Working 🚚 Transit" at bounding box center [781, 172] width 104 height 7
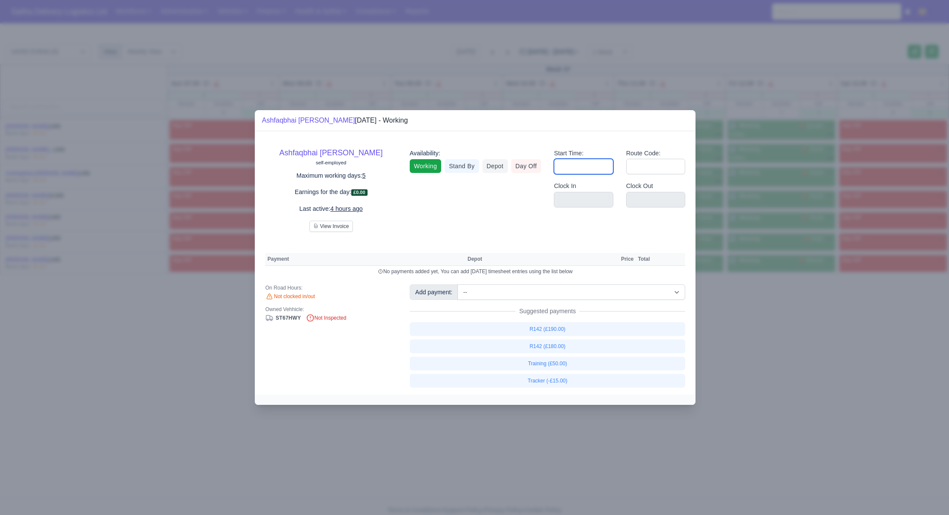
drag, startPoint x: 571, startPoint y: 168, endPoint x: 576, endPoint y: 173, distance: 7.0
click at [571, 168] on input "Start Time:" at bounding box center [583, 166] width 59 height 15
type input "06:30"
click at [649, 170] on input "Route Code:" at bounding box center [655, 166] width 59 height 15
type input "14"
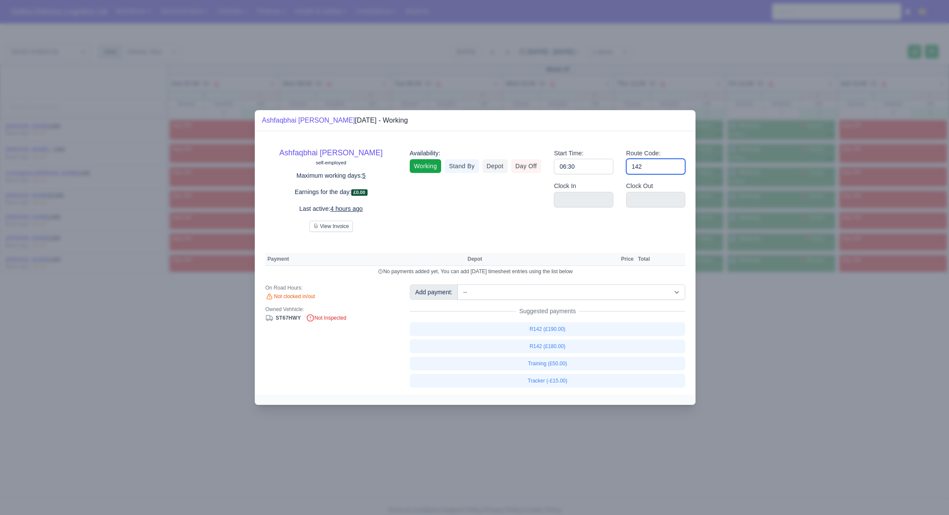
type input "142"
click at [754, 364] on div at bounding box center [474, 257] width 949 height 515
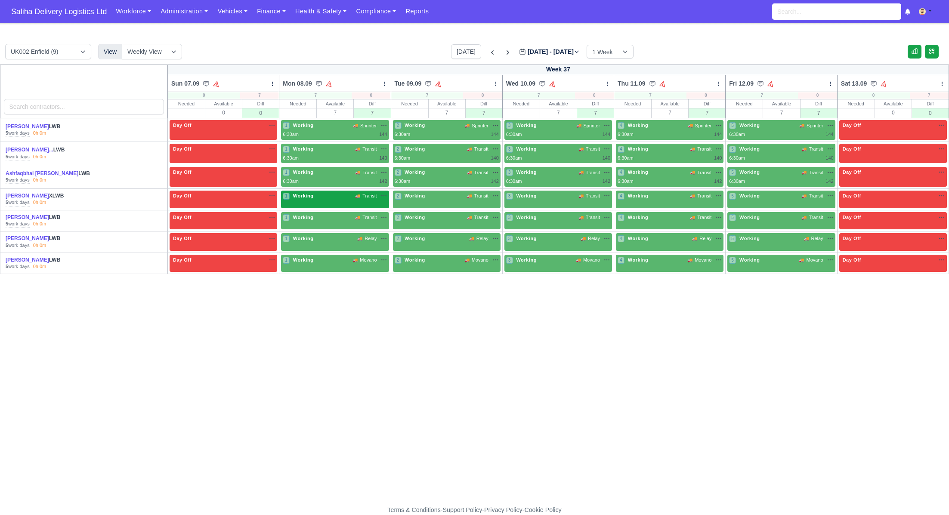
click at [300, 200] on div "1 Working 🚚 Transit" at bounding box center [335, 200] width 108 height 18
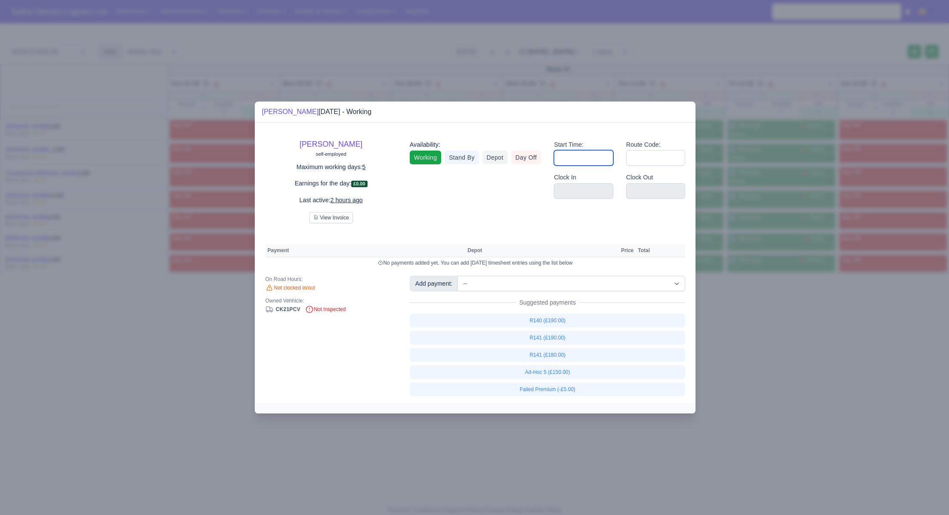
click at [570, 154] on input "Start Time:" at bounding box center [583, 157] width 59 height 15
type input "06:30"
type input "0"
click at [834, 350] on div at bounding box center [474, 257] width 949 height 515
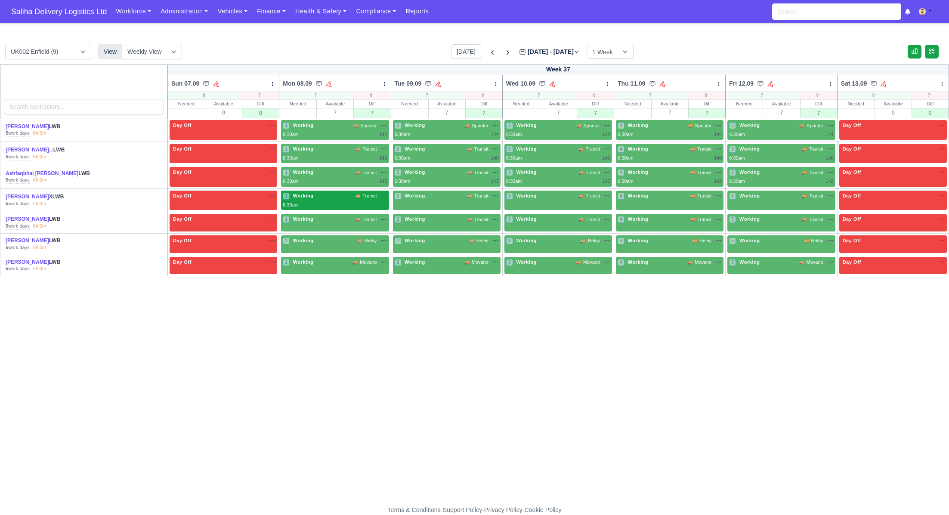
click at [312, 202] on div "6:30am" at bounding box center [335, 204] width 104 height 7
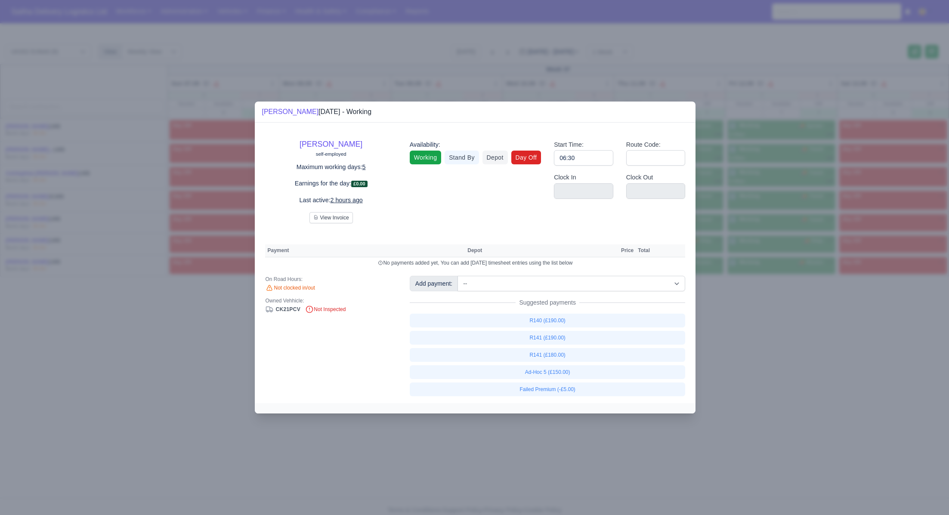
click at [525, 157] on link "Day Off" at bounding box center [526, 158] width 30 height 14
click at [747, 358] on div at bounding box center [474, 257] width 949 height 515
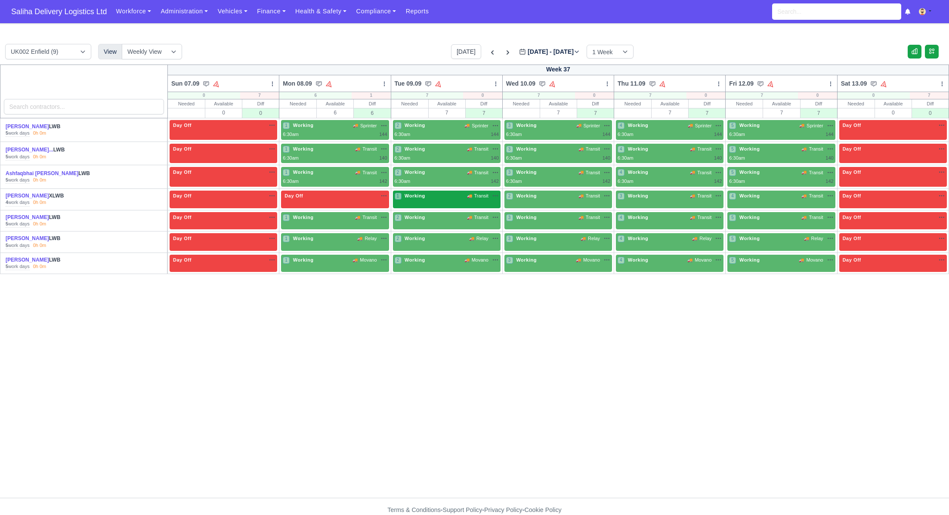
click at [456, 194] on div "1 Working 🚚 Transit" at bounding box center [447, 195] width 104 height 7
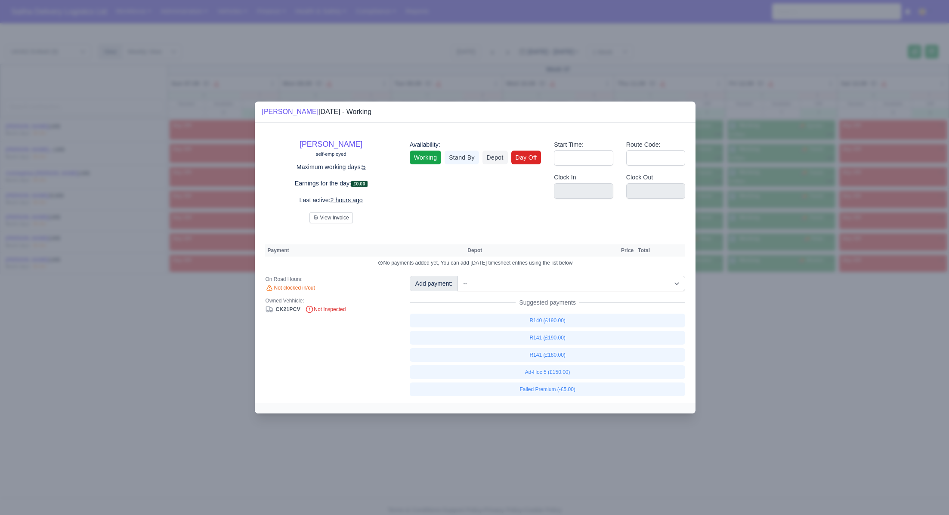
click at [519, 151] on link "Day Off" at bounding box center [526, 158] width 30 height 14
click at [739, 334] on div at bounding box center [474, 257] width 949 height 515
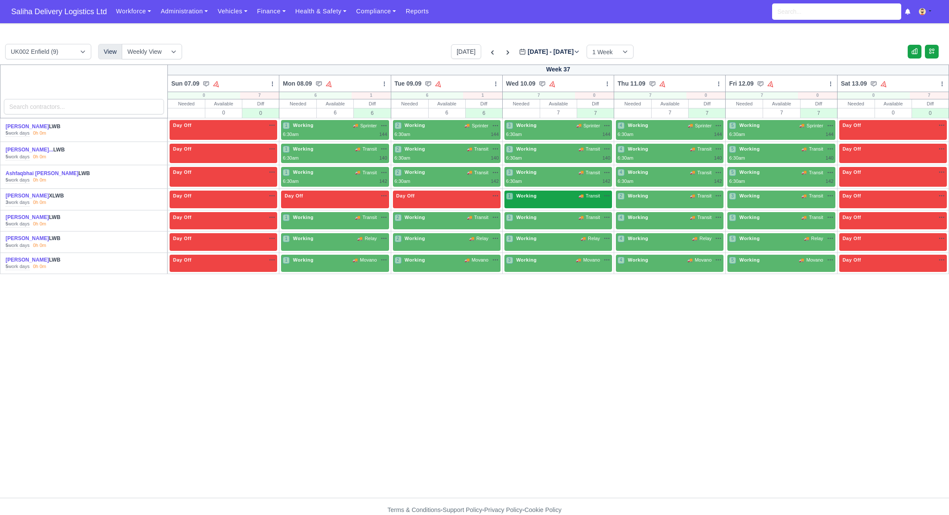
click at [517, 196] on span "Working" at bounding box center [526, 196] width 24 height 6
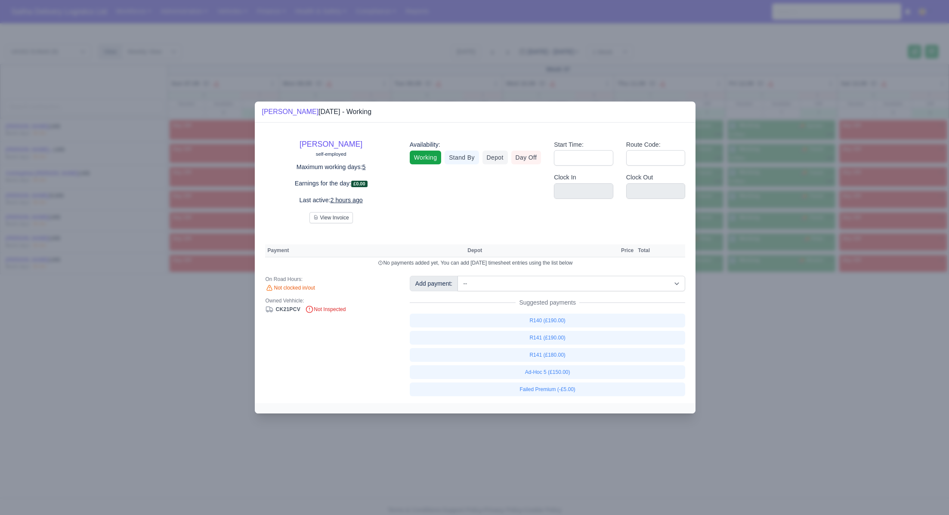
drag, startPoint x: 515, startPoint y: 158, endPoint x: 531, endPoint y: 175, distance: 23.4
click at [515, 158] on link "Day Off" at bounding box center [526, 158] width 30 height 14
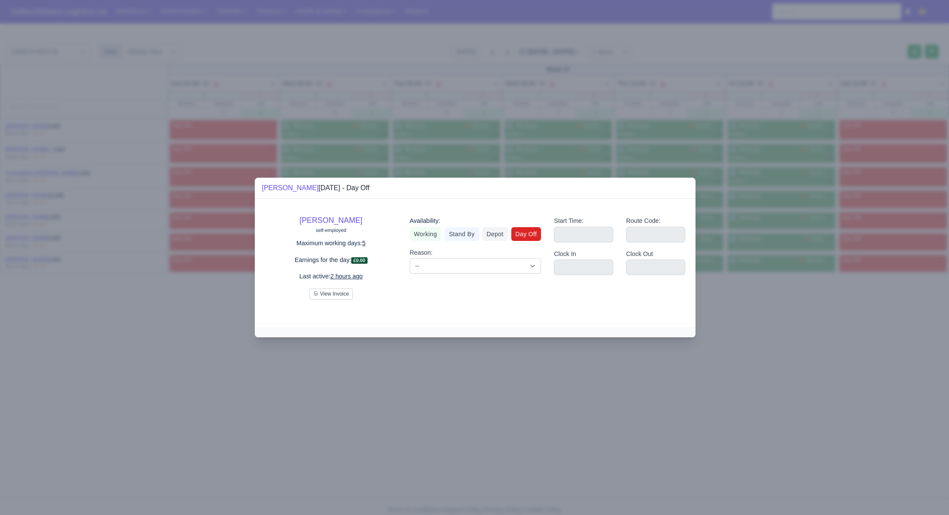
click at [806, 377] on div at bounding box center [474, 257] width 949 height 515
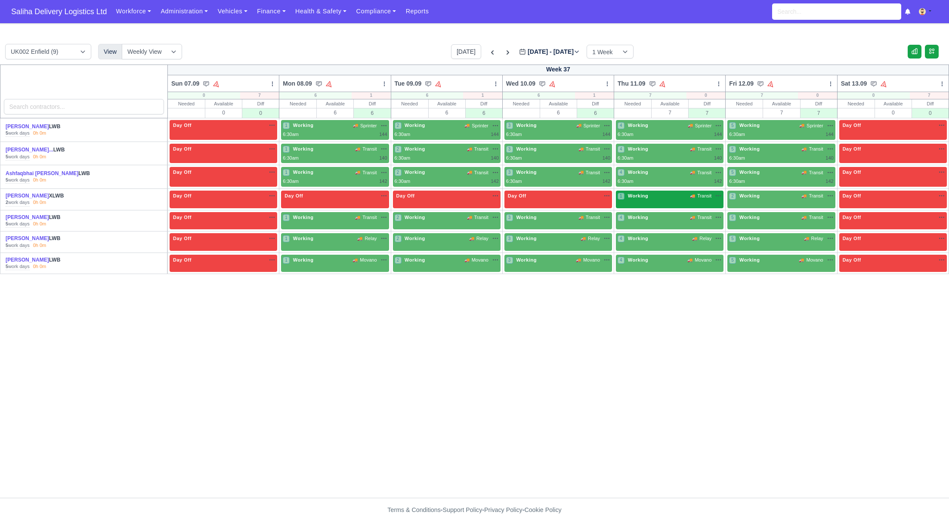
drag, startPoint x: 698, startPoint y: 209, endPoint x: 697, endPoint y: 203, distance: 6.1
click at [698, 210] on td "4 Working 🚚 Transit" at bounding box center [669, 221] width 111 height 22
click at [697, 203] on div "1 Working 🚚 Transit" at bounding box center [670, 200] width 108 height 18
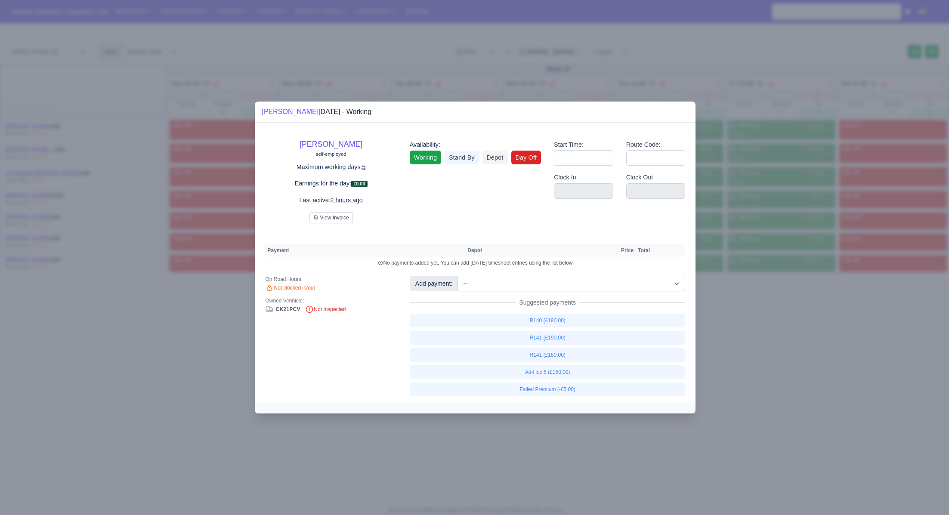
drag, startPoint x: 527, startPoint y: 155, endPoint x: 543, endPoint y: 163, distance: 18.3
click at [527, 155] on link "Day Off" at bounding box center [526, 158] width 30 height 14
click at [746, 339] on div at bounding box center [474, 257] width 949 height 515
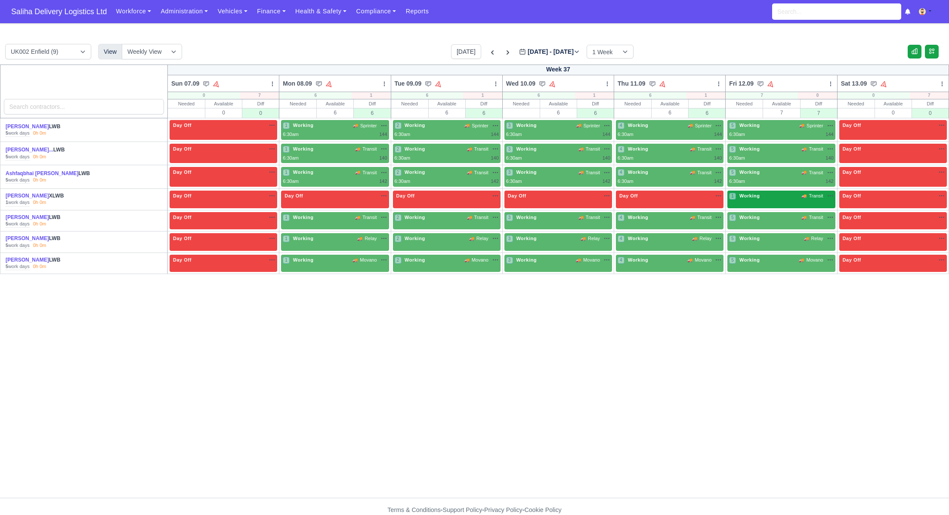
click at [748, 201] on div "1 Working 🚚 Transit" at bounding box center [781, 200] width 108 height 18
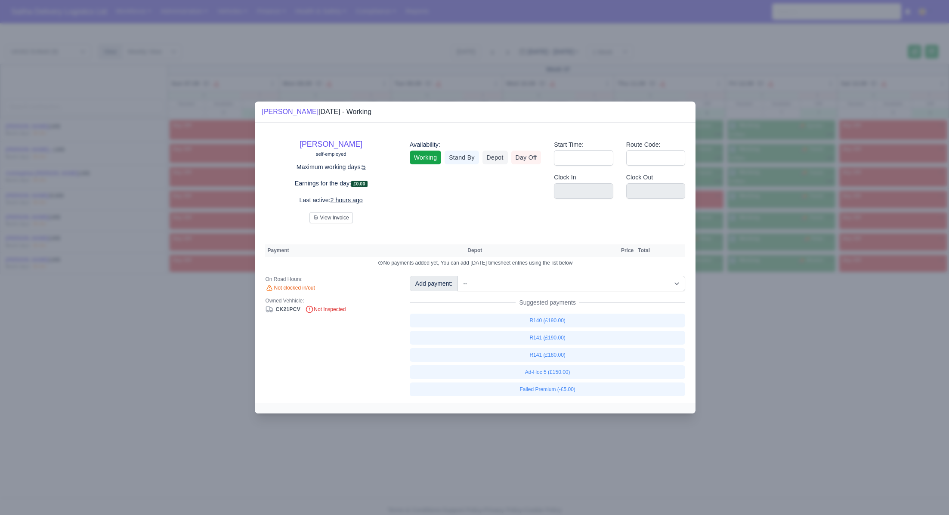
click at [506, 157] on link "Depot" at bounding box center [494, 158] width 25 height 14
click at [523, 160] on link "Day Off" at bounding box center [526, 158] width 30 height 14
click at [805, 355] on div at bounding box center [474, 257] width 949 height 515
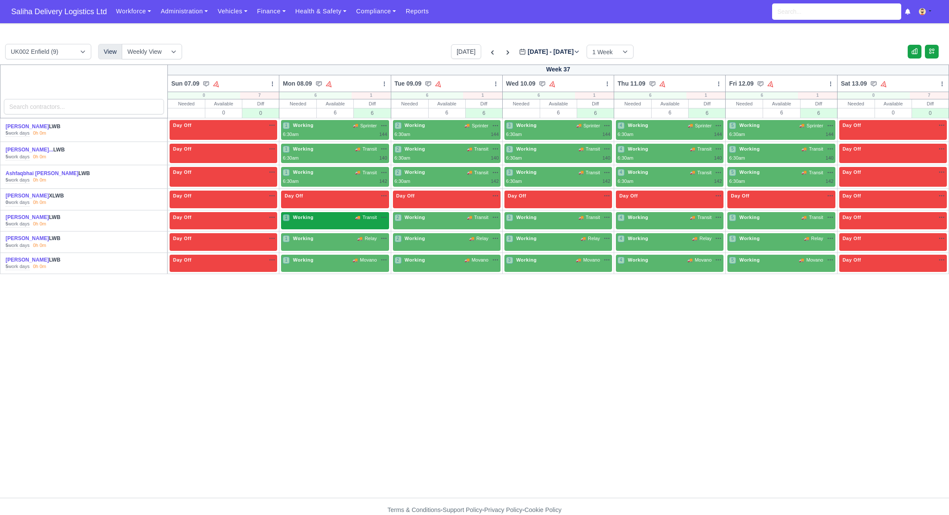
click at [337, 220] on div "1 Working 🚚 Transit" at bounding box center [335, 218] width 104 height 9
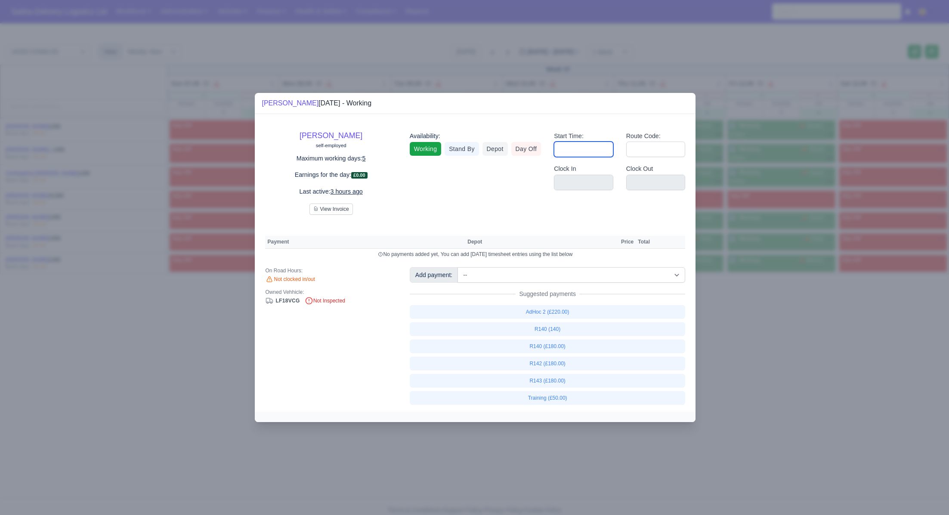
click at [574, 149] on input "Start Time:" at bounding box center [583, 149] width 59 height 15
type input "06:30"
click at [654, 147] on input "Route Code:" at bounding box center [655, 149] width 59 height 15
type input "1"
type input "143"
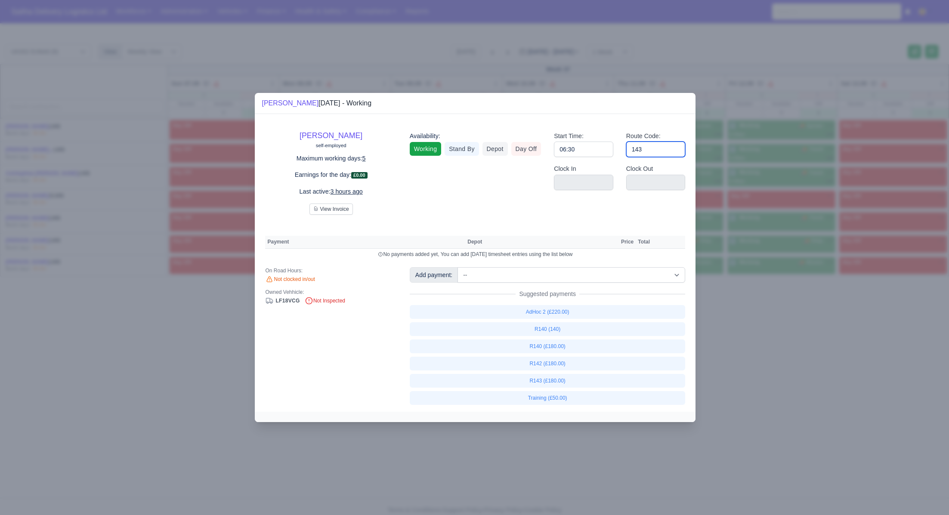
type input "143"
drag, startPoint x: 803, startPoint y: 378, endPoint x: 705, endPoint y: 284, distance: 135.7
click at [802, 376] on div at bounding box center [474, 257] width 949 height 515
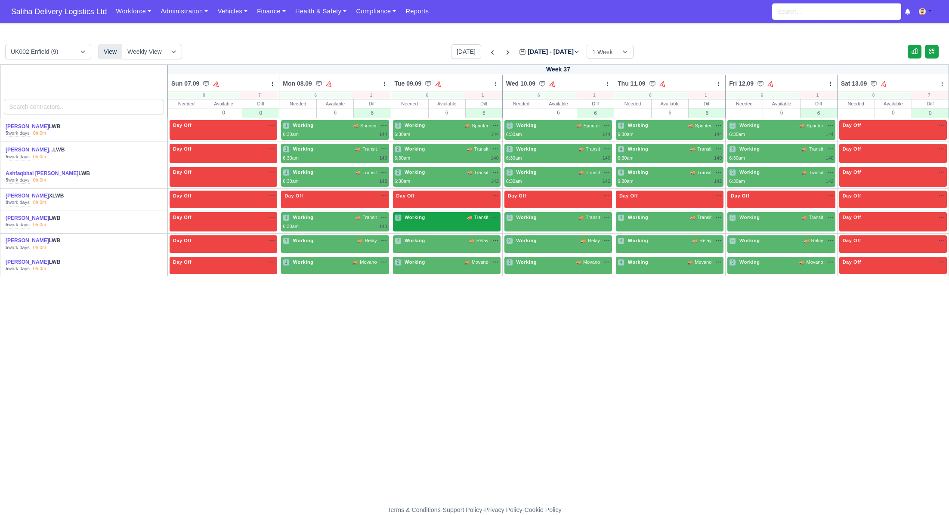
click at [445, 220] on div "2 Working 🚚 Transit" at bounding box center [447, 218] width 104 height 9
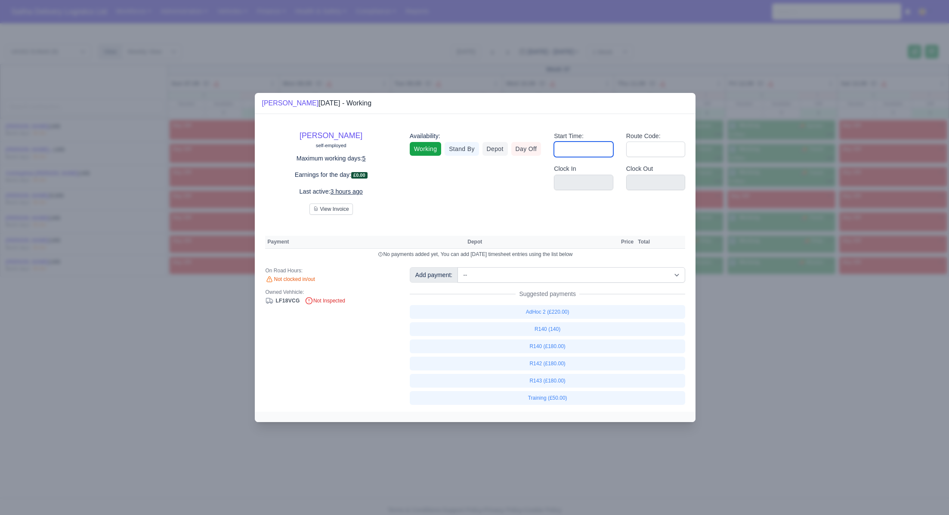
drag, startPoint x: 573, startPoint y: 149, endPoint x: 577, endPoint y: 152, distance: 4.6
click at [573, 149] on input "Start Time:" at bounding box center [583, 149] width 59 height 15
type input "06:30"
click at [645, 152] on input "Route Code:" at bounding box center [655, 149] width 59 height 15
type input "14"
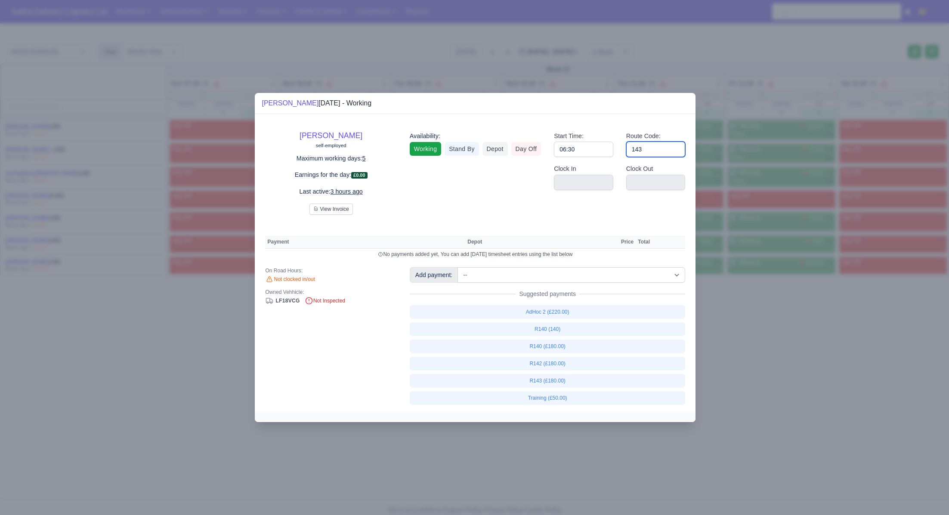
type input "143"
click at [783, 367] on div at bounding box center [474, 257] width 949 height 515
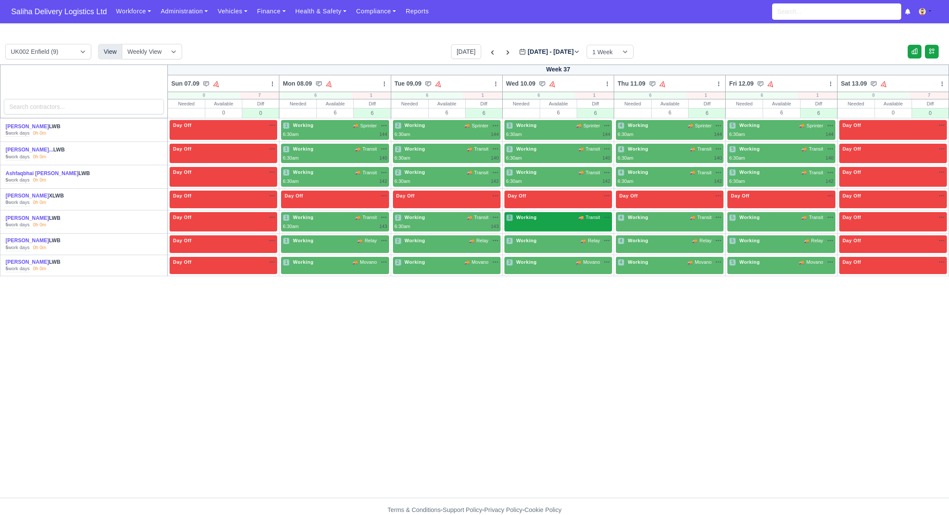
click at [556, 217] on div "3 Working 🚚 Transit" at bounding box center [558, 217] width 104 height 7
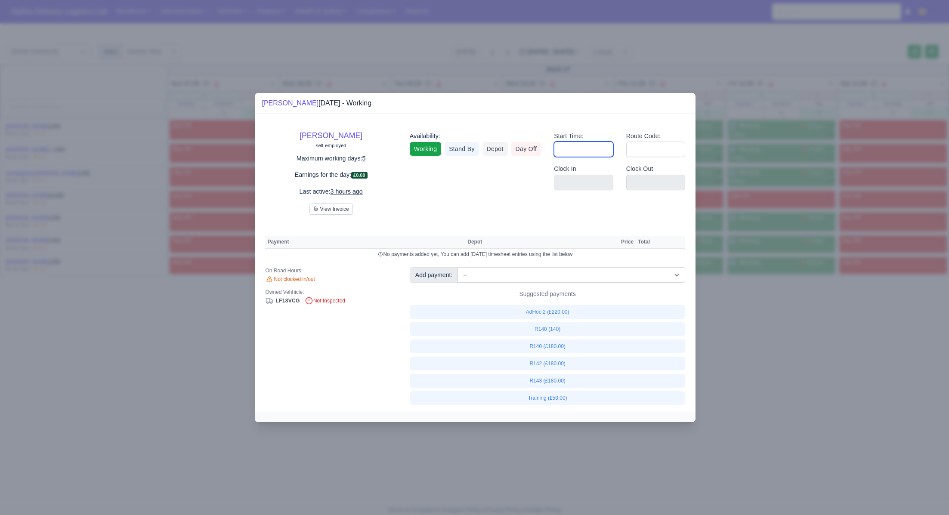
drag, startPoint x: 577, startPoint y: 144, endPoint x: 586, endPoint y: 151, distance: 11.6
click at [577, 144] on input "Start Time:" at bounding box center [583, 149] width 59 height 15
type input "06:30"
click at [647, 149] on input "Route Code:" at bounding box center [655, 149] width 59 height 15
type input "1"
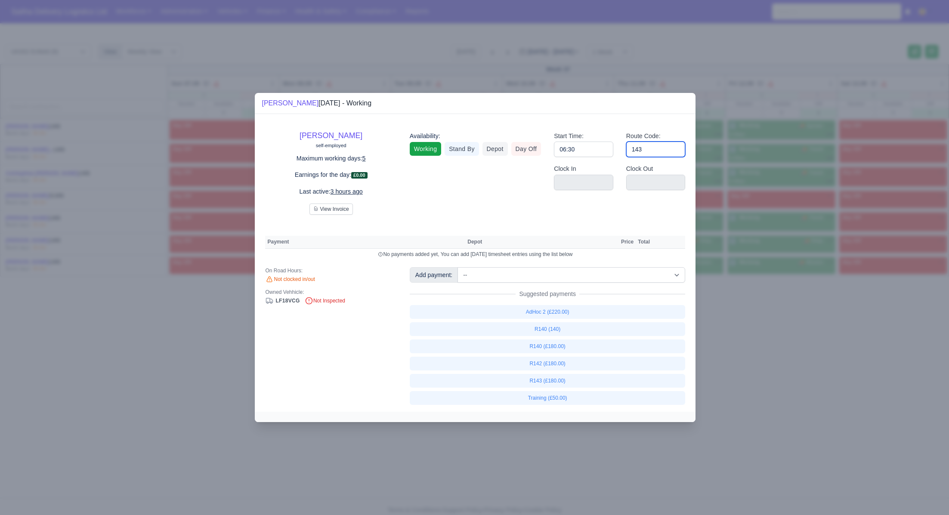
type input "143"
drag, startPoint x: 771, startPoint y: 356, endPoint x: 757, endPoint y: 339, distance: 21.4
click at [767, 353] on div at bounding box center [474, 257] width 949 height 515
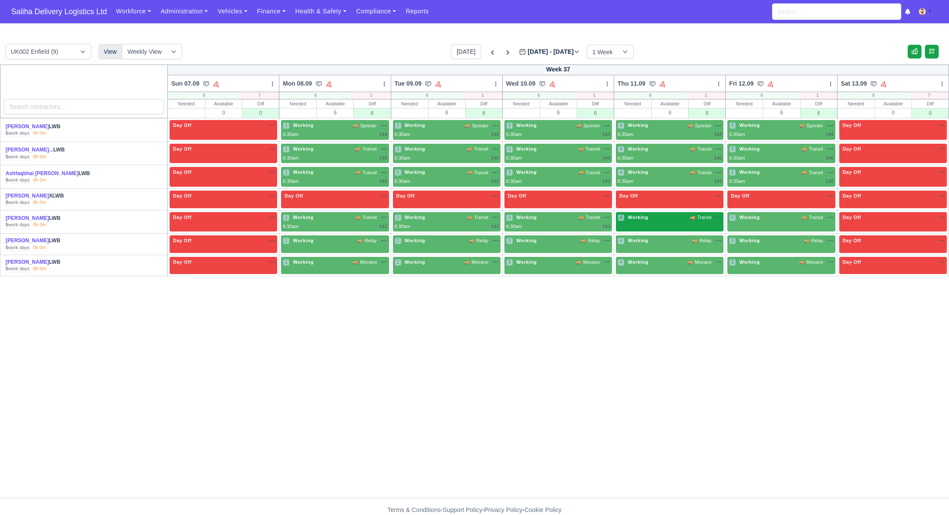
click at [641, 219] on div "4 Working" at bounding box center [633, 217] width 32 height 7
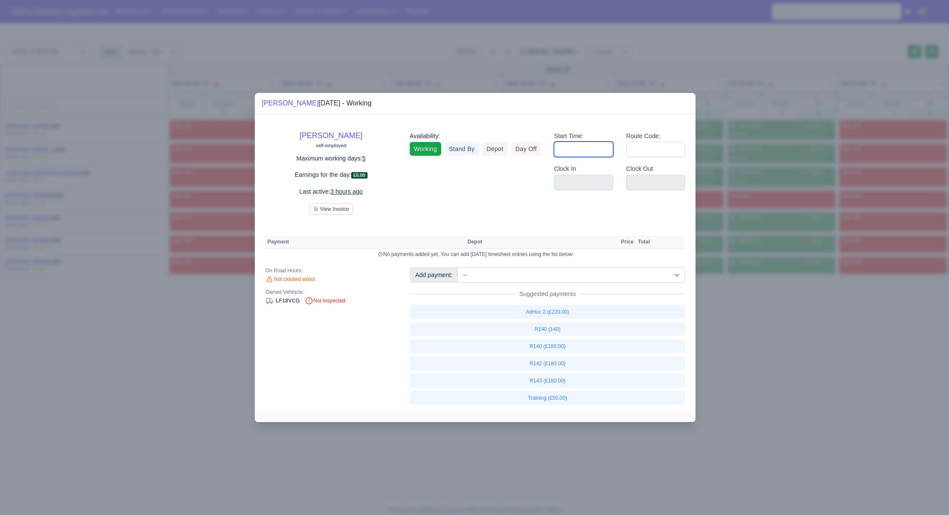
drag, startPoint x: 578, startPoint y: 151, endPoint x: 581, endPoint y: 157, distance: 7.3
click at [578, 153] on input "Start Time:" at bounding box center [583, 149] width 59 height 15
type input "06:30"
click at [654, 152] on input "Route Code:" at bounding box center [655, 149] width 59 height 15
type input "143"
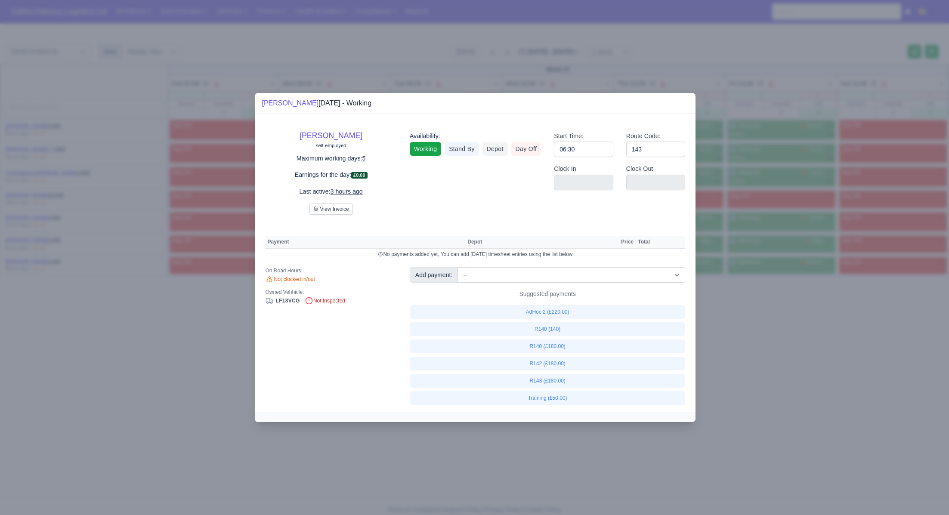
click at [754, 402] on div at bounding box center [474, 257] width 949 height 515
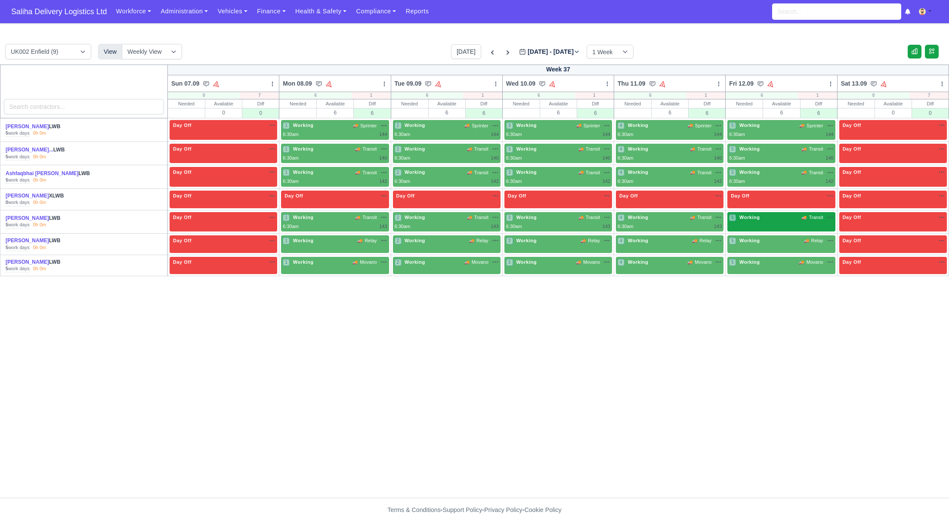
click at [757, 220] on div "5 Working 🚚 Transit" at bounding box center [781, 218] width 104 height 9
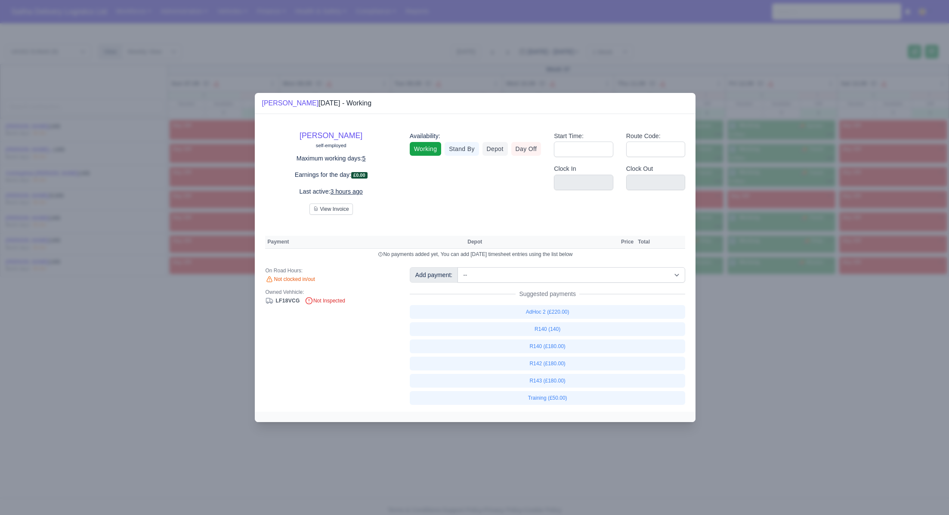
click at [588, 158] on div "Start Time:" at bounding box center [583, 147] width 72 height 33
click at [587, 153] on input "Start Time:" at bounding box center [583, 149] width 59 height 15
type input "06:30"
click at [643, 146] on input "Route Code:" at bounding box center [655, 149] width 59 height 15
type input "143"
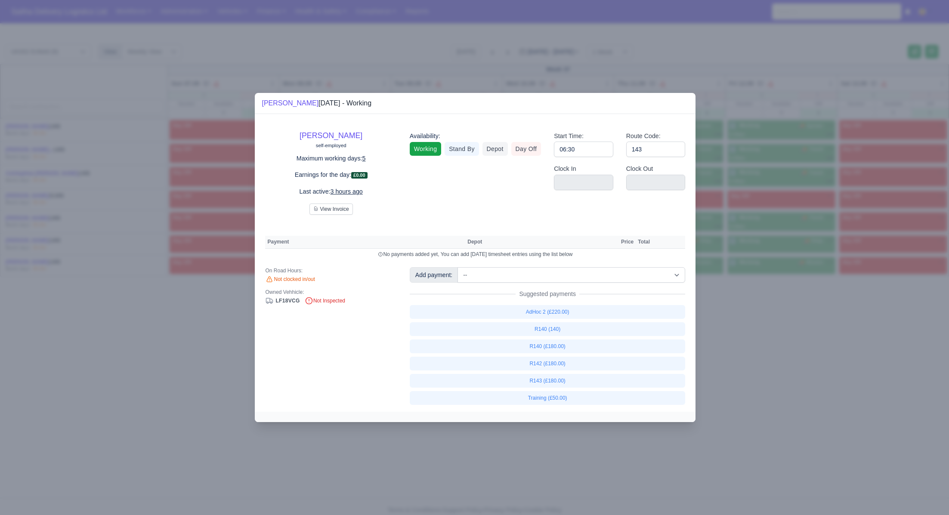
click at [842, 370] on div at bounding box center [474, 257] width 949 height 515
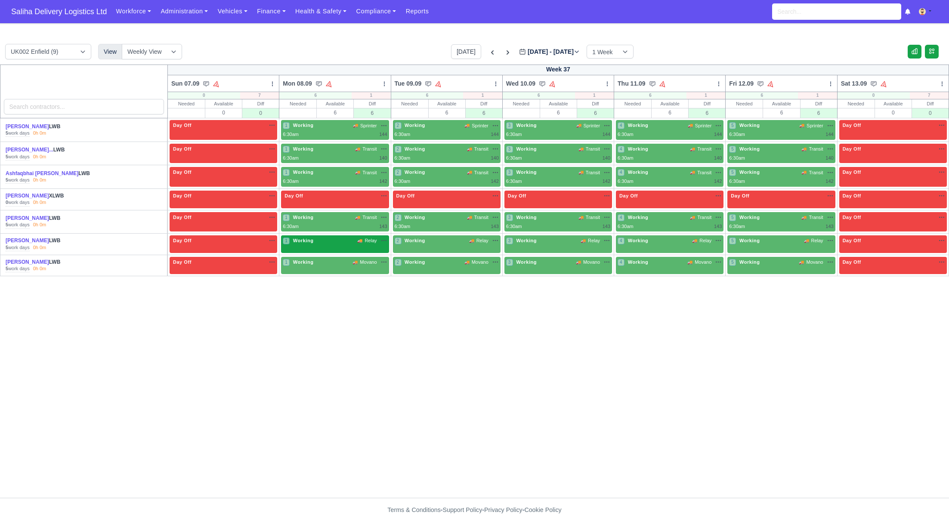
click at [325, 244] on div "1 Working 🚚 Relay" at bounding box center [335, 241] width 104 height 9
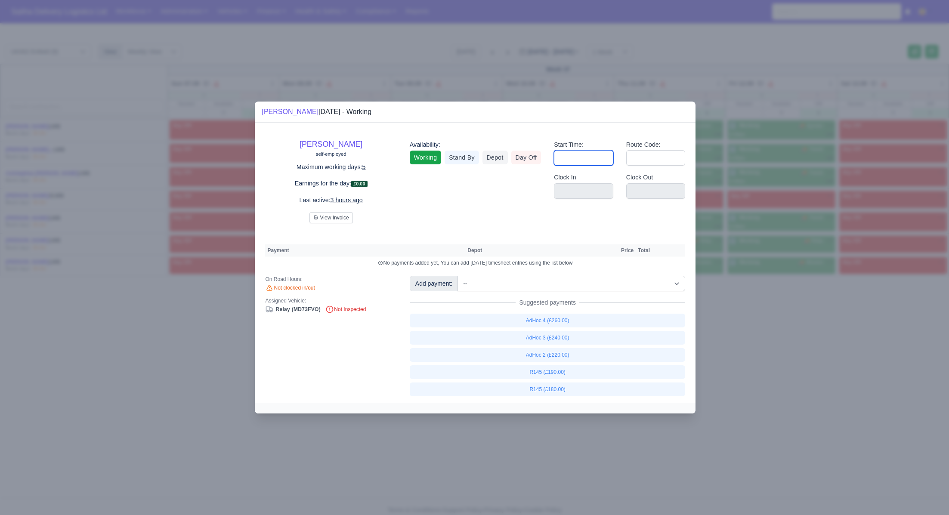
drag, startPoint x: 611, startPoint y: 166, endPoint x: 580, endPoint y: 158, distance: 31.6
click at [580, 158] on div "Start Time:" at bounding box center [583, 156] width 72 height 33
drag, startPoint x: 581, startPoint y: 167, endPoint x: 580, endPoint y: 173, distance: 6.1
click at [581, 167] on div "Start Time:" at bounding box center [583, 156] width 72 height 33
click at [567, 153] on input "Start Time:" at bounding box center [583, 157] width 59 height 15
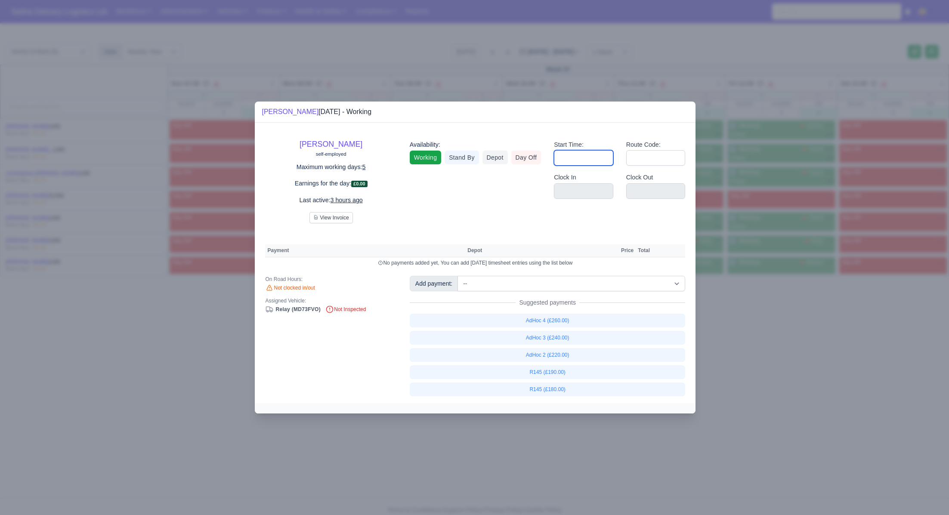
type input "06:30"
click at [663, 159] on input "Route Code:" at bounding box center [655, 157] width 59 height 15
type input "1"
type input "145"
drag, startPoint x: 755, startPoint y: 347, endPoint x: 702, endPoint y: 297, distance: 73.1
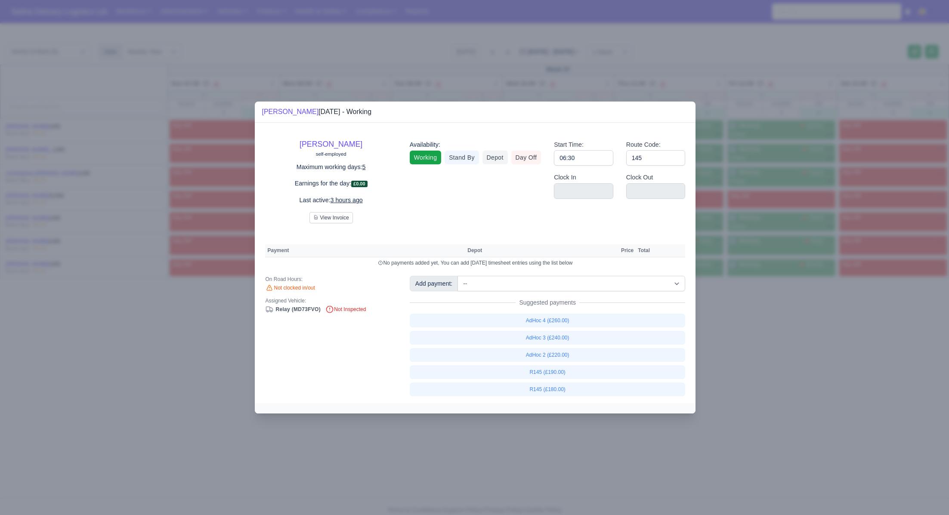
click at [747, 343] on div at bounding box center [474, 257] width 949 height 515
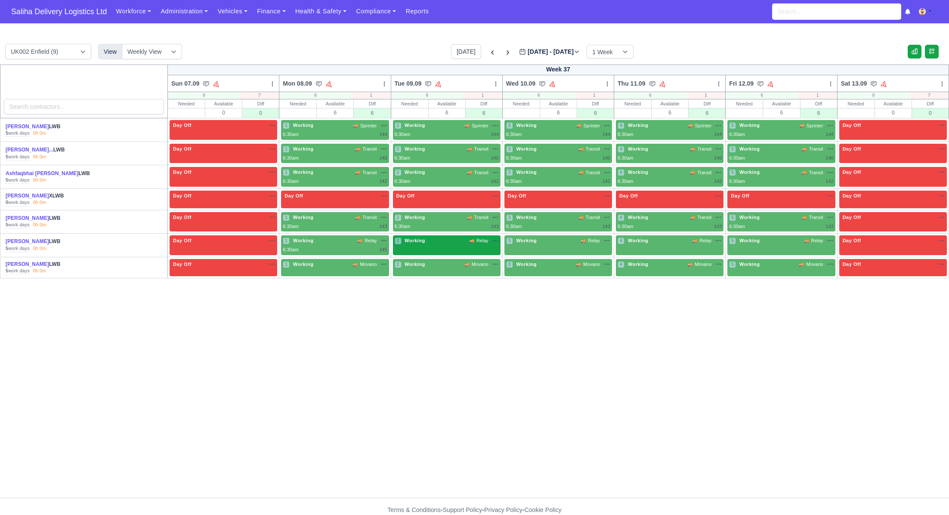
click at [435, 244] on div "2 Working 🚚 Relay" at bounding box center [447, 241] width 104 height 9
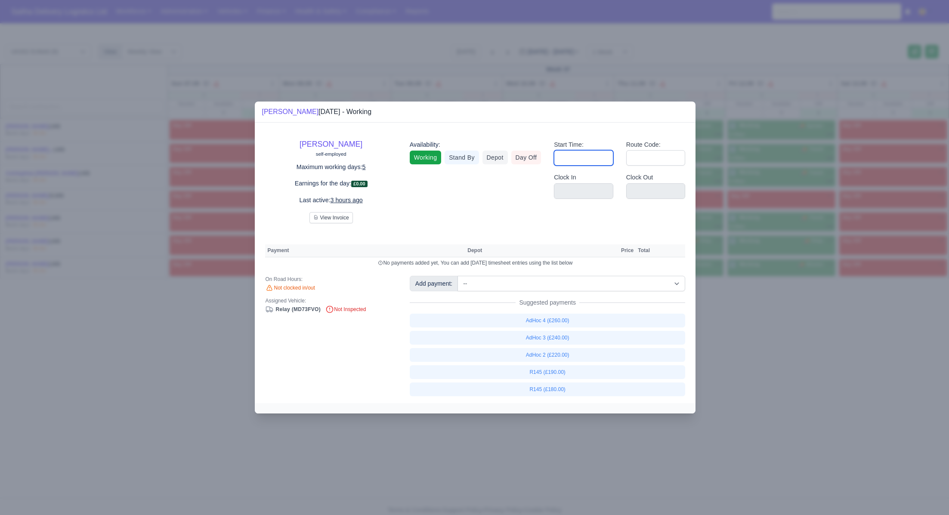
drag, startPoint x: 582, startPoint y: 157, endPoint x: 583, endPoint y: 163, distance: 6.3
click at [582, 158] on input "Start Time:" at bounding box center [583, 157] width 59 height 15
type input "06:30"
click at [647, 154] on input "Route Code:" at bounding box center [655, 157] width 59 height 15
type input "1"
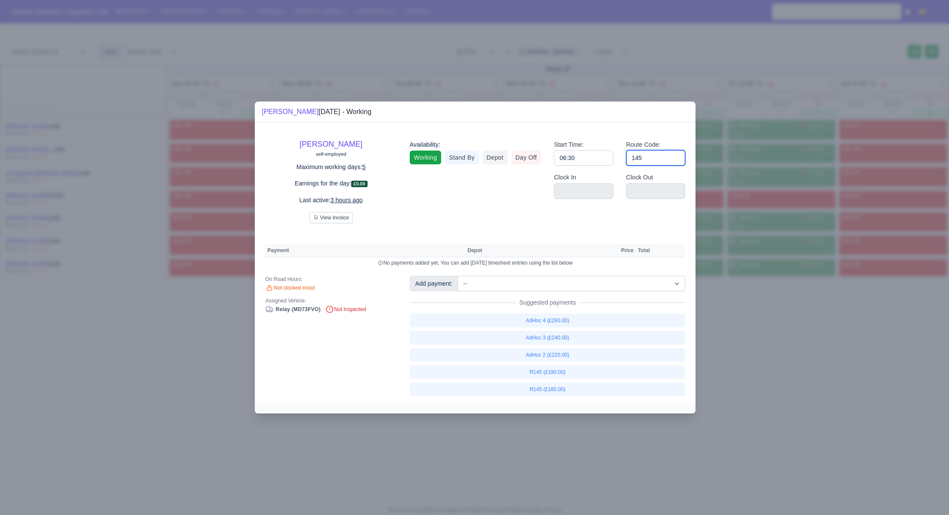
type input "145"
click at [722, 294] on div at bounding box center [474, 257] width 949 height 515
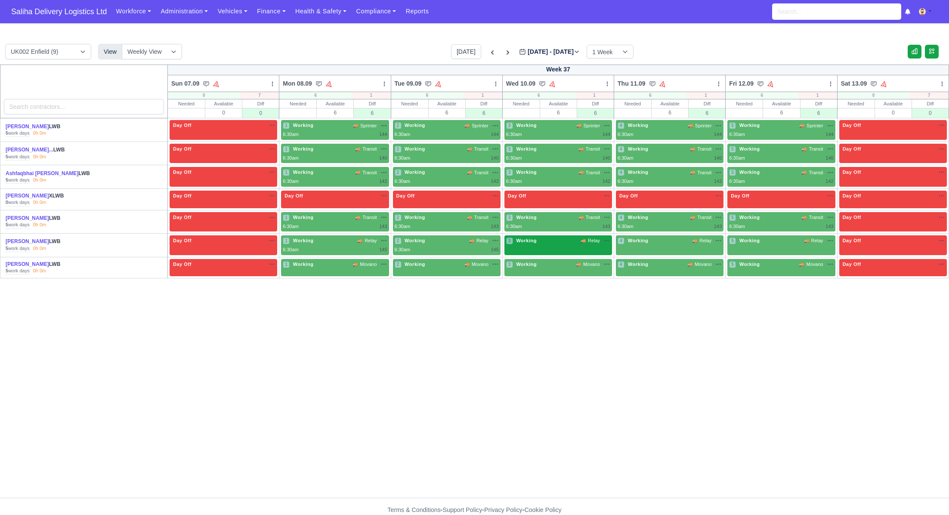
click at [542, 250] on div "3 Working 🚚 Relay" at bounding box center [558, 245] width 108 height 20
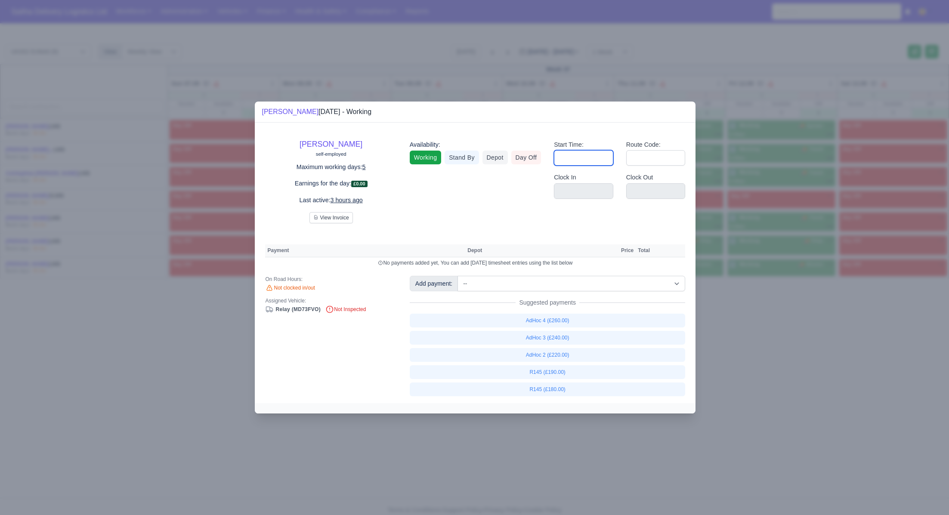
click at [574, 156] on input "Start Time:" at bounding box center [583, 157] width 59 height 15
type input "06:30"
click at [637, 157] on input "Route Code:" at bounding box center [655, 157] width 59 height 15
drag, startPoint x: 834, startPoint y: 318, endPoint x: 771, endPoint y: 268, distance: 79.7
click at [833, 317] on div at bounding box center [474, 257] width 949 height 515
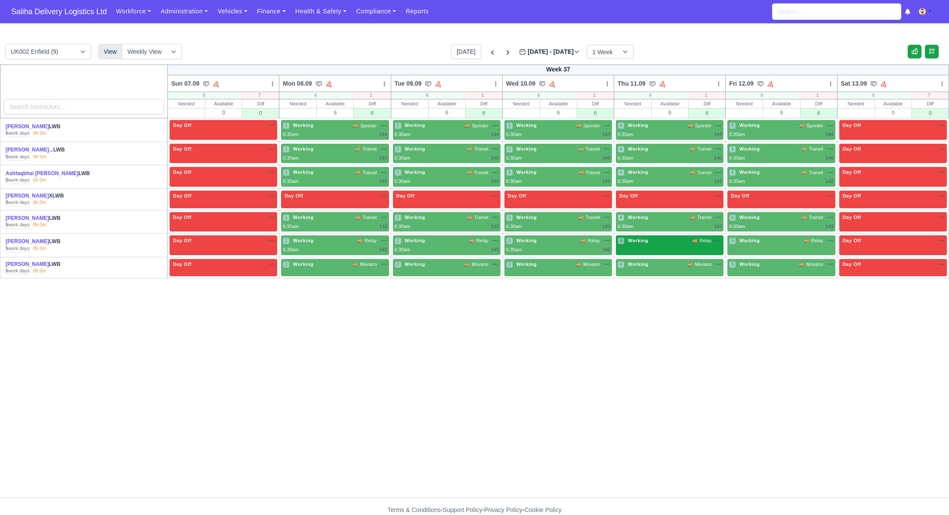
click at [673, 241] on div "4 Working 🚚 Relay" at bounding box center [669, 240] width 104 height 7
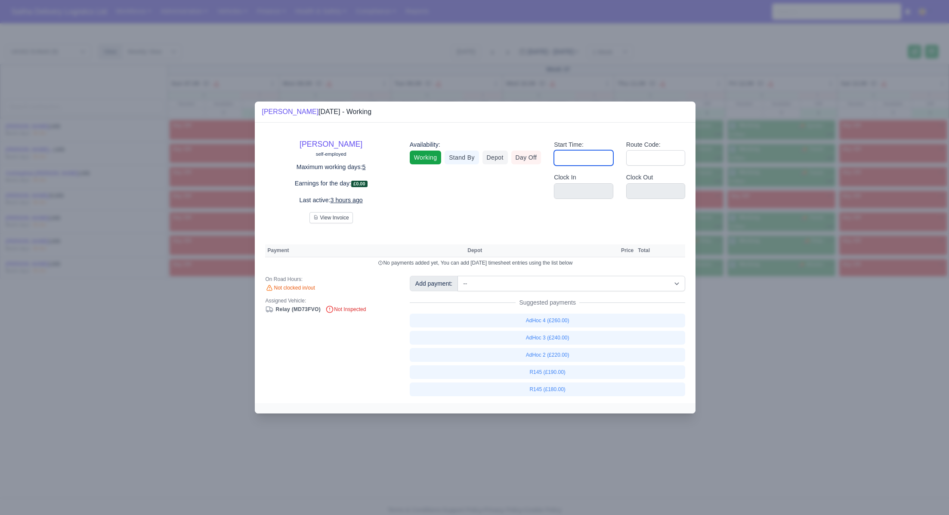
drag, startPoint x: 591, startPoint y: 155, endPoint x: 607, endPoint y: 166, distance: 19.2
click at [591, 155] on input "Start Time:" at bounding box center [583, 157] width 59 height 15
click at [628, 161] on input "Route Code:" at bounding box center [655, 157] width 59 height 15
drag, startPoint x: 827, startPoint y: 329, endPoint x: 793, endPoint y: 277, distance: 62.4
click at [827, 329] on div at bounding box center [474, 257] width 949 height 515
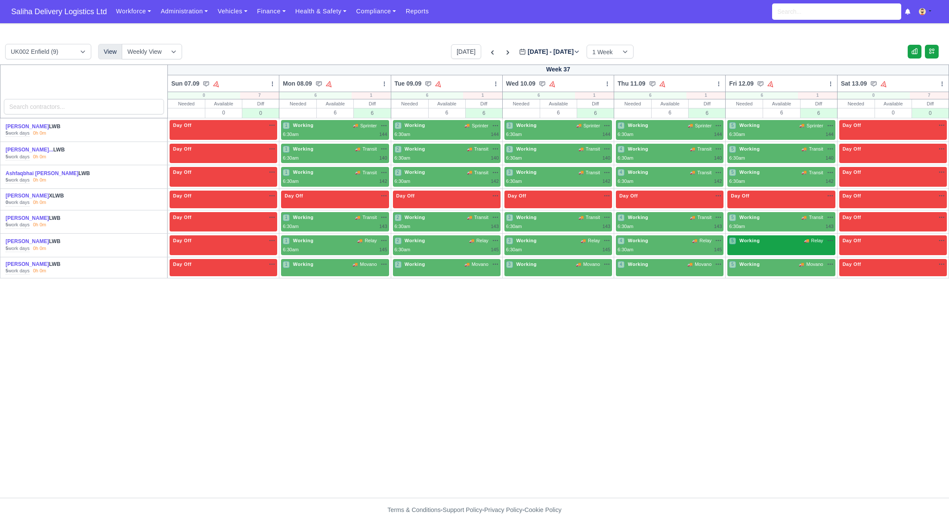
click at [758, 237] on span "Working" at bounding box center [749, 240] width 24 height 6
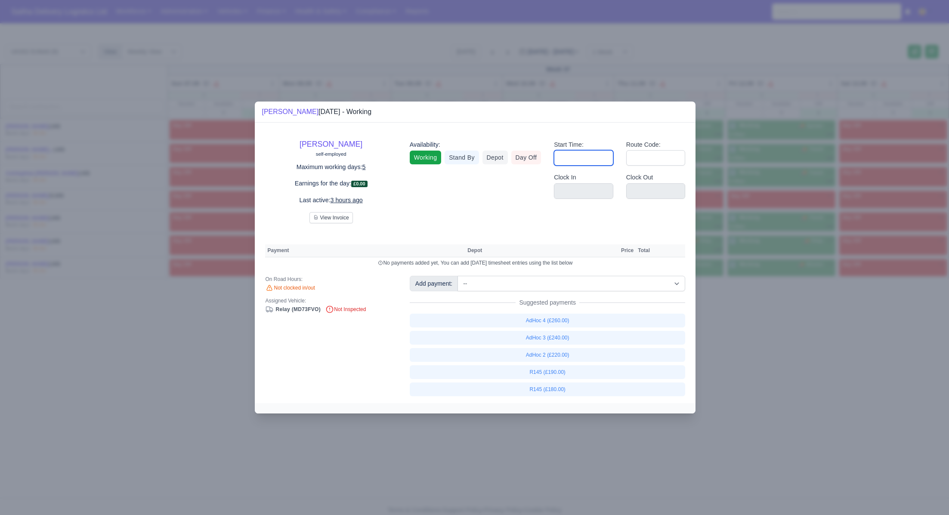
click at [583, 165] on input "Start Time:" at bounding box center [583, 157] width 59 height 15
click at [643, 159] on input "Route Code:" at bounding box center [655, 157] width 59 height 15
click at [843, 373] on div at bounding box center [474, 257] width 949 height 515
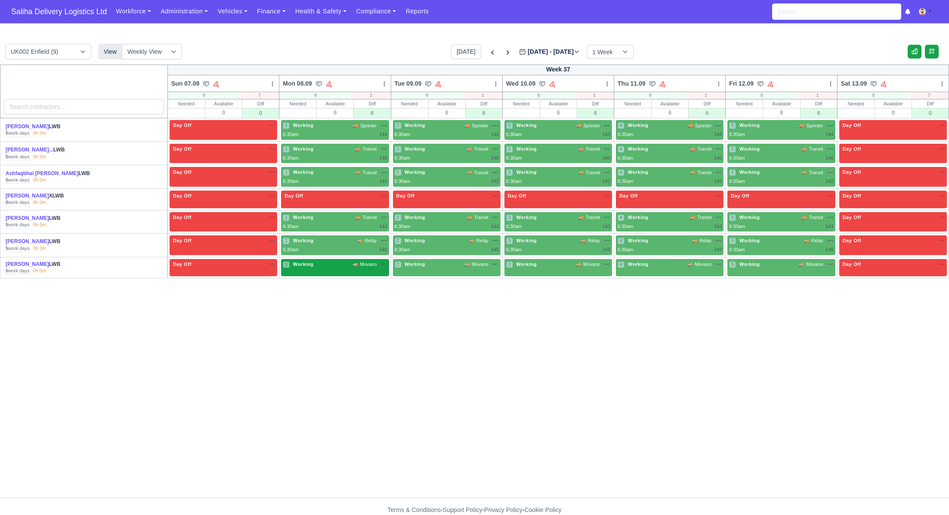
click at [334, 266] on div "1 Working 🚚 Movano" at bounding box center [335, 265] width 104 height 9
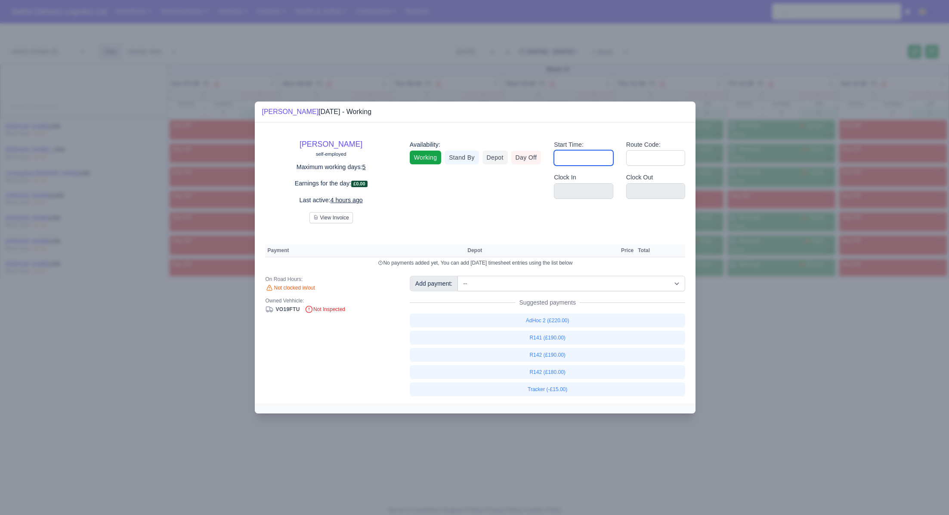
drag, startPoint x: 579, startPoint y: 154, endPoint x: 587, endPoint y: 164, distance: 12.6
click at [579, 154] on input "Start Time:" at bounding box center [583, 157] width 59 height 15
click at [653, 156] on input "Route Code:" at bounding box center [655, 157] width 59 height 15
drag, startPoint x: 826, startPoint y: 335, endPoint x: 664, endPoint y: 271, distance: 173.9
click at [818, 328] on div at bounding box center [474, 257] width 949 height 515
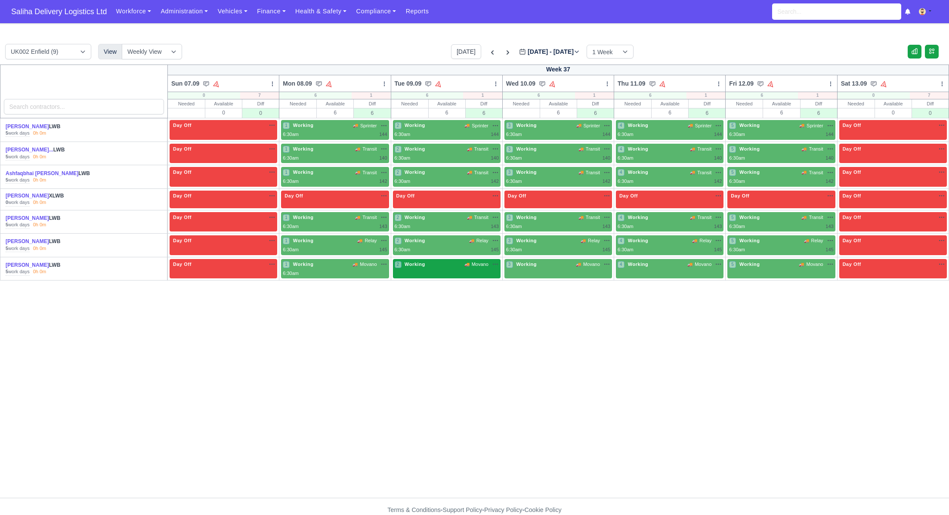
click at [439, 261] on div "2 Working 🚚 Movano" at bounding box center [447, 264] width 104 height 7
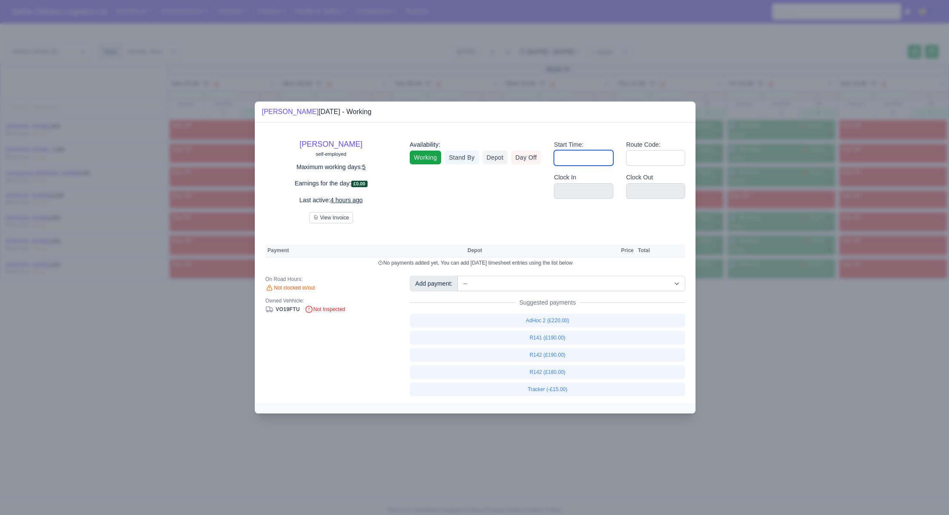
click at [579, 156] on input "Start Time:" at bounding box center [583, 157] width 59 height 15
click at [638, 157] on input "Route Code:" at bounding box center [655, 157] width 59 height 15
click at [776, 338] on div at bounding box center [474, 257] width 949 height 515
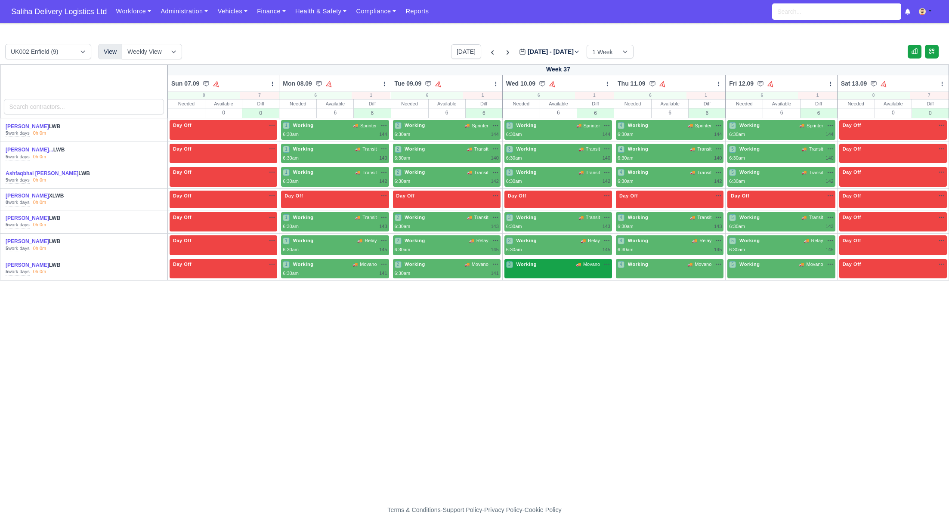
drag, startPoint x: 574, startPoint y: 270, endPoint x: 578, endPoint y: 271, distance: 4.3
click at [574, 270] on div "3 Working 🚚 Movano" at bounding box center [558, 269] width 108 height 20
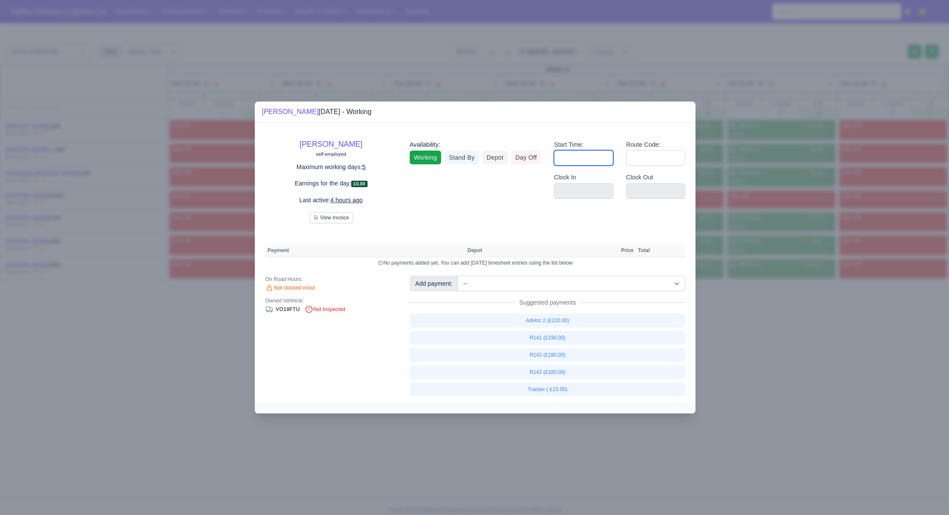
click at [583, 156] on input "Start Time:" at bounding box center [583, 157] width 59 height 15
click at [650, 161] on input "Route Code:" at bounding box center [655, 157] width 59 height 15
drag, startPoint x: 818, startPoint y: 363, endPoint x: 809, endPoint y: 361, distance: 9.7
click at [818, 363] on div at bounding box center [474, 257] width 949 height 515
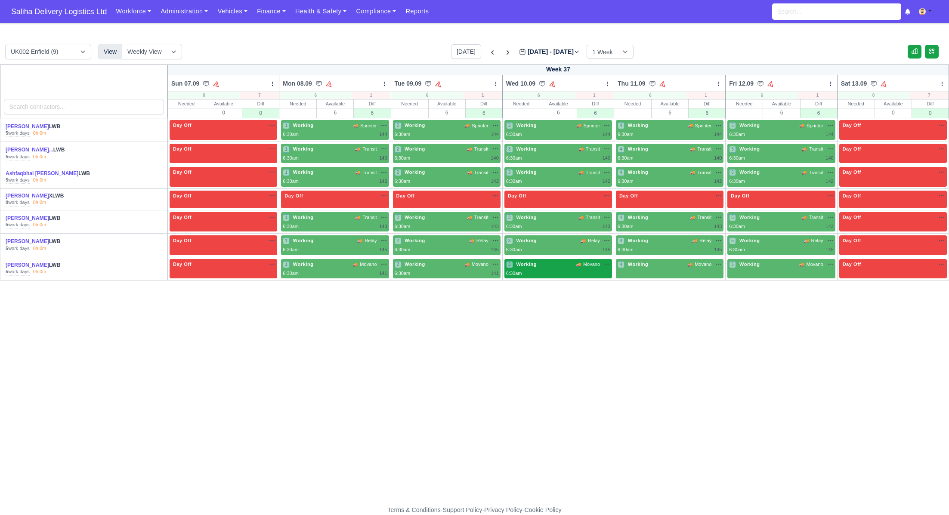
click at [583, 275] on div "3 Working 🚚 Movano" at bounding box center [558, 269] width 108 height 20
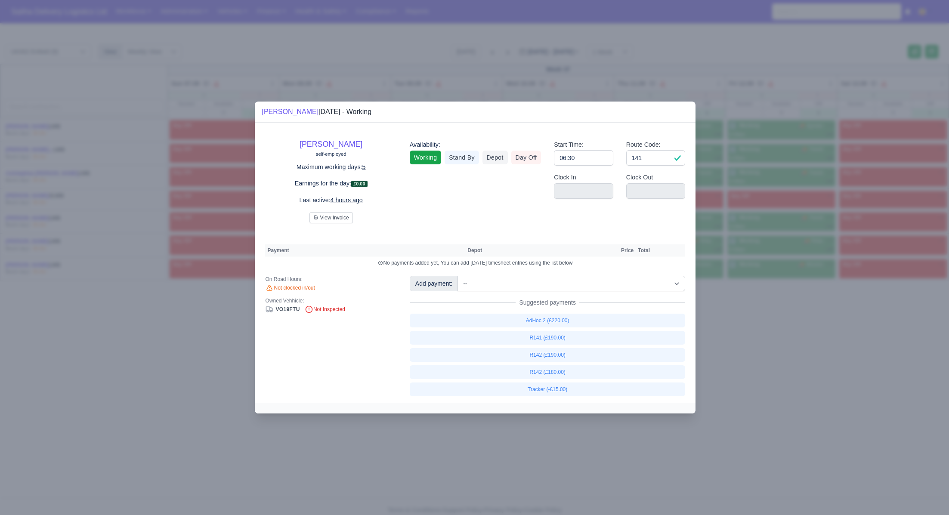
drag, startPoint x: 789, startPoint y: 384, endPoint x: 787, endPoint y: 376, distance: 7.9
click at [789, 382] on div at bounding box center [474, 257] width 949 height 515
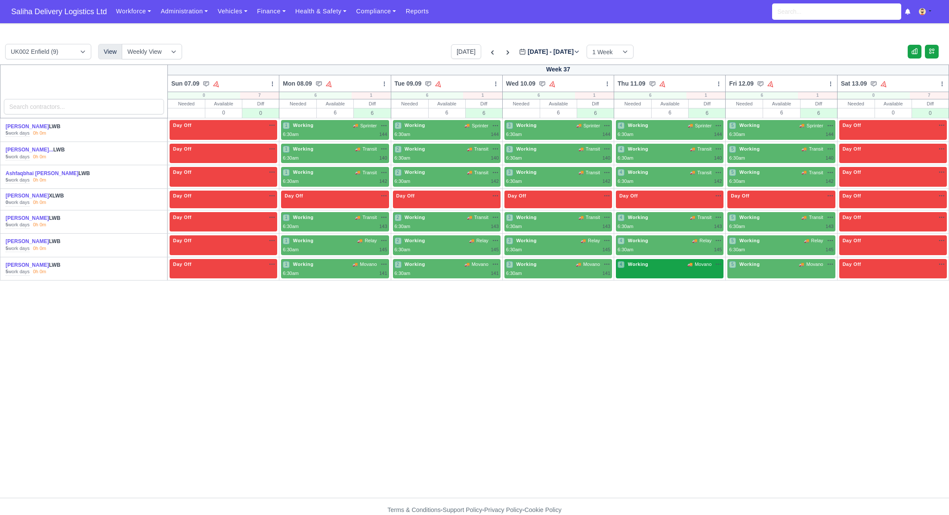
click at [653, 267] on div "4 Working 🚚 Movano" at bounding box center [669, 265] width 104 height 9
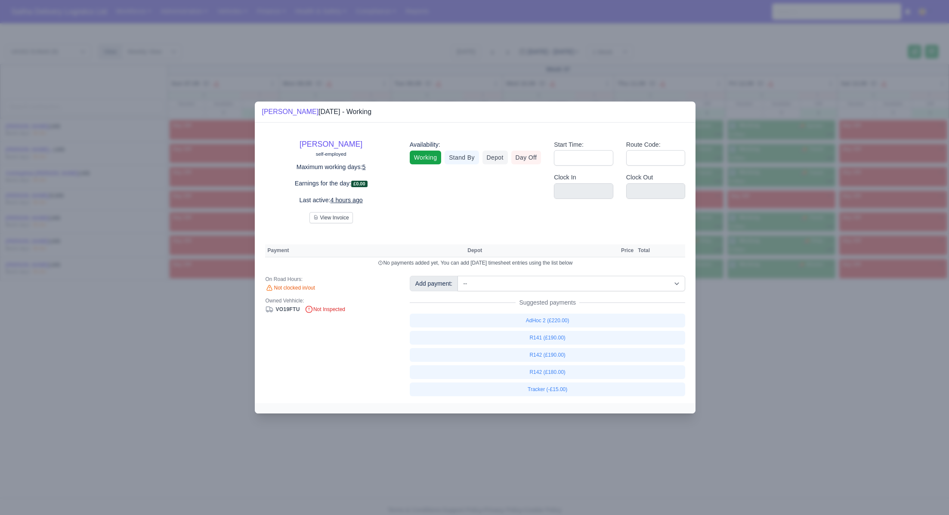
drag, startPoint x: 617, startPoint y: 153, endPoint x: 601, endPoint y: 157, distance: 15.9
click at [614, 154] on div "Start Time:" at bounding box center [583, 156] width 72 height 33
drag, startPoint x: 601, startPoint y: 157, endPoint x: 604, endPoint y: 166, distance: 9.7
click at [601, 157] on input "Start Time:" at bounding box center [583, 157] width 59 height 15
click at [645, 150] on div "Route Code:" at bounding box center [655, 153] width 59 height 26
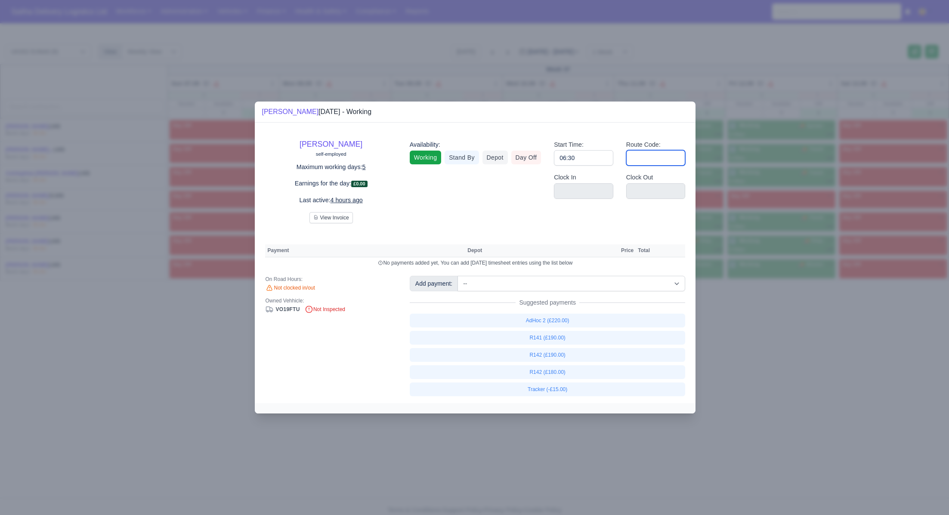
click at [645, 160] on input "Route Code:" at bounding box center [655, 157] width 59 height 15
drag, startPoint x: 822, startPoint y: 331, endPoint x: 746, endPoint y: 299, distance: 82.9
click at [817, 330] on div at bounding box center [474, 257] width 949 height 515
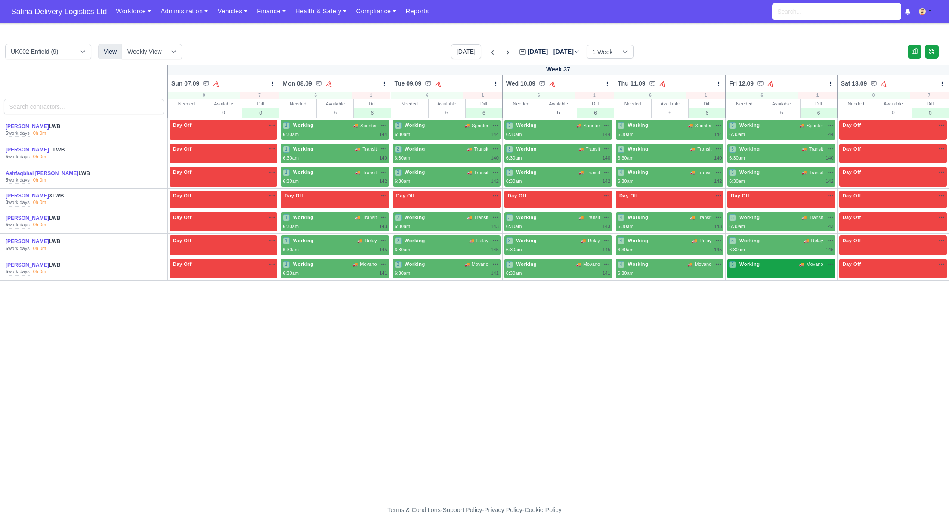
click at [746, 262] on span "Working" at bounding box center [749, 264] width 24 height 6
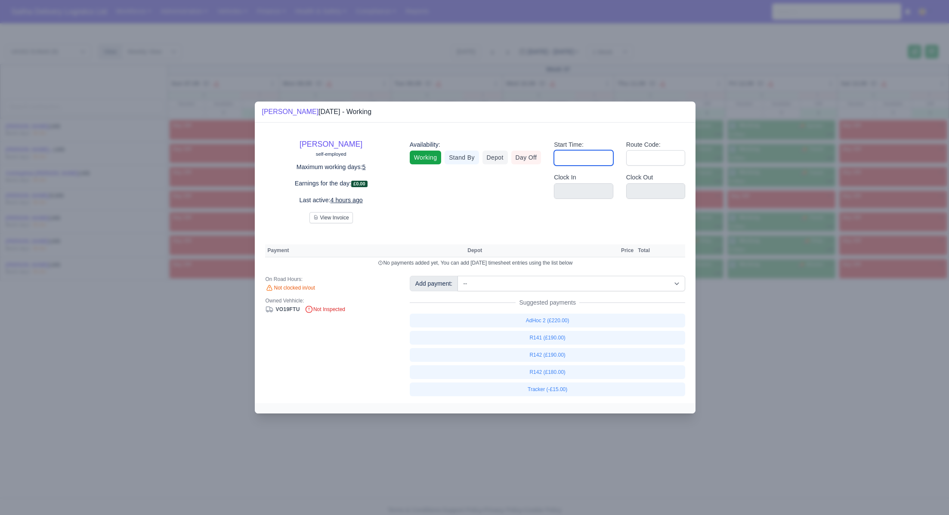
click at [592, 162] on input "Start Time:" at bounding box center [583, 157] width 59 height 15
click at [646, 160] on input "Route Code:" at bounding box center [655, 157] width 59 height 15
click at [795, 357] on div at bounding box center [474, 257] width 949 height 515
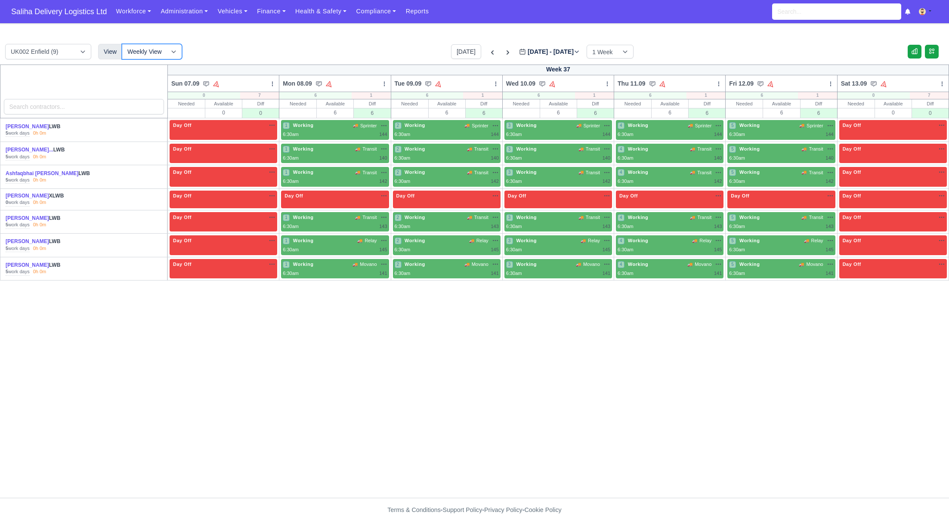
click at [172, 50] on select "Weekly View Wave times Daily Roster" at bounding box center [152, 51] width 60 height 15
click at [122, 44] on select "Weekly View Wave times Daily Roster" at bounding box center [152, 51] width 60 height 15
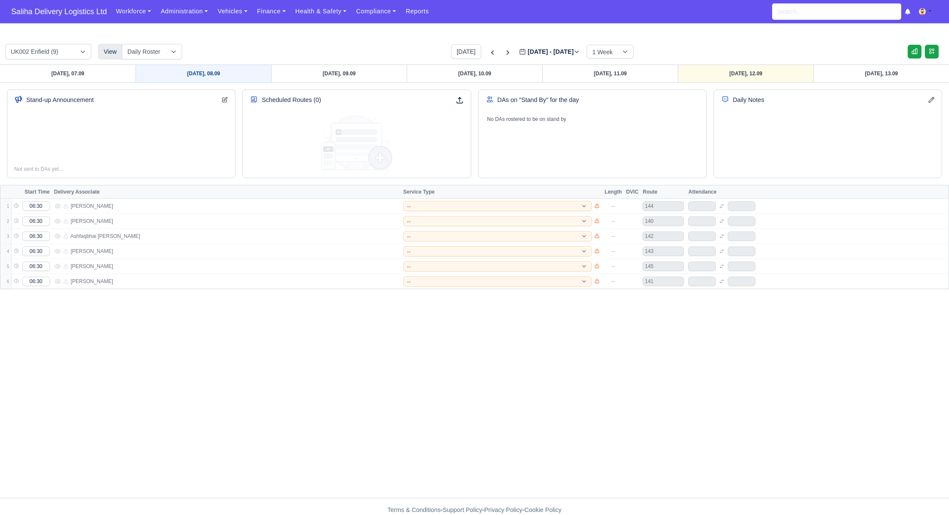
click at [244, 73] on link "Monday, 08.09" at bounding box center [204, 73] width 136 height 17
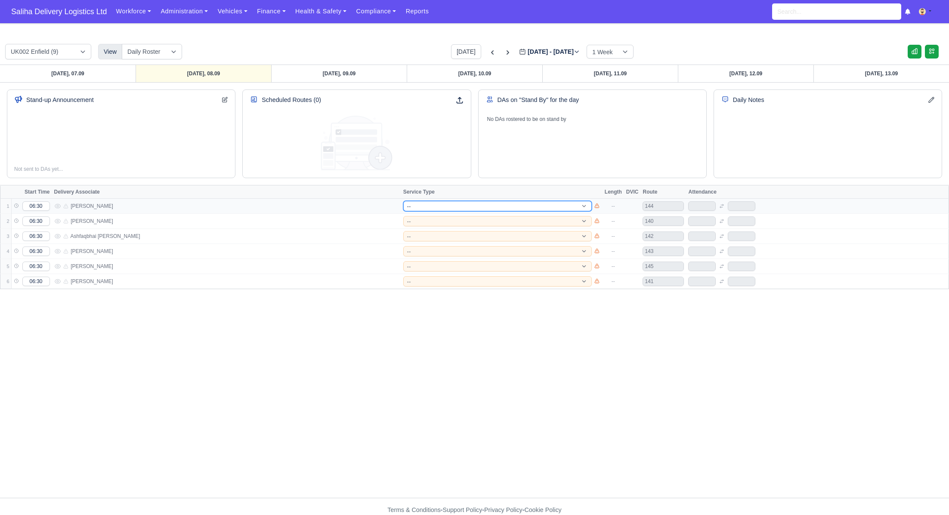
click at [479, 206] on select "-- 141 143 144 AdHoc 142 140 Supervisor 145" at bounding box center [497, 206] width 188 height 10
click at [403, 201] on select "-- 141 143 144 AdHoc 142 140 Supervisor 145" at bounding box center [497, 206] width 188 height 10
click at [451, 222] on select "-- 141 143 144 AdHoc 142 140 Supervisor 145" at bounding box center [497, 221] width 188 height 10
click at [403, 216] on select "-- 141 143 144 AdHoc 142 140 Supervisor 145" at bounding box center [497, 221] width 188 height 10
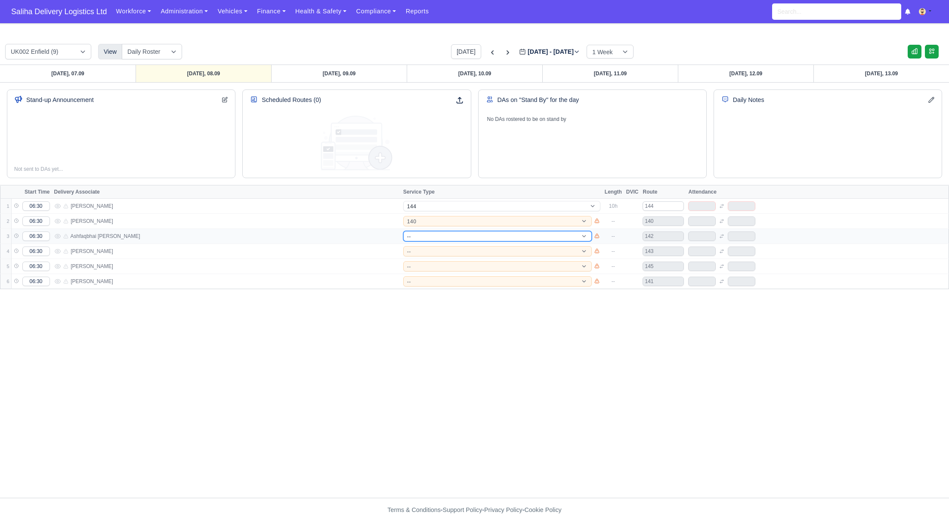
click at [427, 234] on select "-- 141 143 144 AdHoc 142 140 Supervisor 145" at bounding box center [497, 236] width 188 height 10
click at [403, 231] on select "-- 141 143 144 AdHoc 142 140 Supervisor 145" at bounding box center [497, 236] width 188 height 10
click at [425, 250] on select "-- 141 143 144 AdHoc 142 140 Supervisor 145" at bounding box center [497, 251] width 188 height 10
click at [403, 246] on select "-- 141 143 144 AdHoc 142 140 Supervisor 145" at bounding box center [497, 251] width 188 height 10
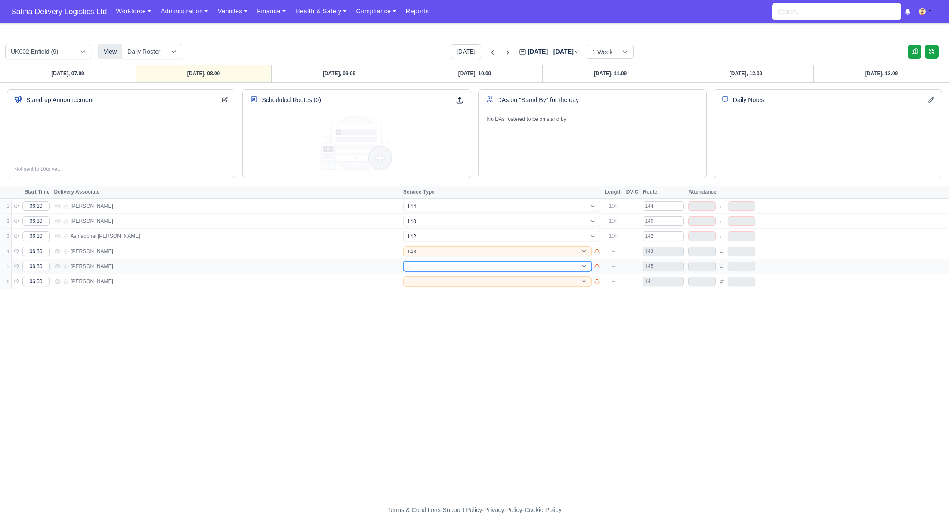
click at [425, 265] on select "-- 141 143 144 AdHoc 142 140 Supervisor 145" at bounding box center [497, 266] width 188 height 10
click at [403, 261] on select "-- 141 143 144 AdHoc 142 140 Supervisor 145" at bounding box center [497, 266] width 188 height 10
click at [434, 279] on select "-- 141 143 144 AdHoc 142 140 Supervisor 145" at bounding box center [497, 281] width 188 height 10
click at [403, 276] on select "-- 141 143 144 AdHoc 142 140 Supervisor 145" at bounding box center [497, 281] width 188 height 10
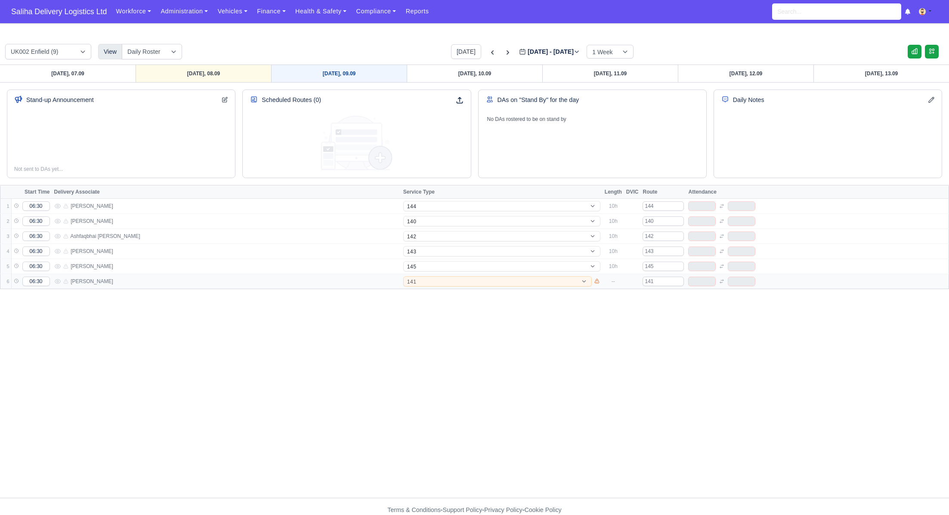
click at [352, 70] on link "Tuesday, 09.09" at bounding box center [339, 73] width 136 height 17
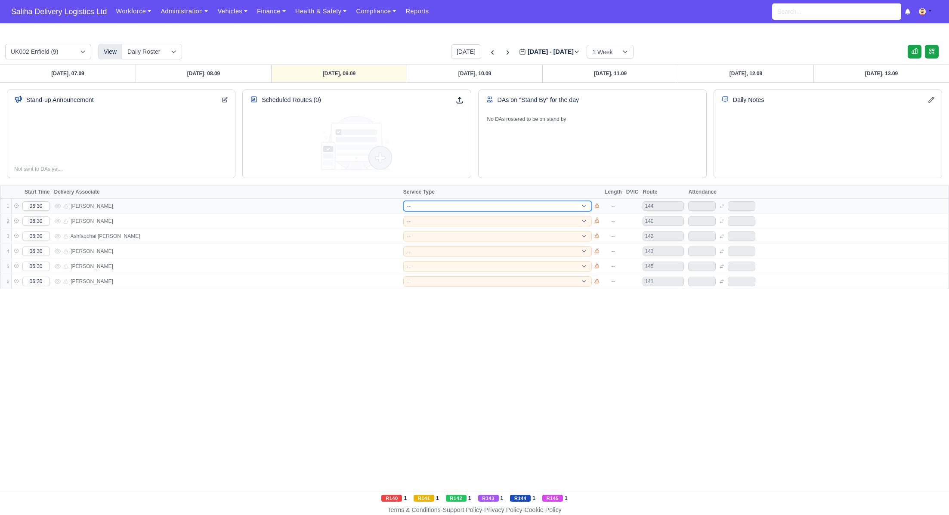
click at [442, 207] on select "-- 141 143 144 AdHoc 142 140 Supervisor 145" at bounding box center [497, 206] width 188 height 10
click at [403, 201] on select "-- 141 143 144 AdHoc 142 140 Supervisor 145" at bounding box center [497, 206] width 188 height 10
click at [438, 219] on select "-- 141 143 144 AdHoc 142 140 Supervisor 145" at bounding box center [497, 221] width 188 height 10
click at [403, 216] on select "-- 141 143 144 AdHoc 142 140 Supervisor 145" at bounding box center [497, 221] width 188 height 10
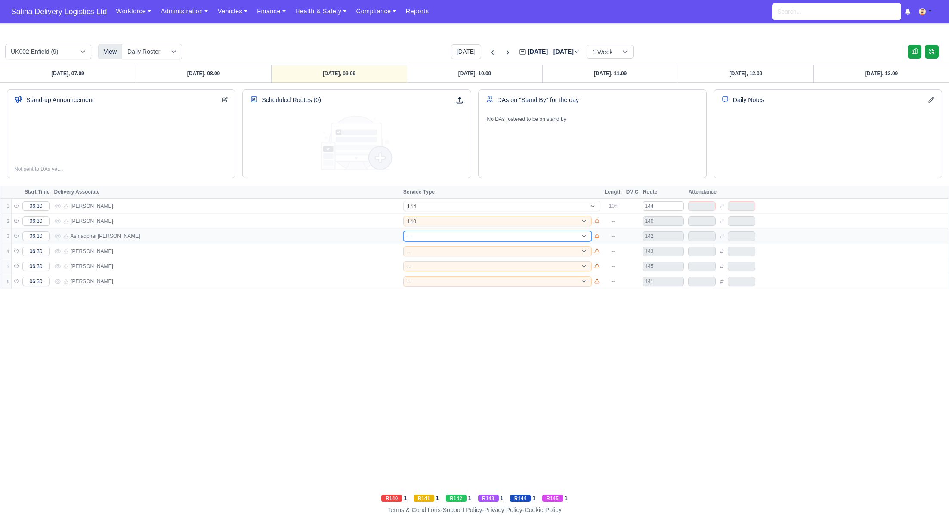
click at [422, 235] on select "-- 141 143 144 AdHoc 142 140 Supervisor 145" at bounding box center [497, 236] width 188 height 10
click at [403, 231] on select "-- 141 143 144 AdHoc 142 140 Supervisor 145" at bounding box center [497, 236] width 188 height 10
click at [418, 249] on select "-- 141 143 144 AdHoc 142 140 Supervisor 145" at bounding box center [497, 251] width 188 height 10
click at [403, 246] on select "-- 141 143 144 AdHoc 142 140 Supervisor 145" at bounding box center [497, 251] width 188 height 10
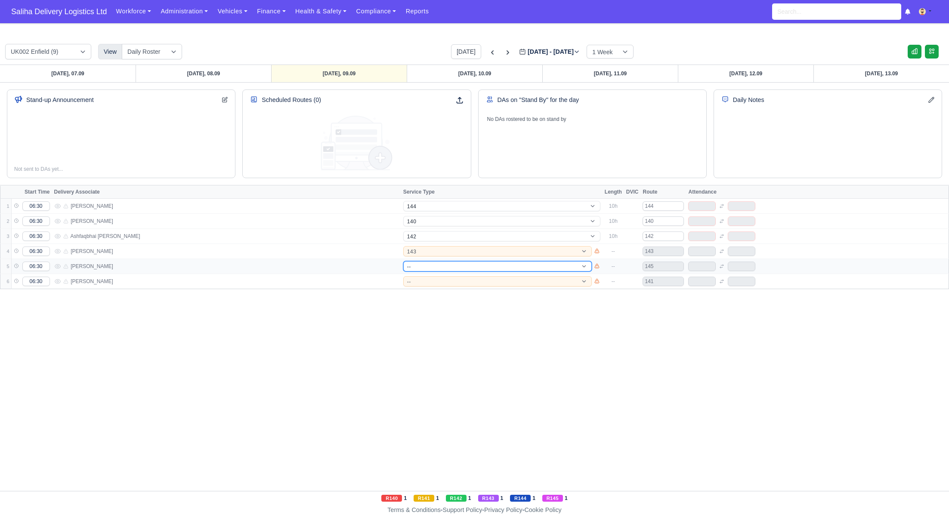
click at [417, 265] on select "-- 141 143 144 AdHoc 142 140 Supervisor 145" at bounding box center [497, 266] width 188 height 10
click at [403, 261] on select "-- 141 143 144 AdHoc 142 140 Supervisor 145" at bounding box center [497, 266] width 188 height 10
click at [432, 280] on select "-- 141 143 144 AdHoc 142 140 Supervisor 145" at bounding box center [497, 281] width 188 height 10
click at [403, 276] on select "-- 141 143 144 AdHoc 142 140 Supervisor 145" at bounding box center [497, 281] width 188 height 10
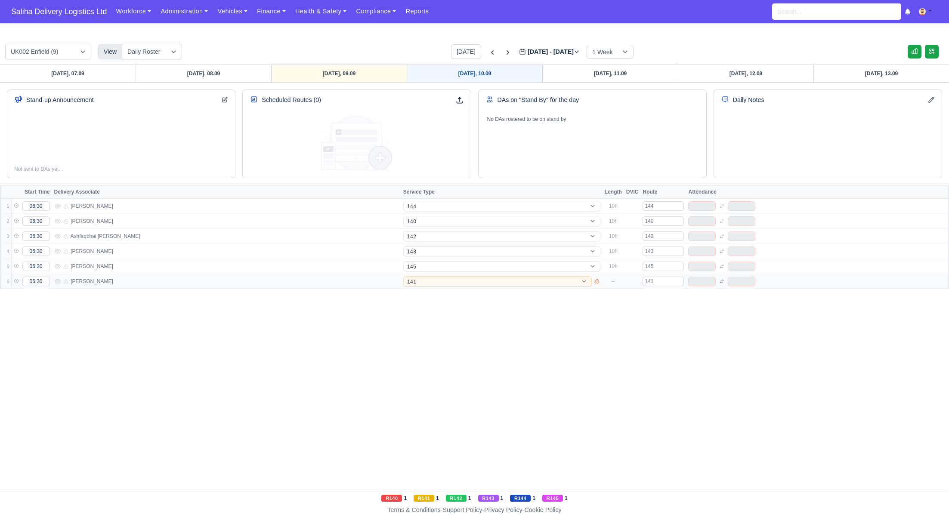
click at [456, 66] on link "Wednesday, 10.09" at bounding box center [475, 73] width 136 height 17
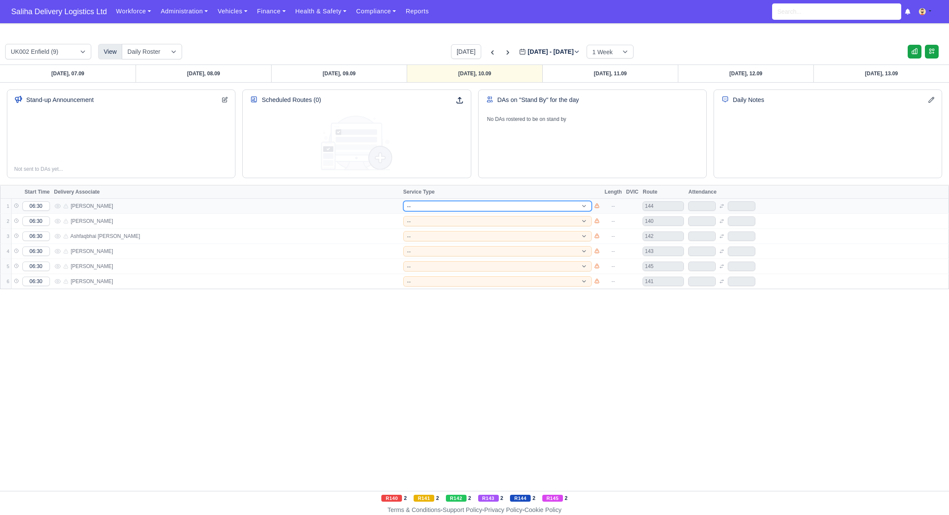
click at [433, 203] on select "-- 141 143 144 AdHoc 142 140 Supervisor 145" at bounding box center [497, 206] width 188 height 10
click at [403, 201] on select "-- 141 143 144 AdHoc 142 140 Supervisor 145" at bounding box center [497, 206] width 188 height 10
click at [437, 220] on select "-- 141 143 144 AdHoc 142 140 Supervisor 145" at bounding box center [497, 221] width 188 height 10
click at [403, 216] on select "-- 141 143 144 AdHoc 142 140 Supervisor 145" at bounding box center [497, 221] width 188 height 10
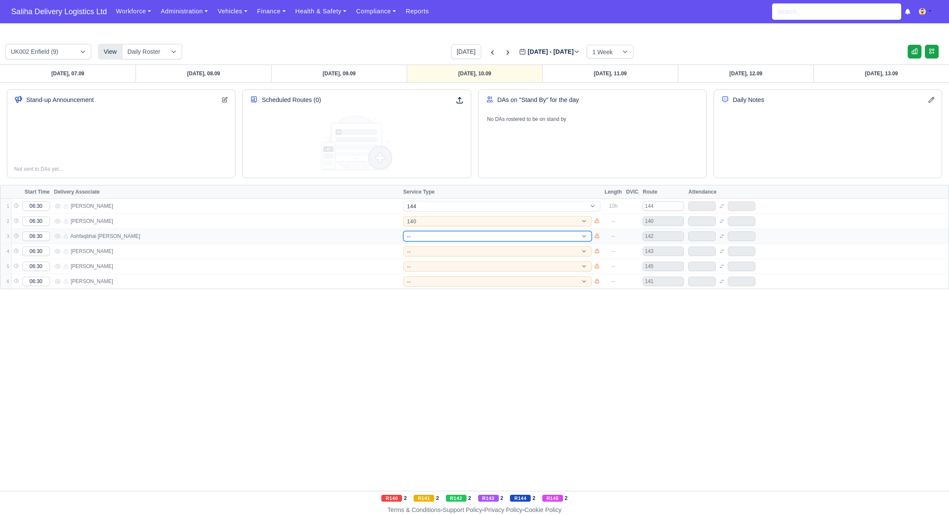
click at [438, 234] on select "-- 141 143 144 AdHoc 142 140 Supervisor 145" at bounding box center [497, 236] width 188 height 10
click at [403, 231] on select "-- 141 143 144 AdHoc 142 140 Supervisor 145" at bounding box center [497, 236] width 188 height 10
click at [427, 249] on select "-- 141 143 144 AdHoc 142 140 Supervisor 145" at bounding box center [497, 251] width 188 height 10
click at [403, 246] on select "-- 141 143 144 AdHoc 142 140 Supervisor 145" at bounding box center [497, 251] width 188 height 10
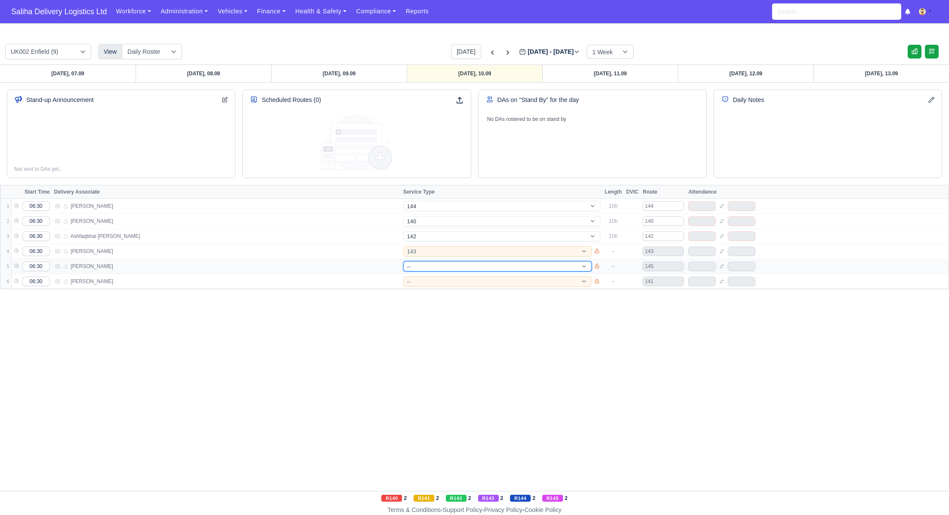
click at [426, 265] on select "-- 141 143 144 AdHoc 142 140 Supervisor 145" at bounding box center [497, 266] width 188 height 10
click at [403, 261] on select "-- 141 143 144 AdHoc 142 140 Supervisor 145" at bounding box center [497, 266] width 188 height 10
click at [442, 276] on select "-- 141 143 144 AdHoc 142 140 Supervisor 145" at bounding box center [497, 281] width 188 height 10
click at [403, 276] on select "-- 141 143 144 AdHoc 142 140 Supervisor 145" at bounding box center [497, 281] width 188 height 10
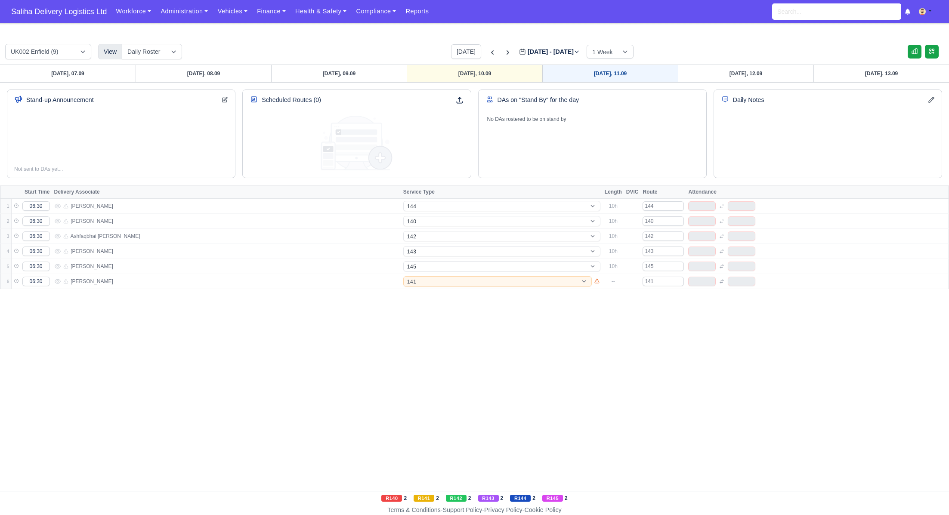
click at [574, 74] on link "Thursday, 11.09" at bounding box center [610, 73] width 136 height 17
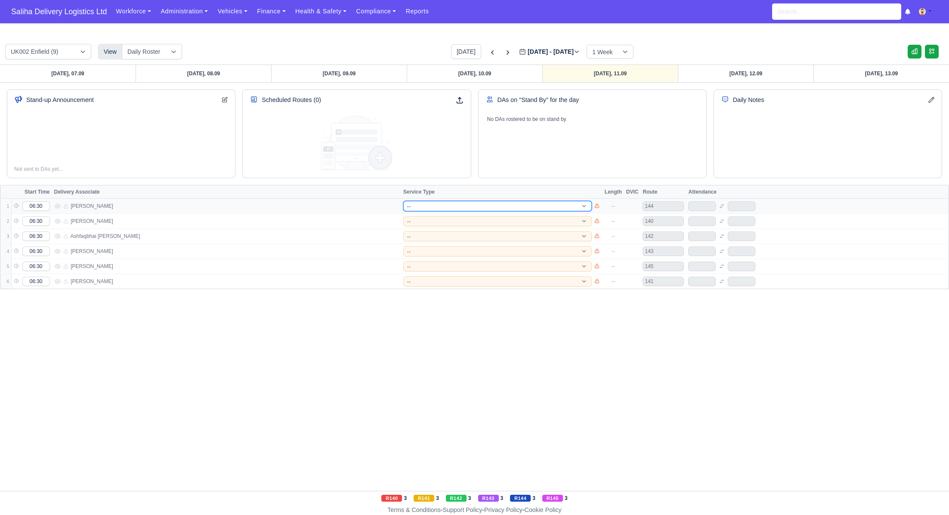
click at [425, 207] on select "-- 141 143 144 AdHoc 142 140 Supervisor 145" at bounding box center [497, 206] width 188 height 10
click at [403, 201] on select "-- 141 143 144 AdHoc 142 140 Supervisor 145" at bounding box center [497, 206] width 188 height 10
click at [458, 221] on select "-- 141 143 144 AdHoc 142 140 Supervisor 145" at bounding box center [497, 221] width 188 height 10
click at [403, 216] on select "-- 141 143 144 AdHoc 142 140 Supervisor 145" at bounding box center [497, 221] width 188 height 10
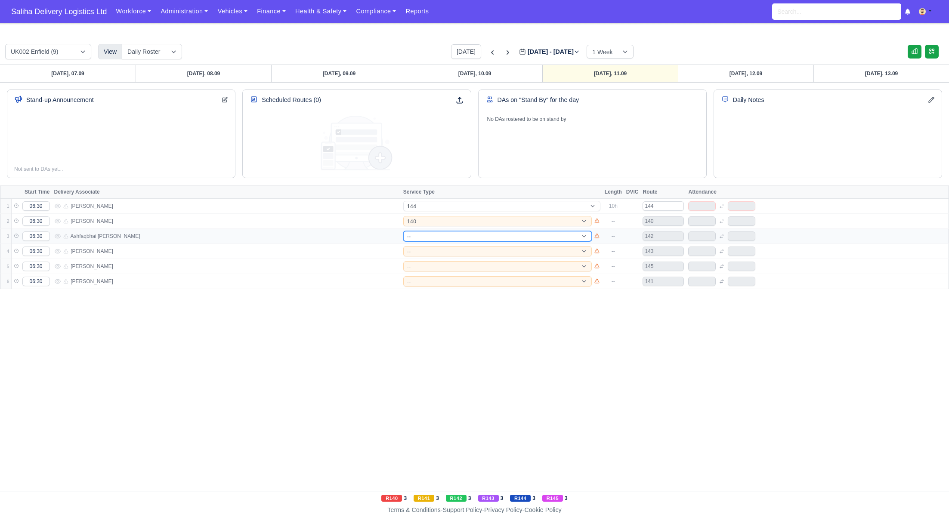
click at [437, 235] on select "-- 141 143 144 AdHoc 142 140 Supervisor 145" at bounding box center [497, 236] width 188 height 10
click at [403, 231] on select "-- 141 143 144 AdHoc 142 140 Supervisor 145" at bounding box center [497, 236] width 188 height 10
click at [429, 249] on select "-- 141 143 144 AdHoc 142 140 Supervisor 145" at bounding box center [497, 251] width 188 height 10
click at [403, 246] on select "-- 141 143 144 AdHoc 142 140 Supervisor 145" at bounding box center [497, 251] width 188 height 10
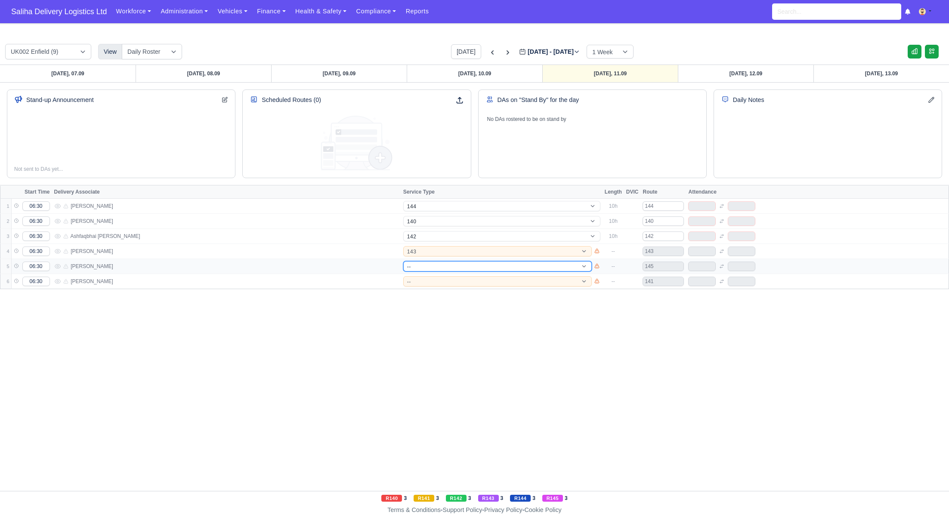
click at [425, 268] on select "-- 141 143 144 AdHoc 142 140 Supervisor 145" at bounding box center [497, 266] width 188 height 10
click at [403, 261] on select "-- 141 143 144 AdHoc 142 140 Supervisor 145" at bounding box center [497, 266] width 188 height 10
click at [428, 281] on select "-- 141 143 144 AdHoc 142 140 Supervisor 145" at bounding box center [497, 281] width 188 height 10
click at [403, 276] on select "-- 141 143 144 AdHoc 142 140 Supervisor 145" at bounding box center [497, 281] width 188 height 10
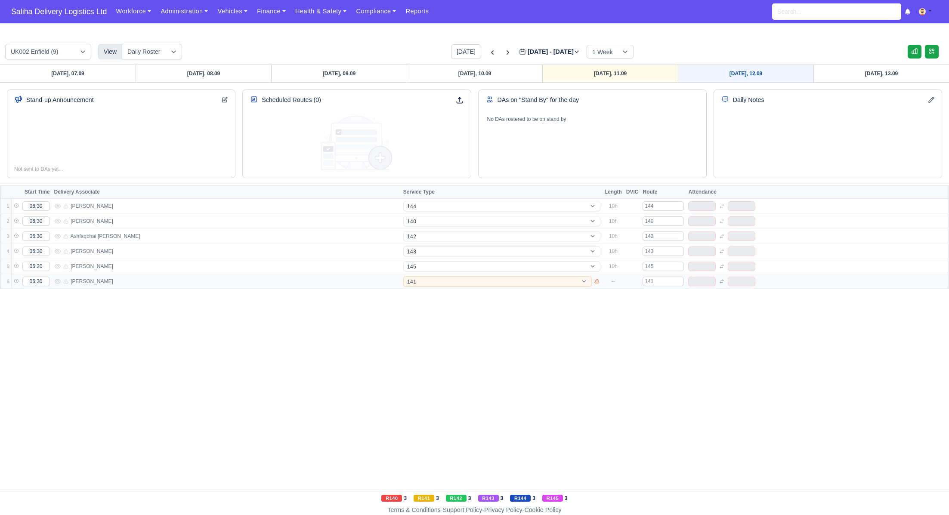
click at [722, 74] on link "Friday, 12.09" at bounding box center [746, 73] width 136 height 17
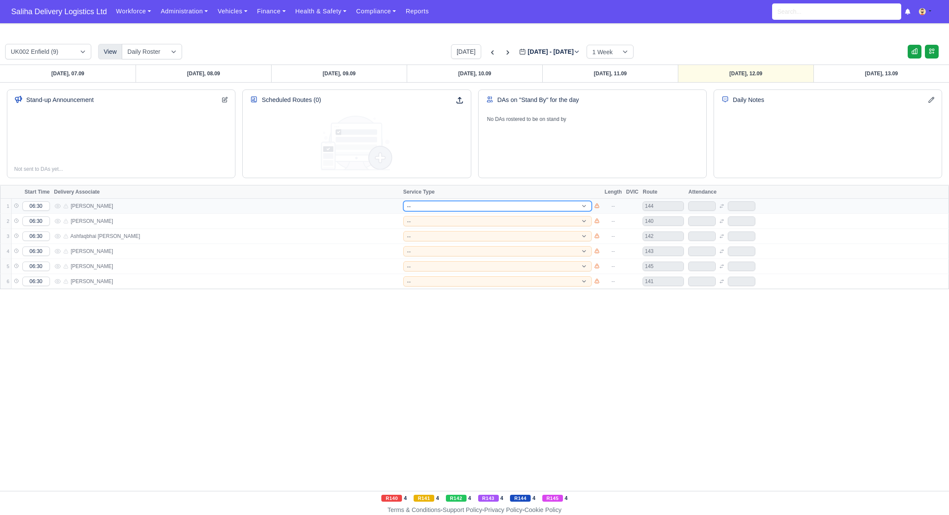
click at [520, 205] on select "-- 141 143 144 AdHoc 142 140 Supervisor 145" at bounding box center [497, 206] width 188 height 10
click at [403, 201] on select "-- 141 143 144 AdHoc 142 140 Supervisor 145" at bounding box center [497, 206] width 188 height 10
click at [452, 224] on select "-- 141 143 144 AdHoc 142 140 Supervisor 145" at bounding box center [497, 221] width 188 height 10
click at [403, 216] on select "-- 141 143 144 AdHoc 142 140 Supervisor 145" at bounding box center [497, 221] width 188 height 10
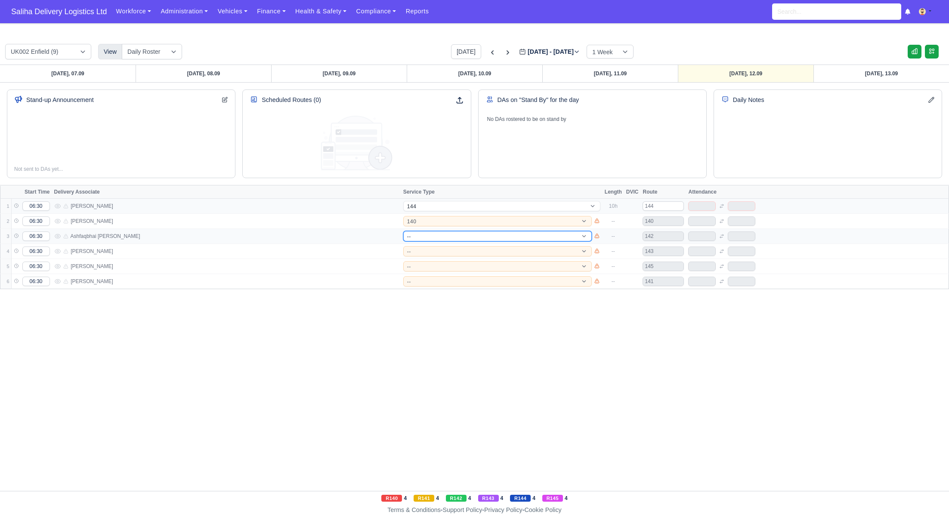
click at [438, 236] on select "-- 141 143 144 AdHoc 142 140 Supervisor 145" at bounding box center [497, 236] width 188 height 10
click at [403, 231] on select "-- 141 143 144 AdHoc 142 140 Supervisor 145" at bounding box center [497, 236] width 188 height 10
click at [427, 253] on select "-- 141 143 144 AdHoc 142 140 Supervisor 145" at bounding box center [497, 251] width 188 height 10
click at [403, 246] on select "-- 141 143 144 AdHoc 142 140 Supervisor 145" at bounding box center [497, 251] width 188 height 10
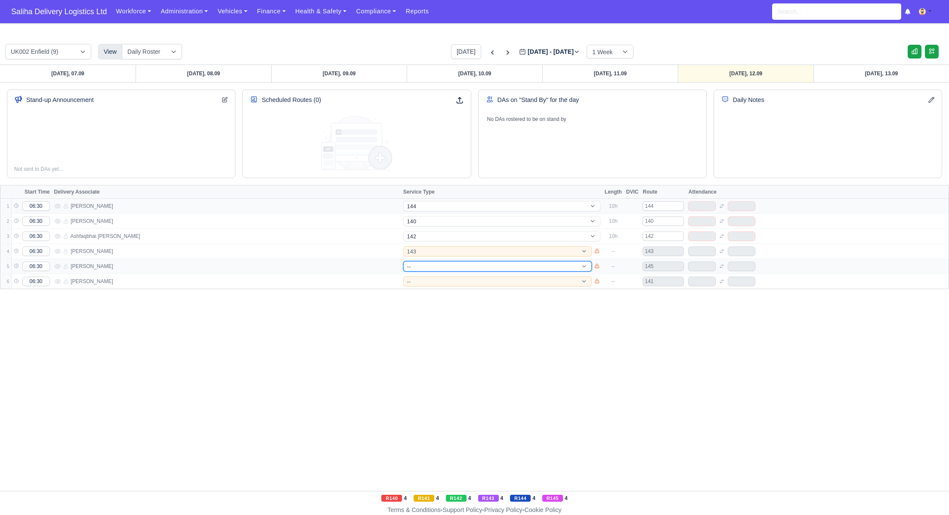
click at [427, 267] on select "-- 141 143 144 AdHoc 142 140 Supervisor 145" at bounding box center [497, 266] width 188 height 10
click at [403, 261] on select "-- 141 143 144 AdHoc 142 140 Supervisor 145" at bounding box center [497, 266] width 188 height 10
click at [431, 284] on select "-- 141 143 144 AdHoc 142 140 Supervisor 145" at bounding box center [497, 281] width 188 height 10
click at [403, 276] on select "-- 141 143 144 AdHoc 142 140 Supervisor 145" at bounding box center [497, 281] width 188 height 10
click at [75, 12] on span "Saliha Delivery Logistics Ltd" at bounding box center [59, 11] width 104 height 17
